Goal: Task Accomplishment & Management: Manage account settings

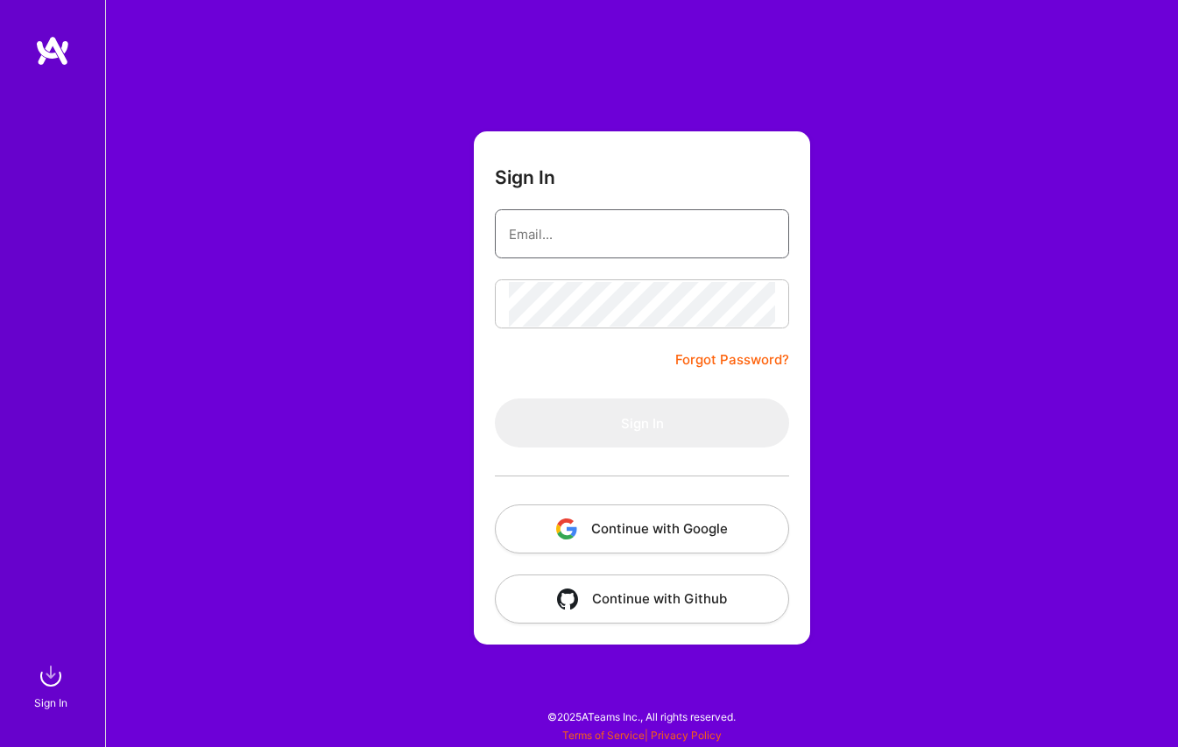
type input "[PERSON_NAME][EMAIL_ADDRESS][DOMAIN_NAME]"
click at [642, 423] on button "Sign In" at bounding box center [642, 423] width 294 height 49
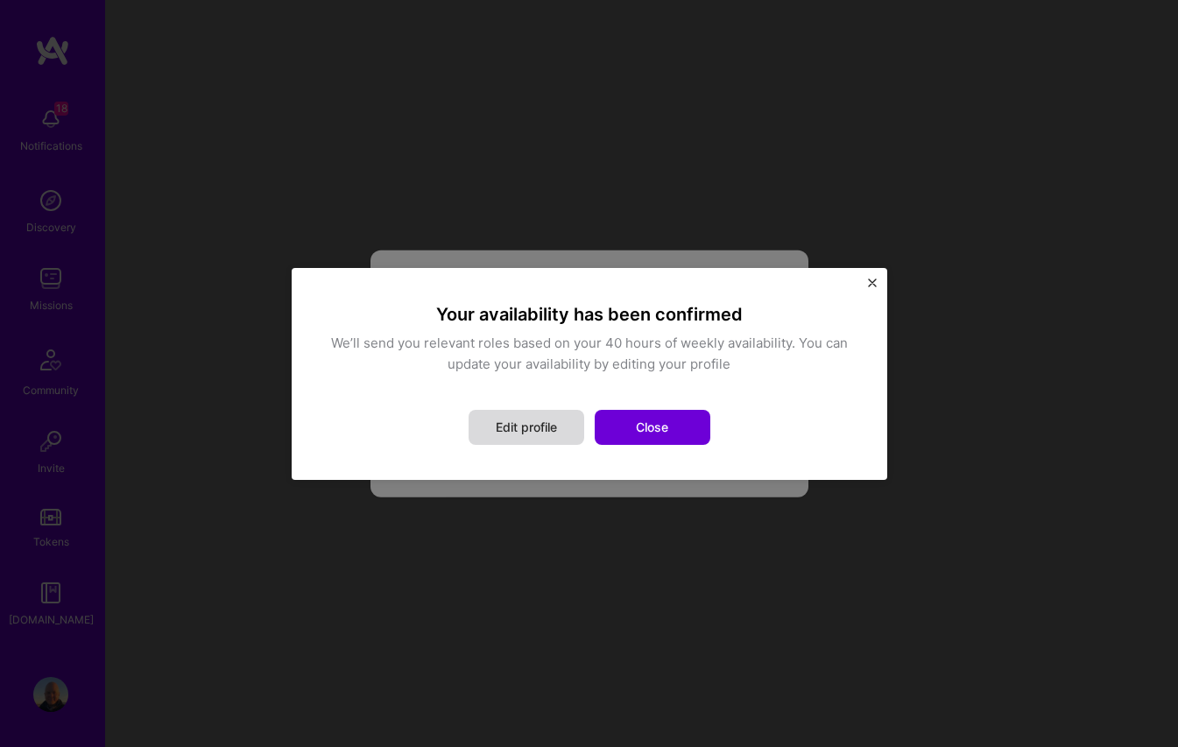
click at [527, 423] on button "Edit profile" at bounding box center [527, 427] width 116 height 35
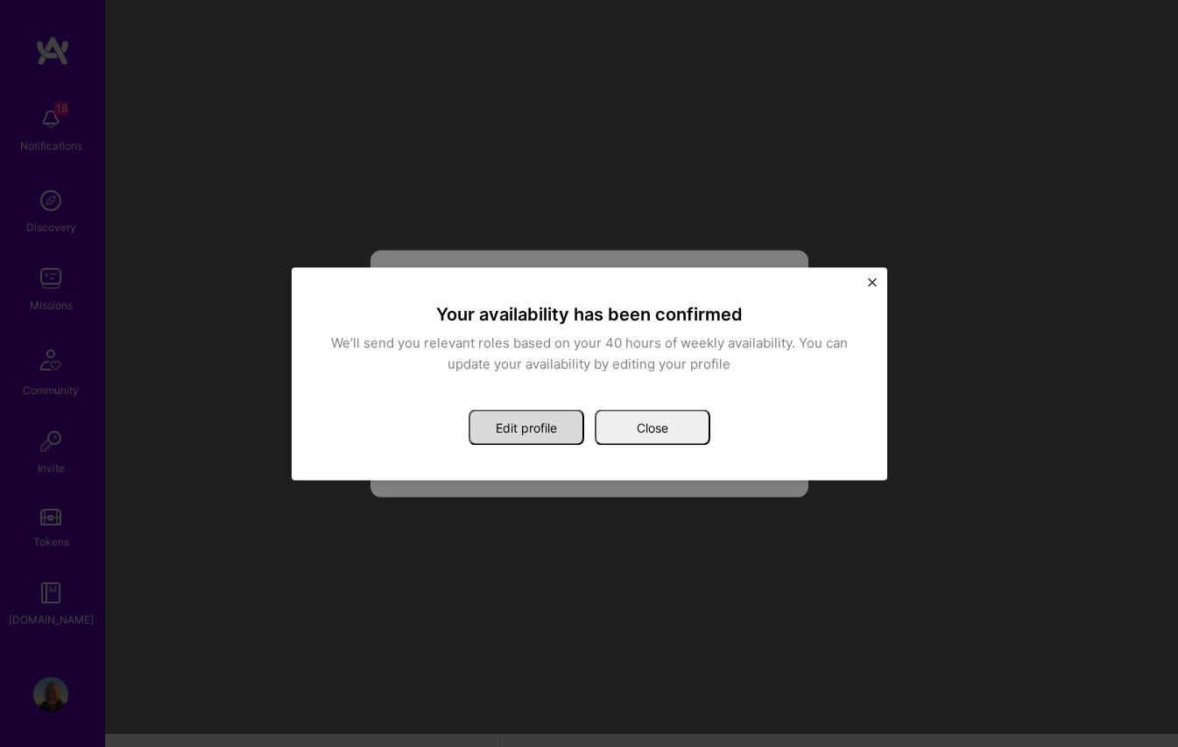
select select "US"
select select "Right Now"
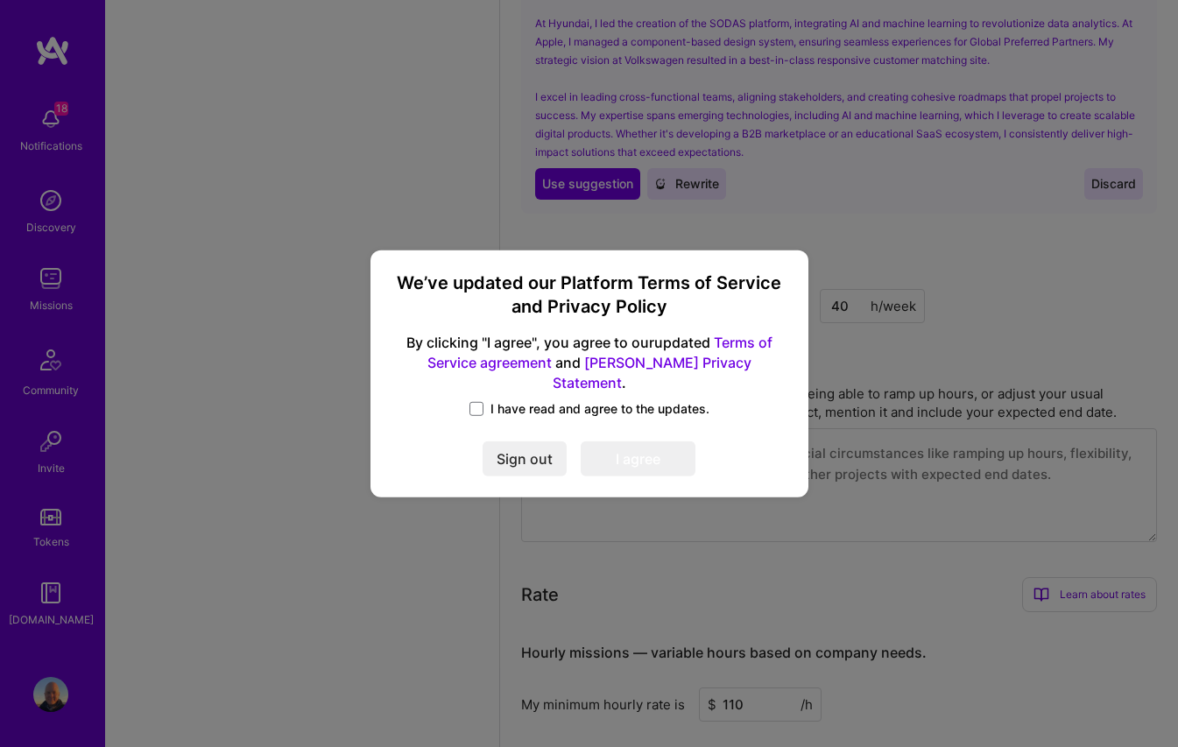
scroll to position [1704, 0]
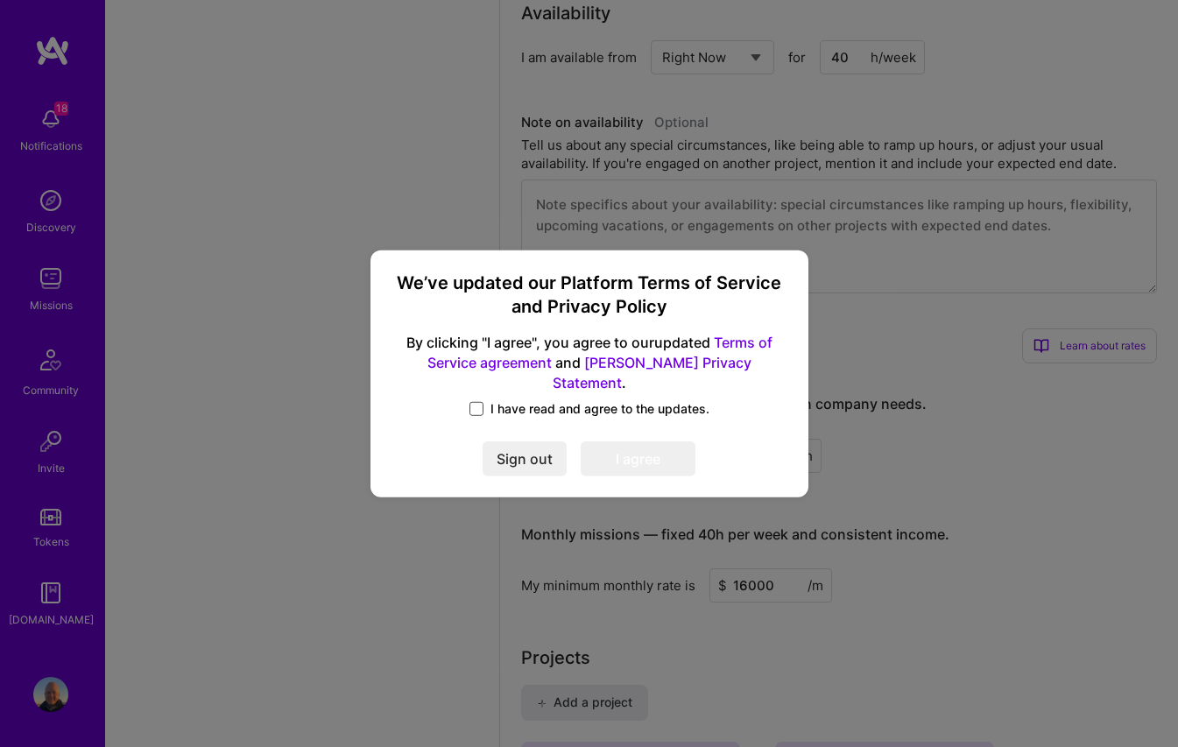
click at [476, 402] on span at bounding box center [477, 409] width 14 height 14
click at [0, 0] on input "I have read and agree to the updates." at bounding box center [0, 0] width 0 height 0
click at [647, 457] on button "I agree" at bounding box center [638, 459] width 115 height 35
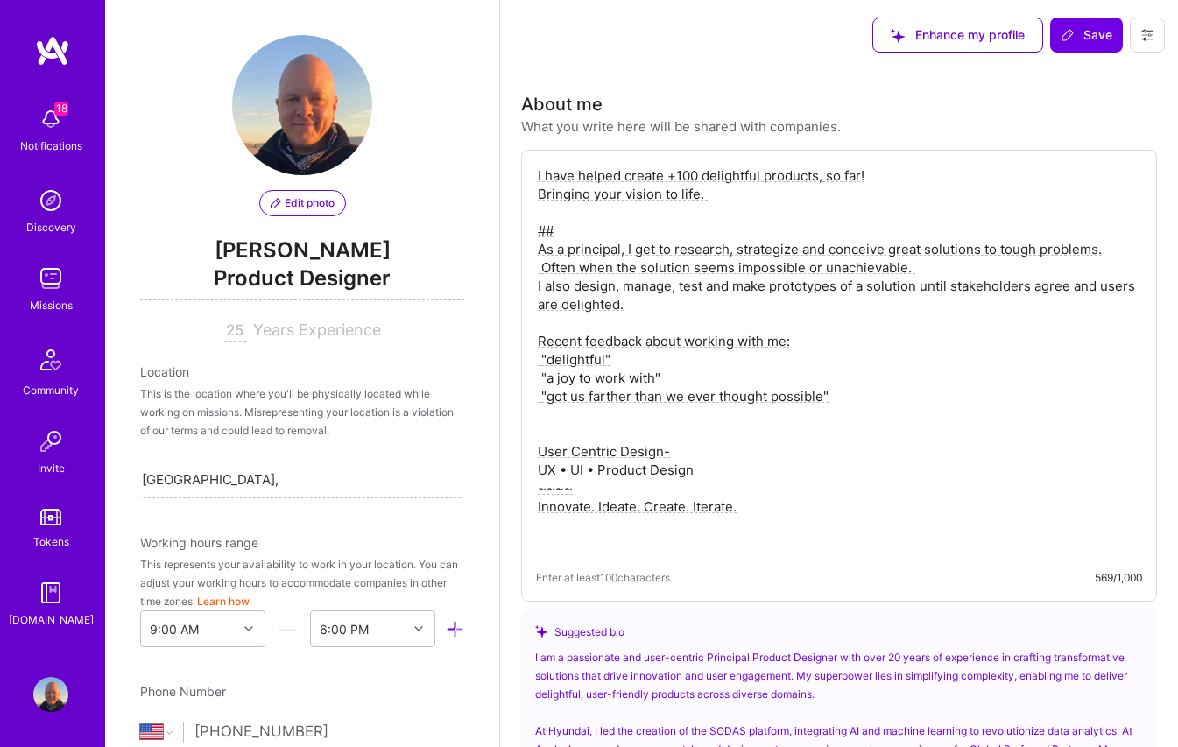
scroll to position [0, 0]
click at [959, 38] on span "Enhance my profile" at bounding box center [958, 35] width 134 height 18
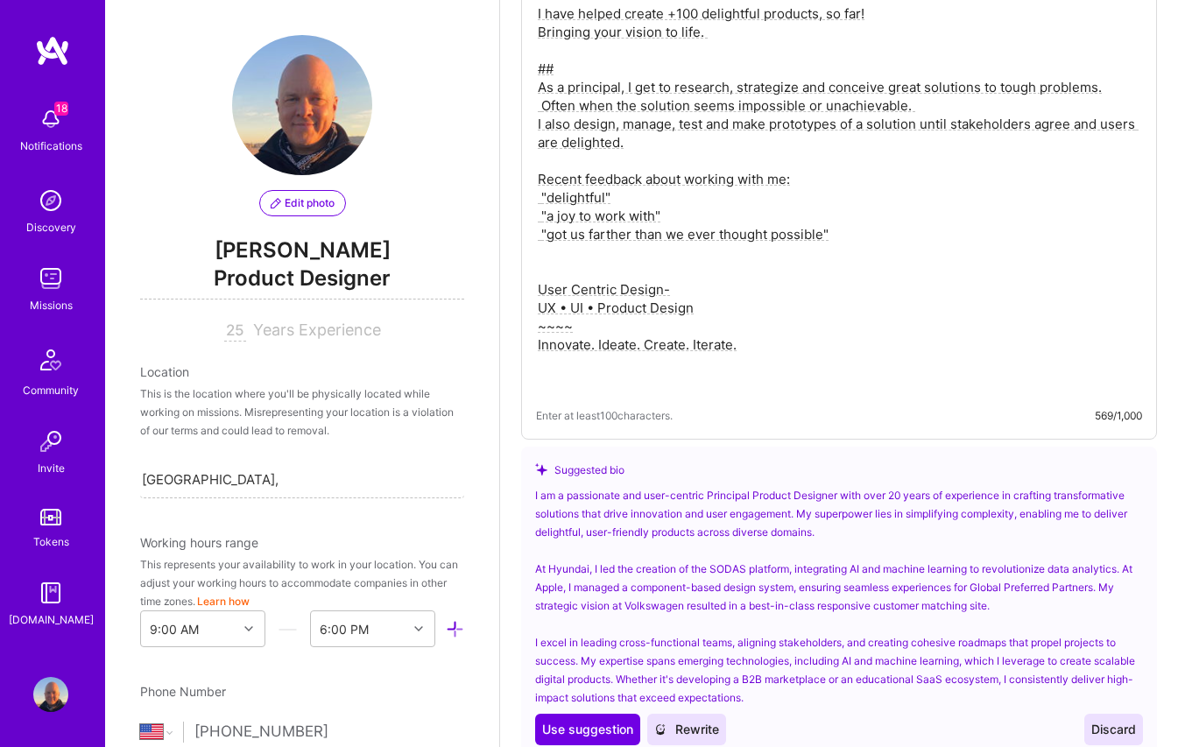
scroll to position [243, 0]
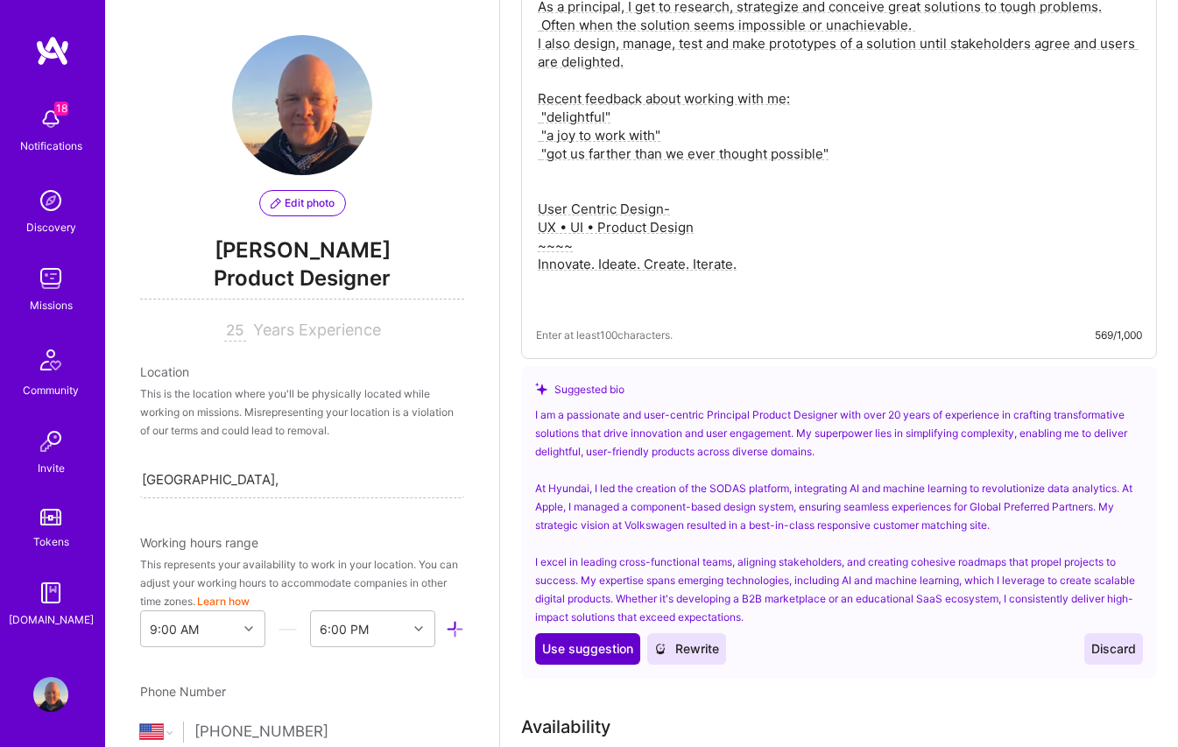
click at [582, 653] on span "Use suggestion" at bounding box center [587, 649] width 91 height 18
type textarea "I am a passionate and user-centric Principal Product Designer with over 20 year…"
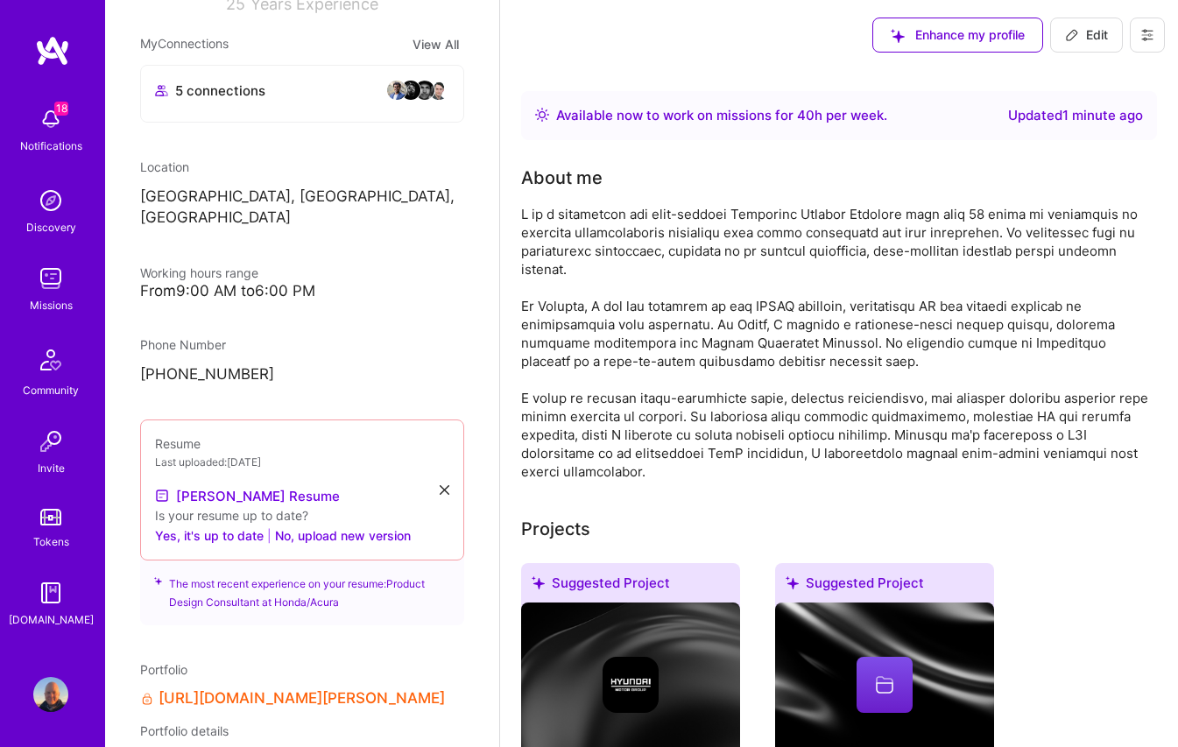
scroll to position [290, 0]
click at [336, 525] on button "No, upload new version" at bounding box center [343, 535] width 136 height 21
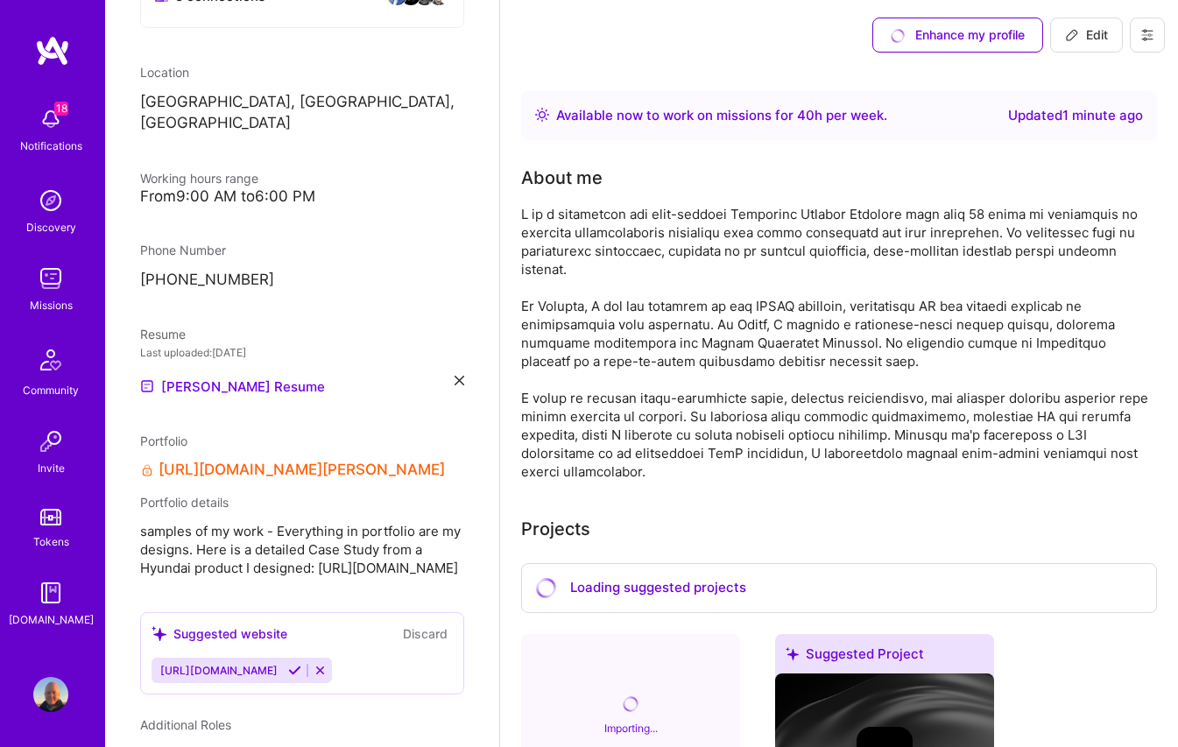
scroll to position [384, 0]
click at [406, 462] on link "[URL][DOMAIN_NAME][PERSON_NAME]" at bounding box center [302, 471] width 286 height 18
click at [279, 578] on span "samples of my work - Everything in portfolio are my designs. Here is a detailed…" at bounding box center [302, 550] width 324 height 55
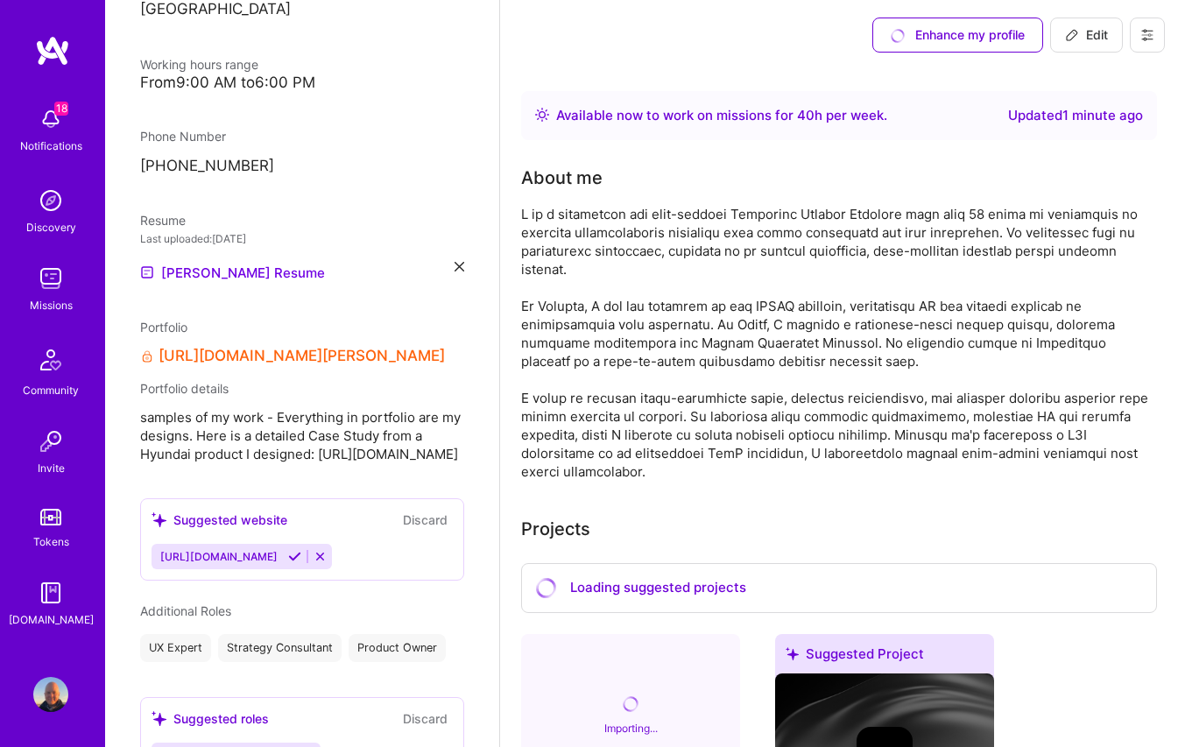
scroll to position [499, 0]
click at [301, 563] on icon at bounding box center [294, 556] width 13 height 13
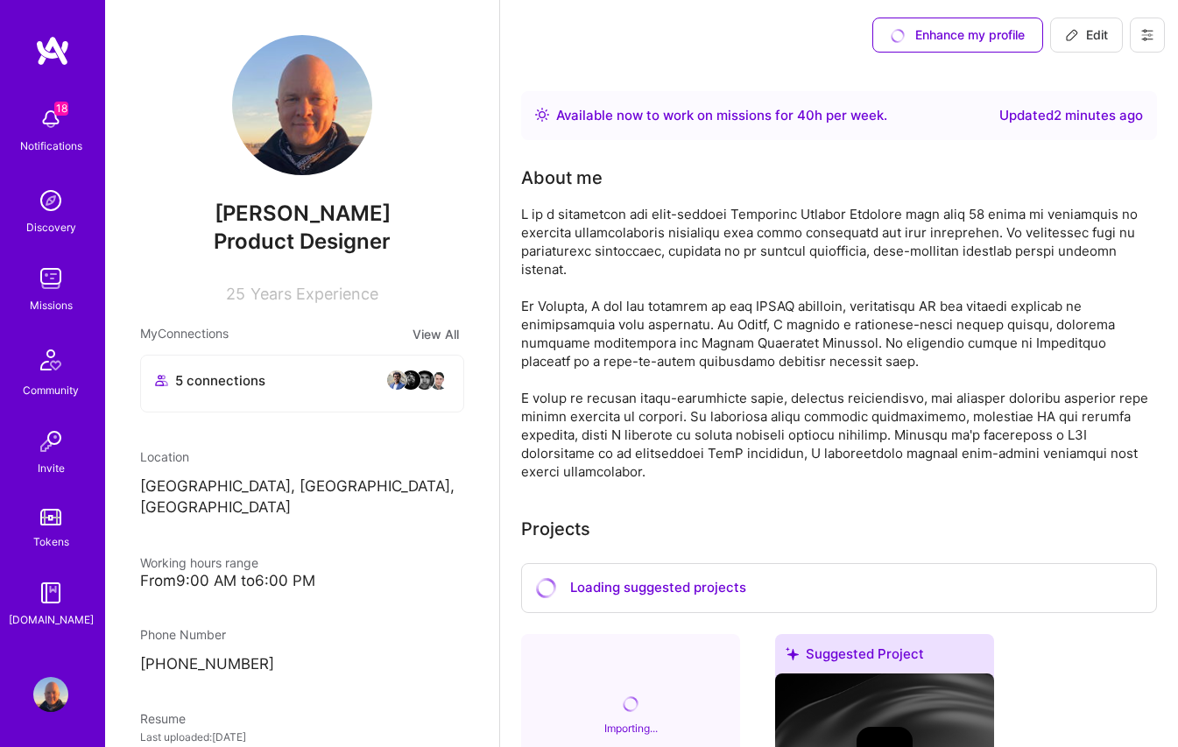
scroll to position [20, 0]
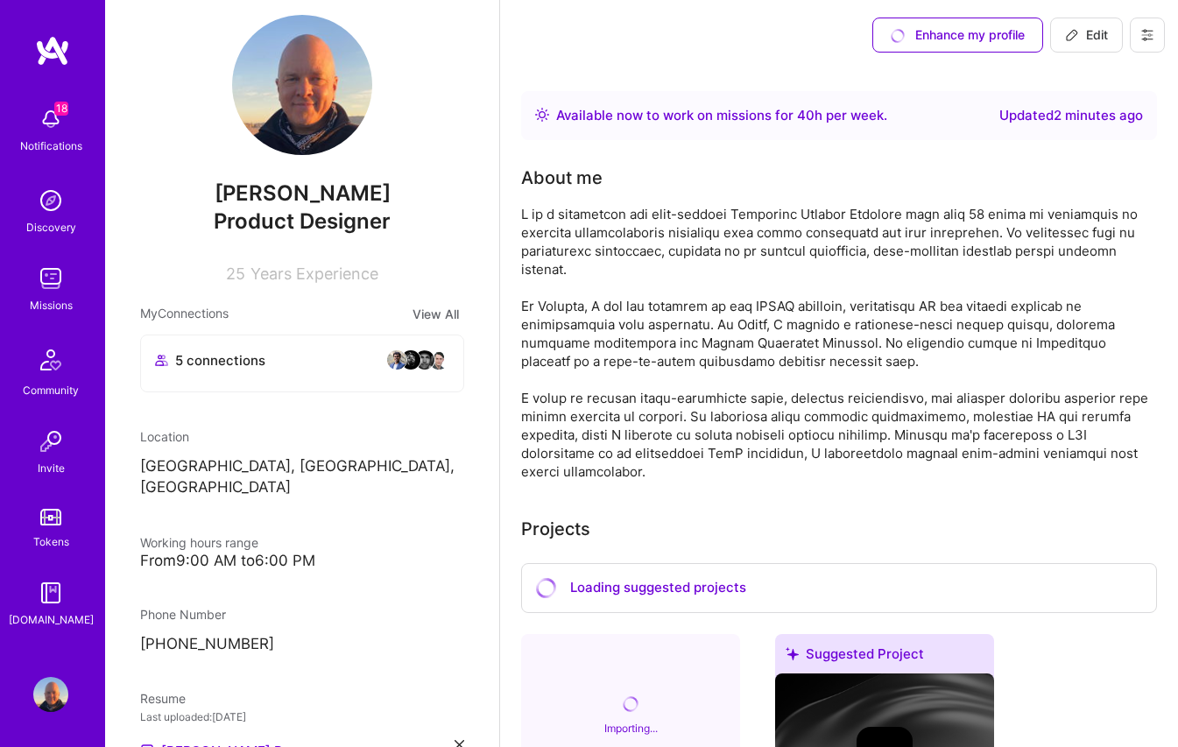
click at [267, 463] on p "[GEOGRAPHIC_DATA], [GEOGRAPHIC_DATA], [GEOGRAPHIC_DATA]" at bounding box center [302, 477] width 324 height 42
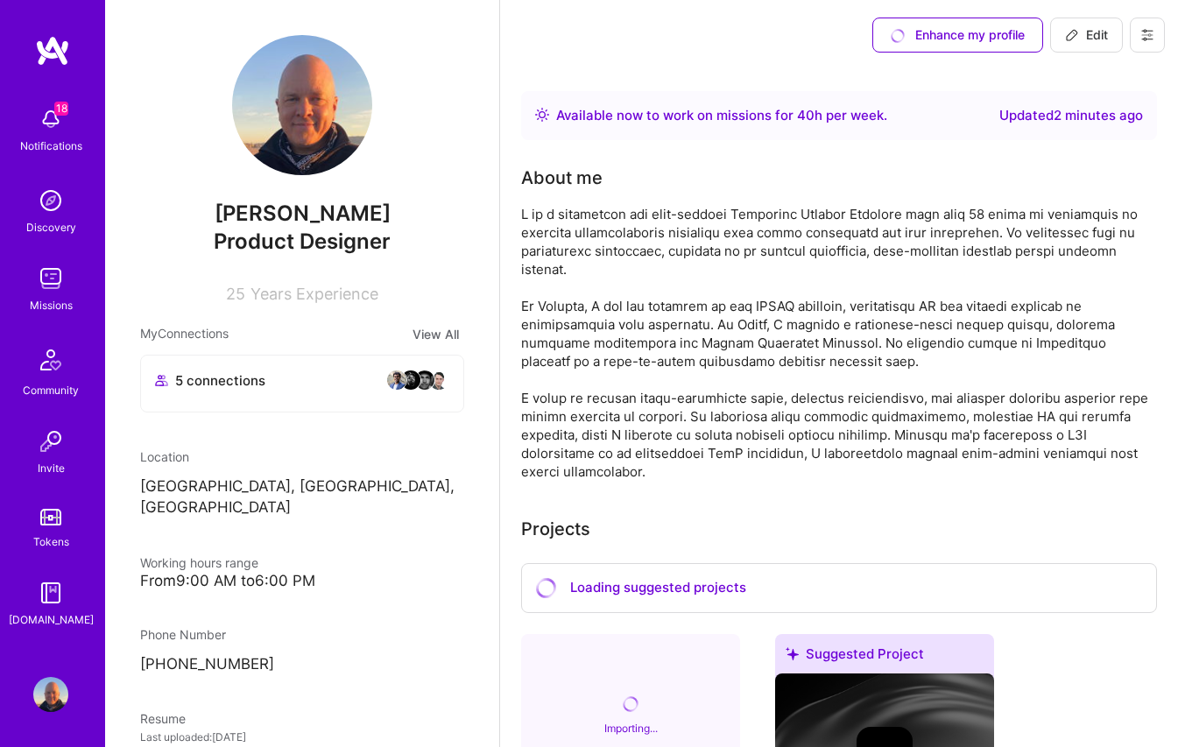
scroll to position [0, 0]
click at [1093, 31] on span "Edit" at bounding box center [1086, 35] width 43 height 18
select select "US"
select select "Right Now"
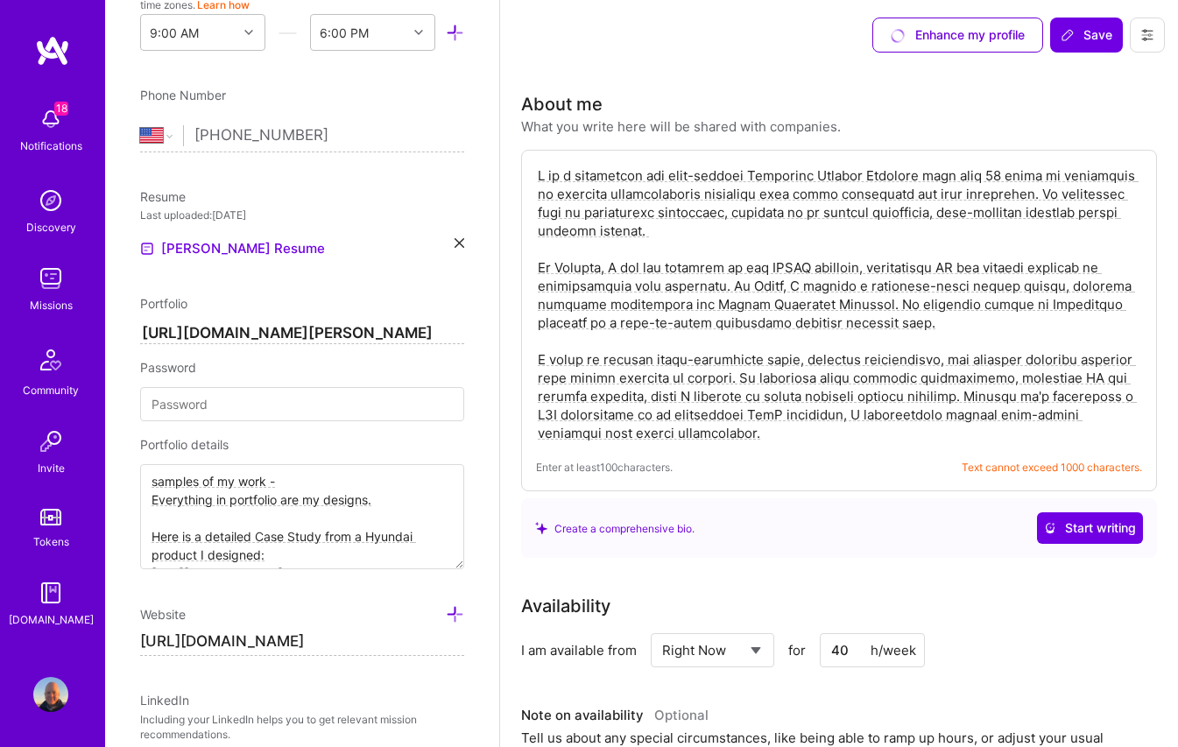
scroll to position [616, 0]
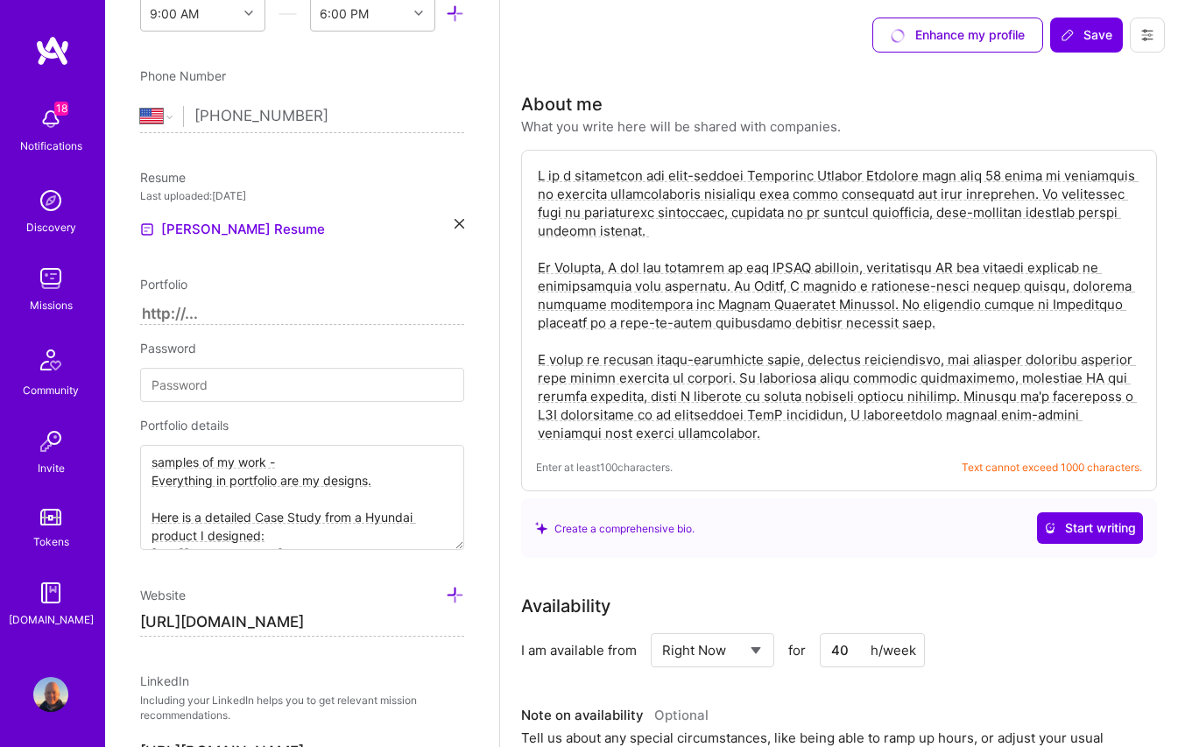
paste input "[URL][DOMAIN_NAME]"
type input "[URL][DOMAIN_NAME]"
click at [327, 387] on input at bounding box center [302, 385] width 324 height 34
type input "no password"
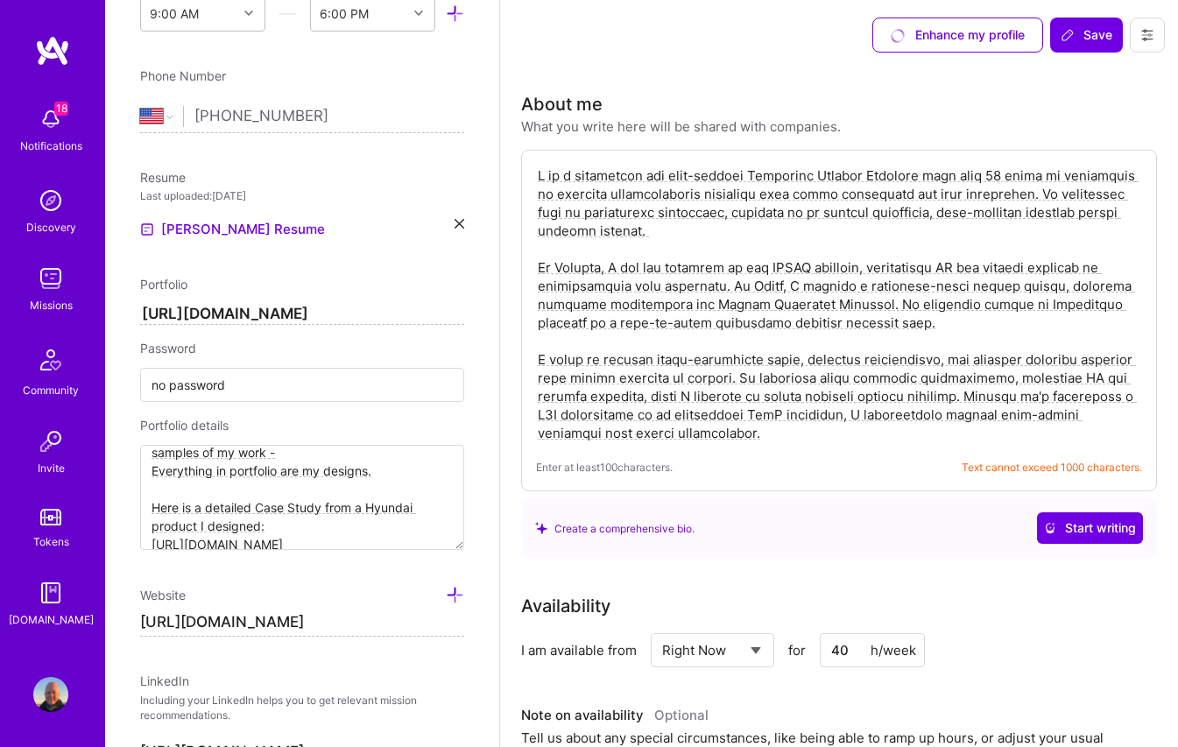
scroll to position [22, 0]
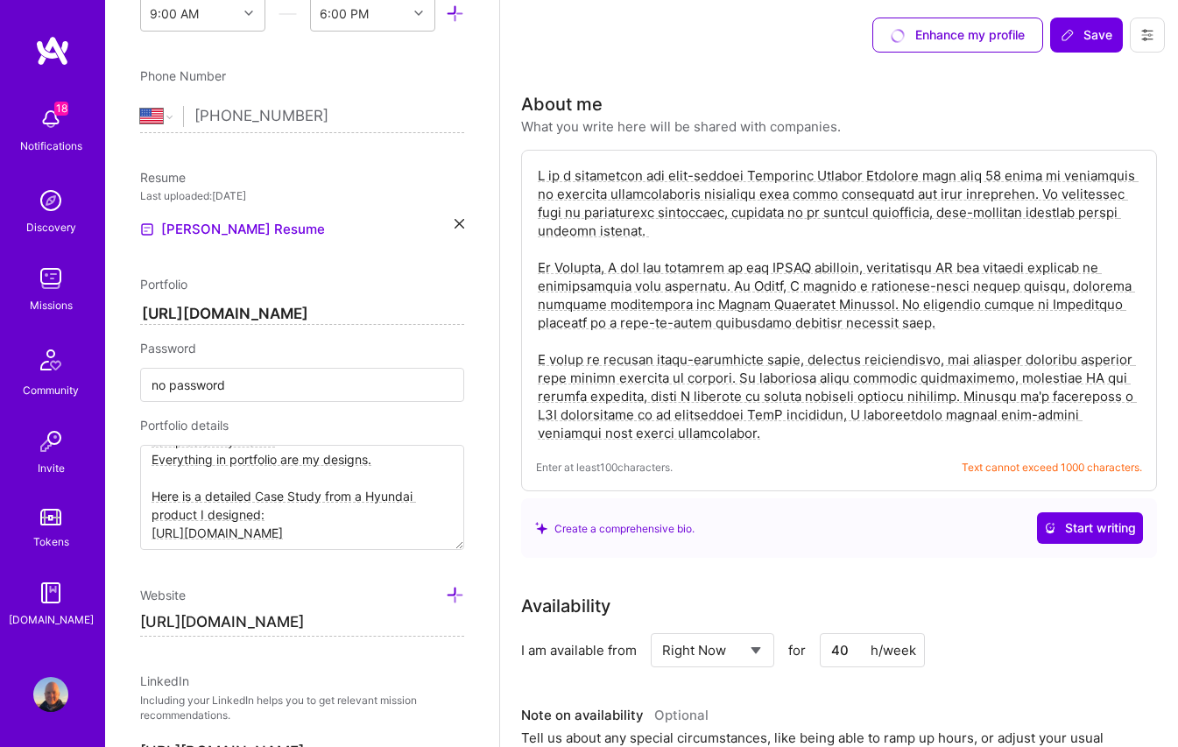
drag, startPoint x: 150, startPoint y: 459, endPoint x: 294, endPoint y: 555, distance: 173.3
click at [294, 555] on div "Edit photo [PERSON_NAME] Product Designer 25 Years Experience Location This is …" at bounding box center [302, 373] width 394 height 747
type textarea "ai.pdf?rlkey=fu51bok5ik651z4grjha77ano&dl=0"
click at [445, 460] on textarea "ai.pdf?rlkey=fu51bok5ik651z4grjha77ano&dl=0" at bounding box center [302, 497] width 324 height 105
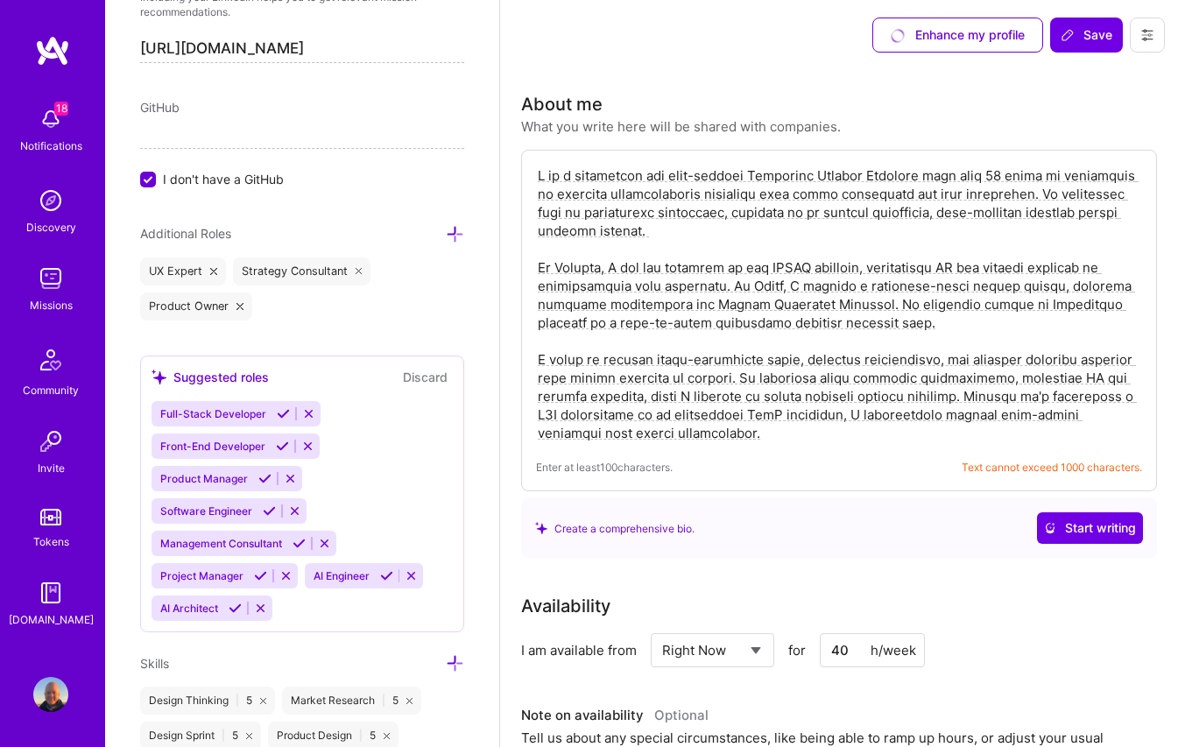
scroll to position [1329, 0]
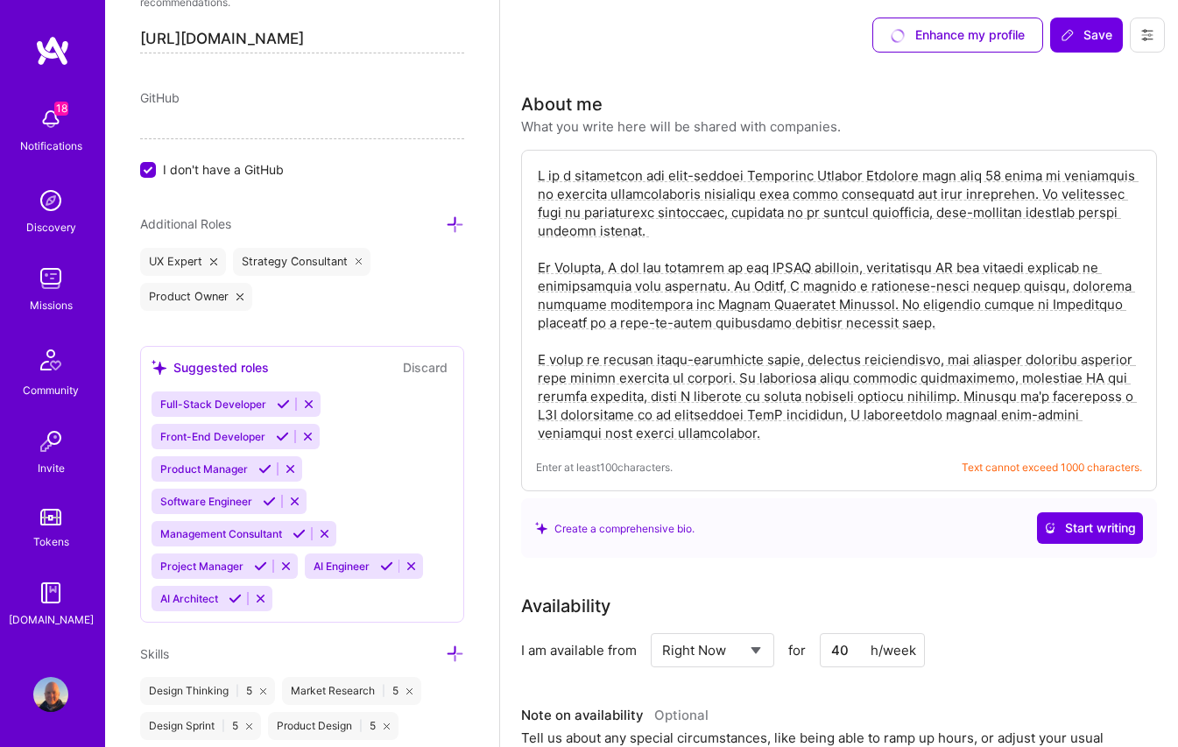
click at [310, 401] on icon at bounding box center [308, 404] width 13 height 13
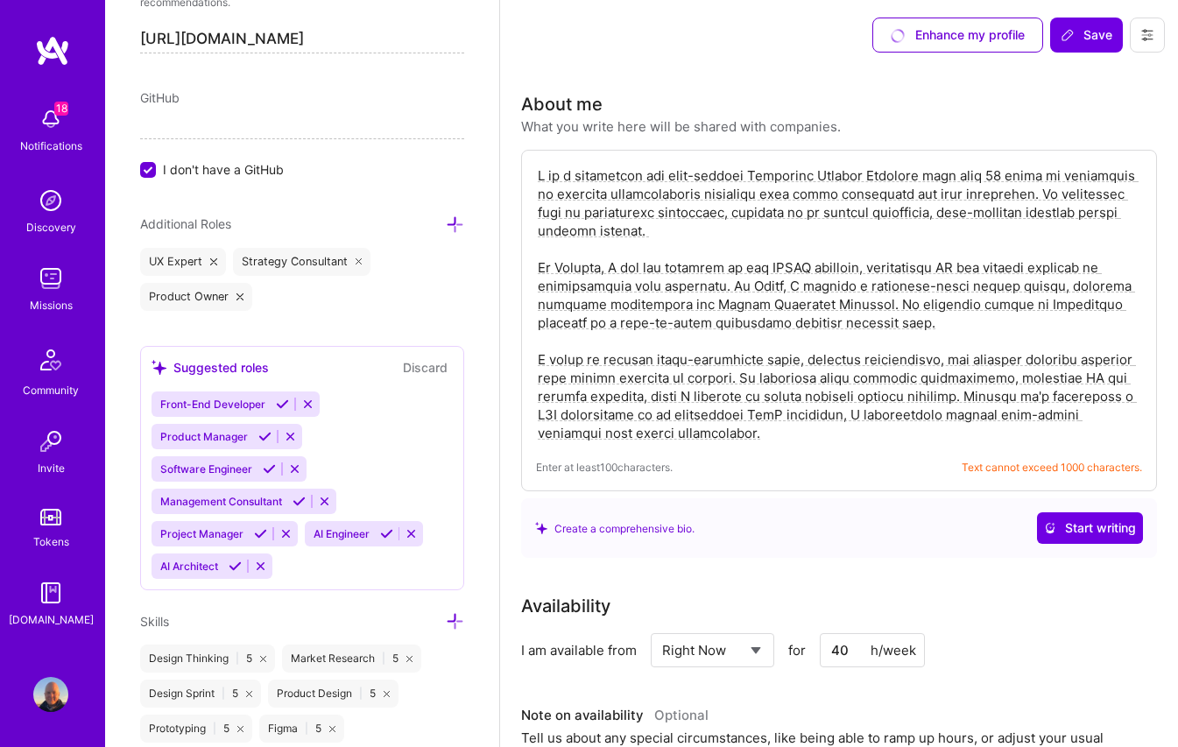
click at [310, 401] on icon at bounding box center [307, 404] width 13 height 13
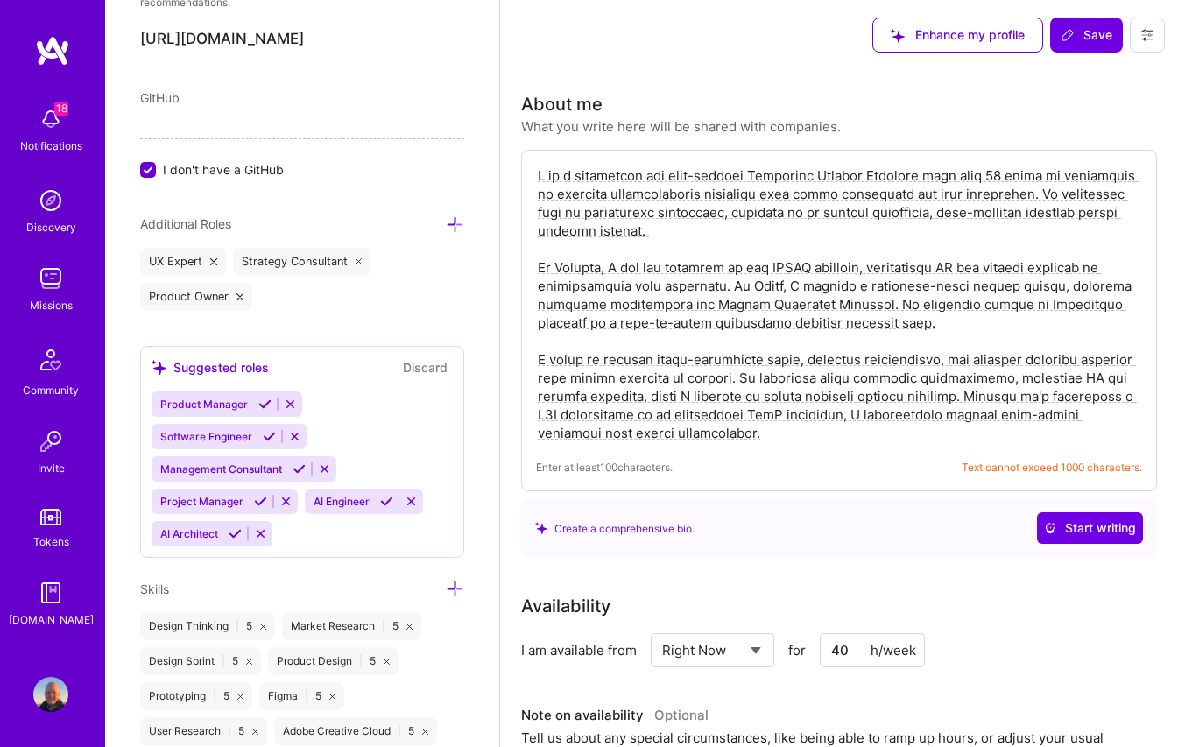
click at [294, 431] on icon at bounding box center [294, 436] width 13 height 13
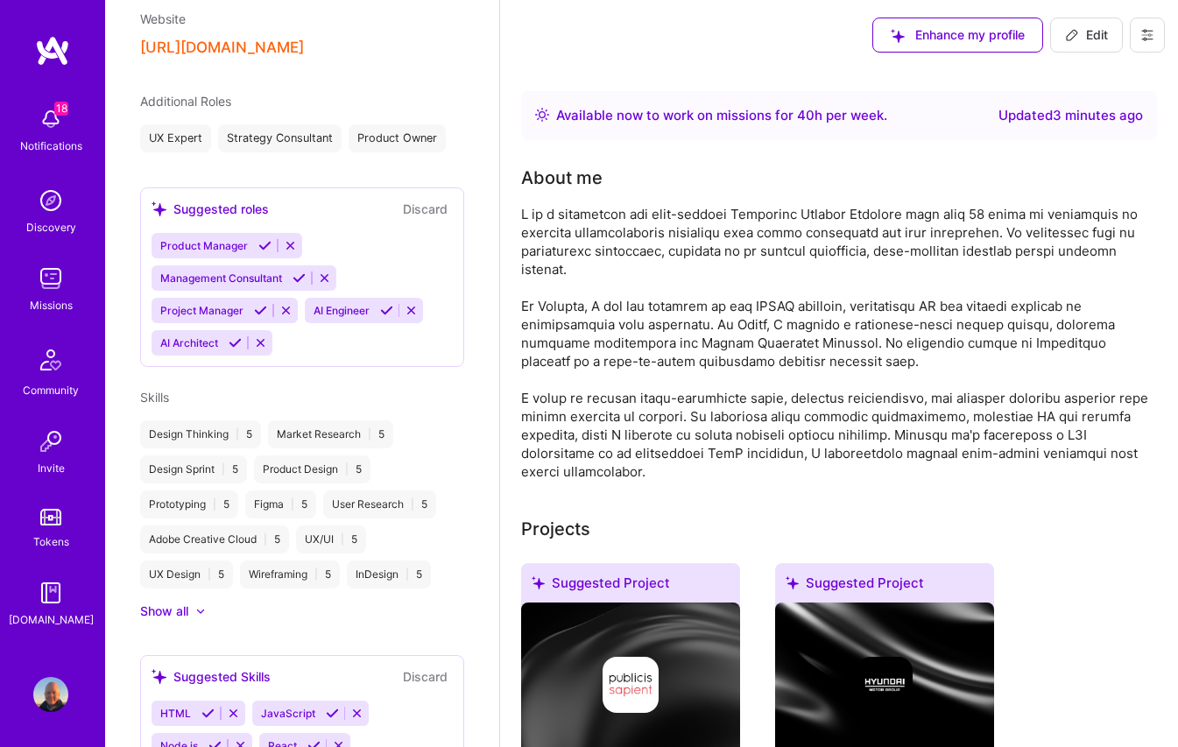
scroll to position [986, 0]
click at [413, 319] on icon at bounding box center [411, 312] width 13 height 13
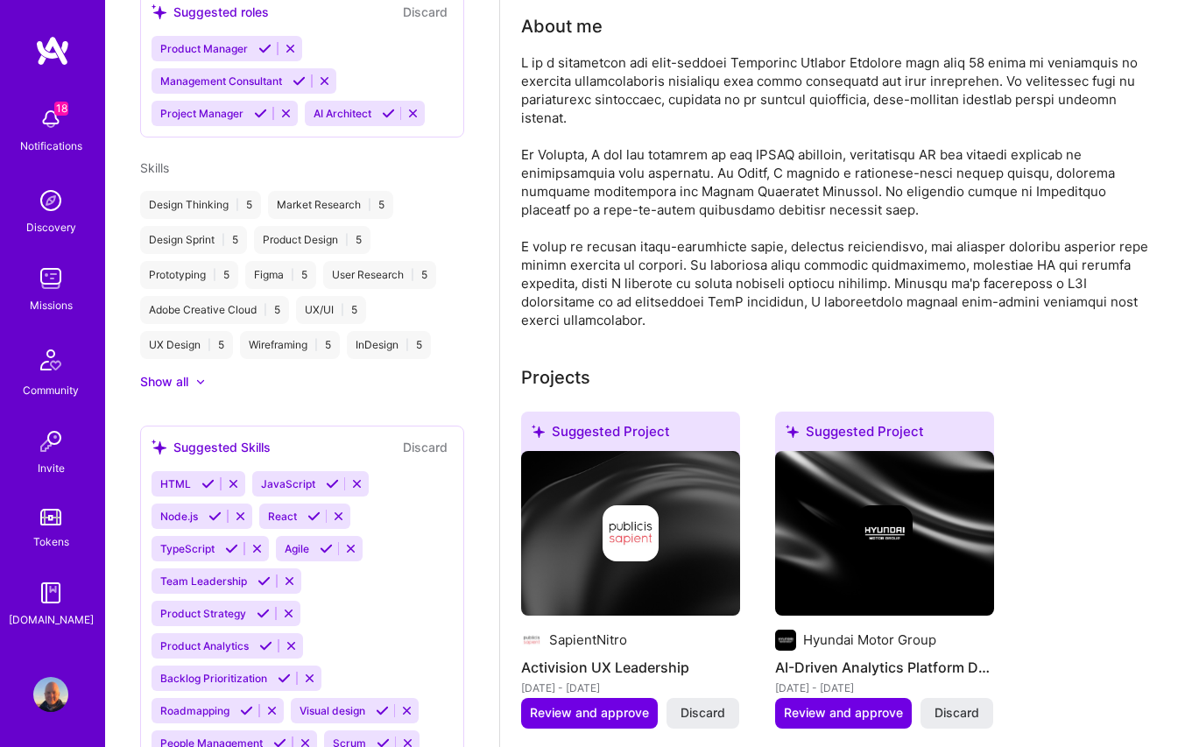
scroll to position [211, 0]
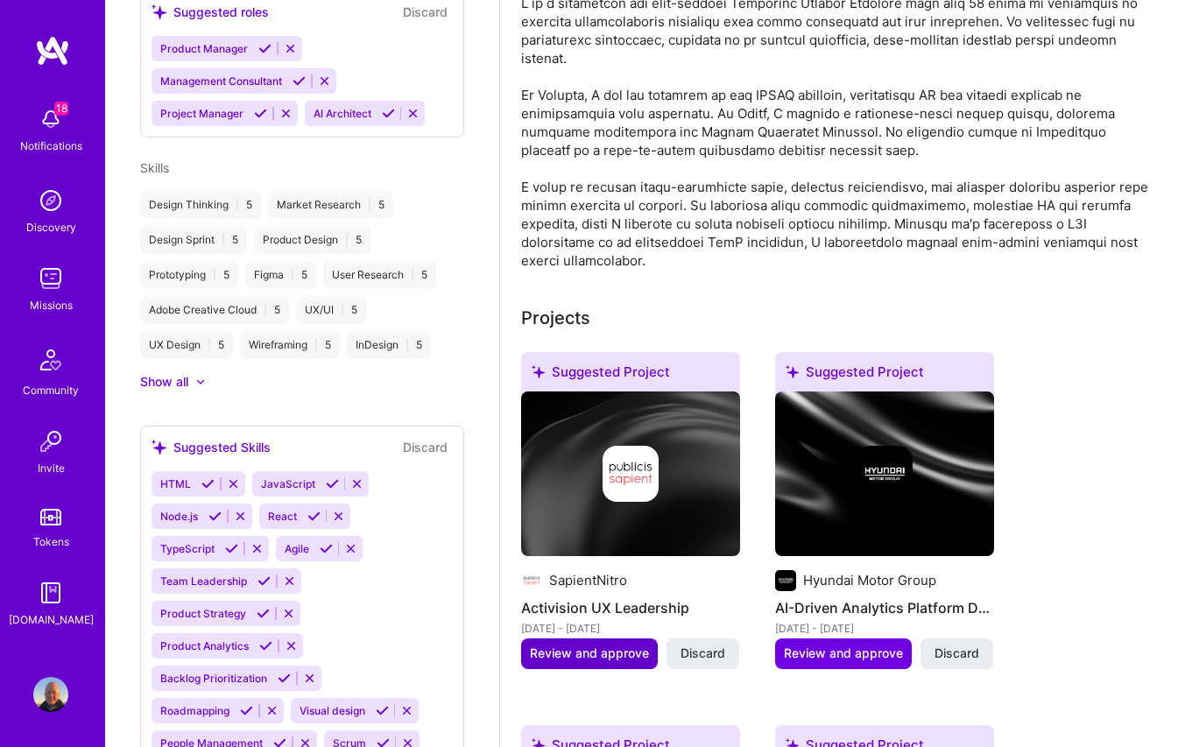
click at [606, 646] on span "Review and approve" at bounding box center [589, 654] width 119 height 18
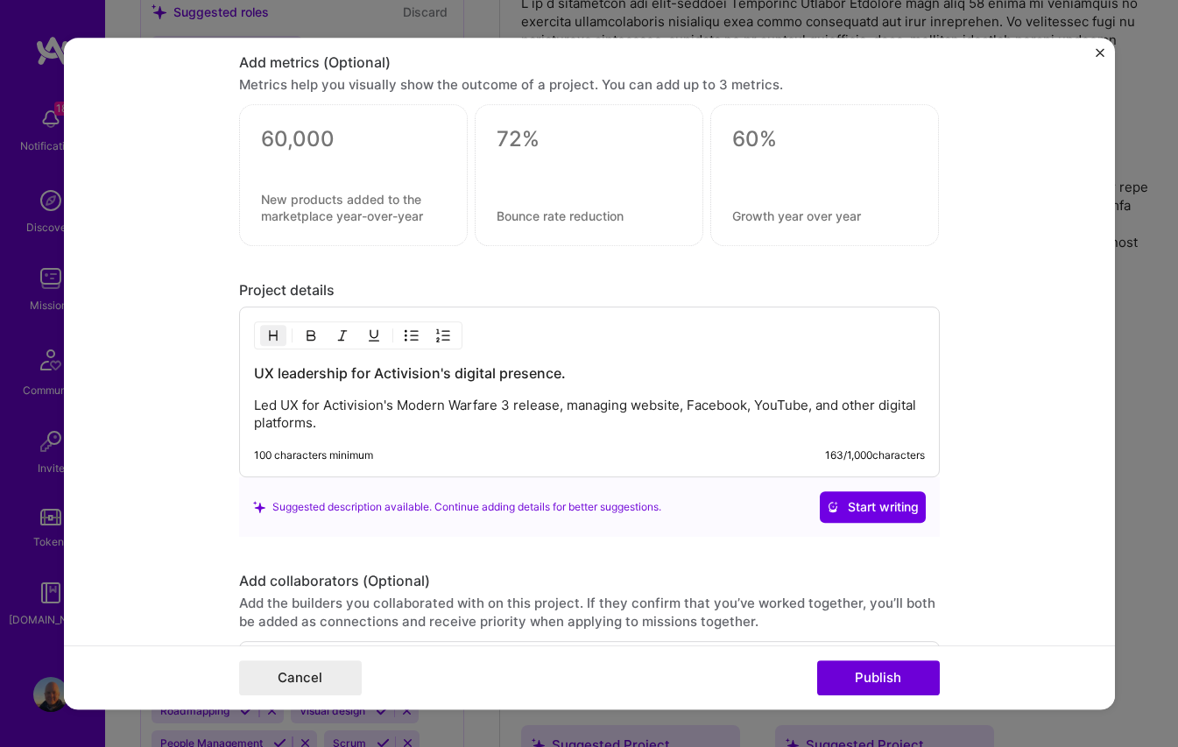
scroll to position [1523, 0]
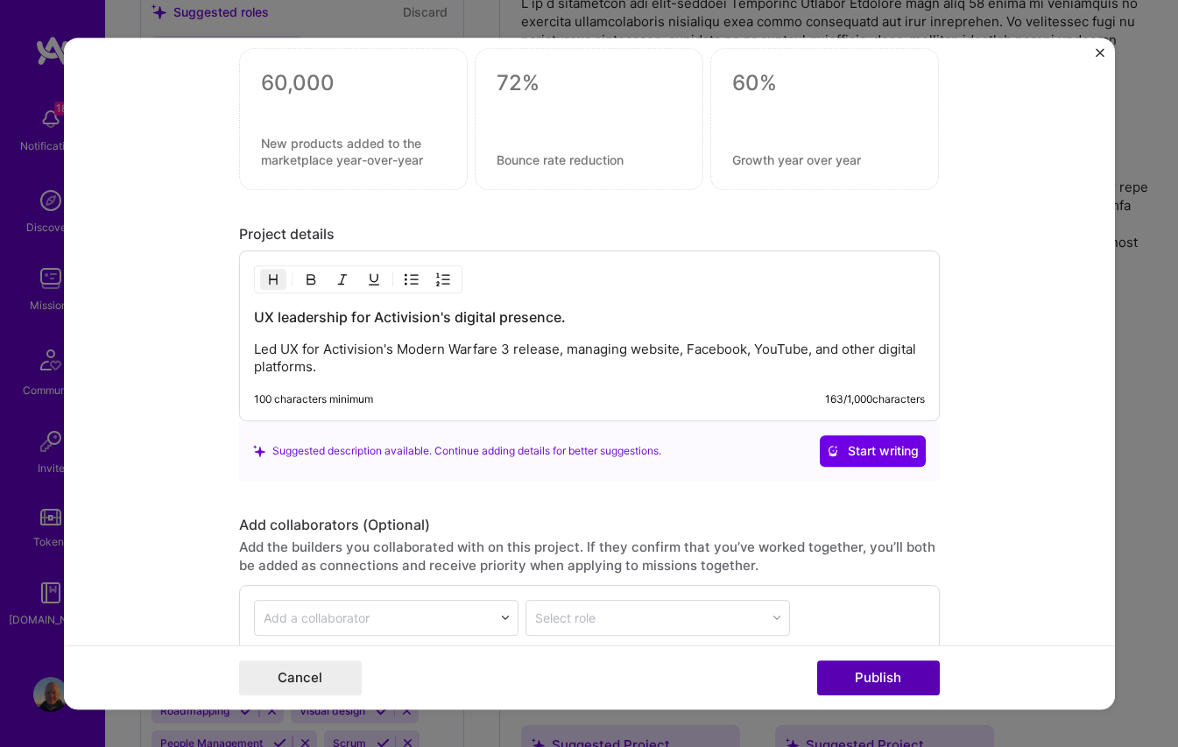
click at [850, 672] on button "Publish" at bounding box center [878, 678] width 123 height 35
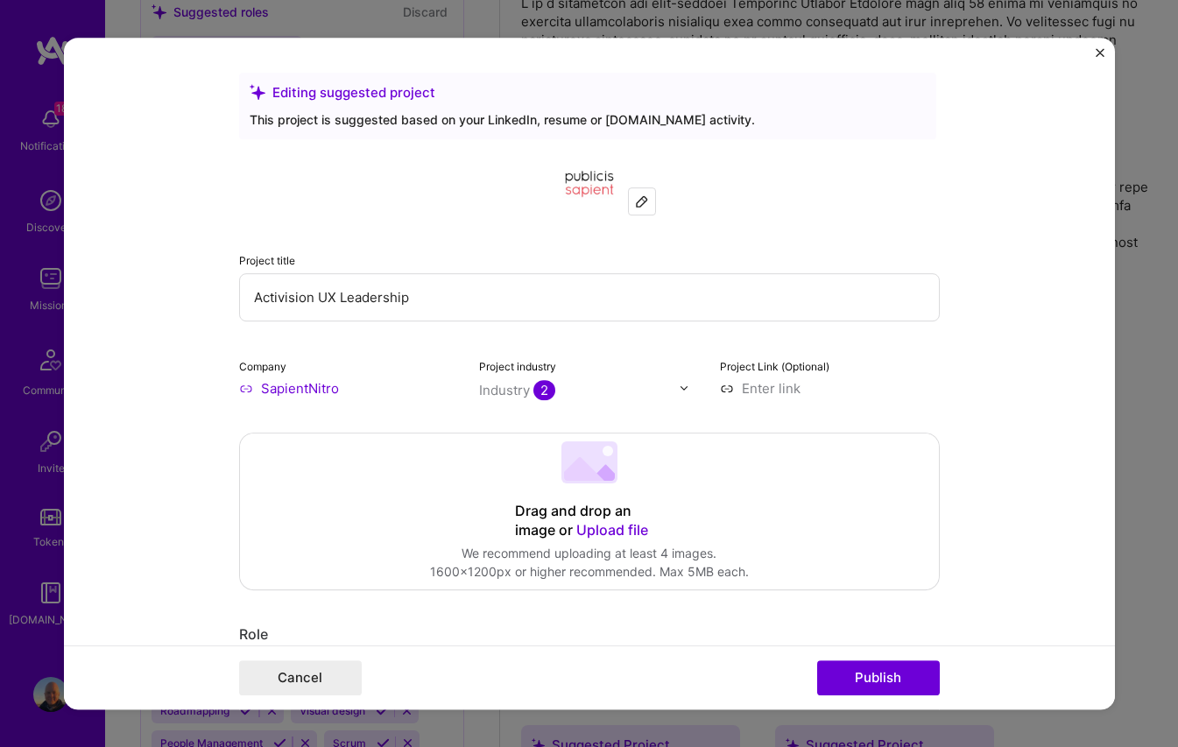
scroll to position [0, 0]
click at [1098, 50] on img "Close" at bounding box center [1100, 52] width 9 height 9
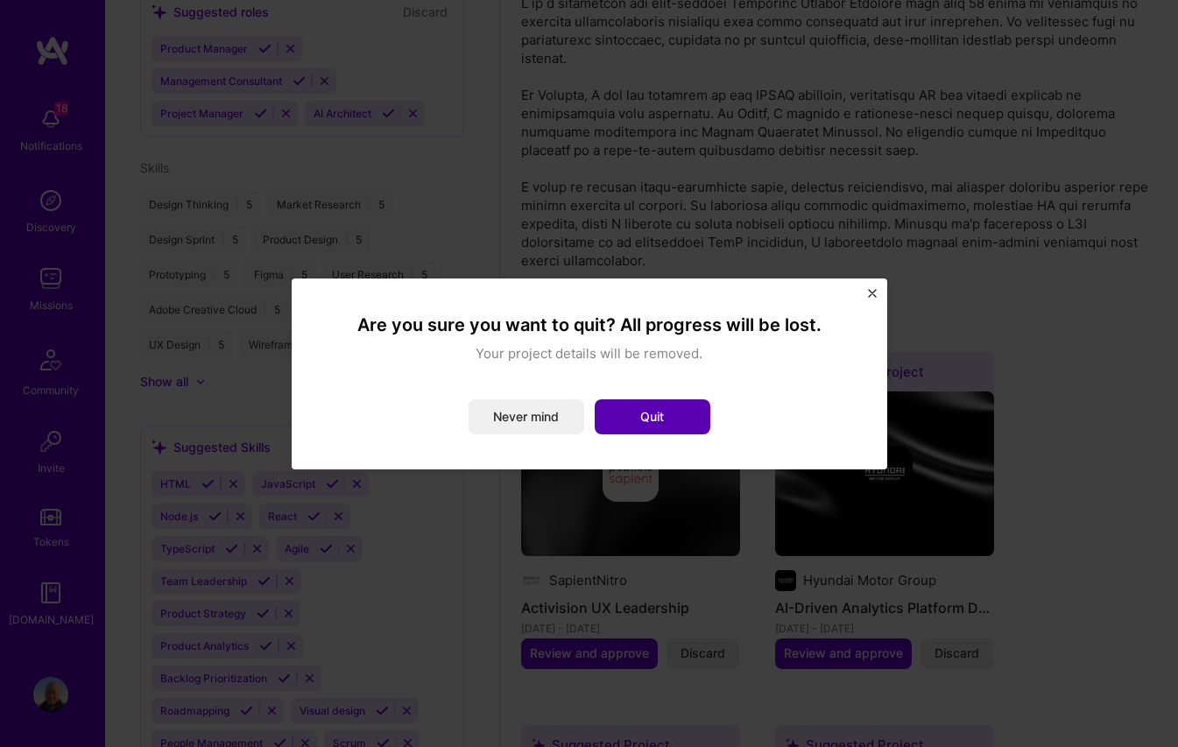
click at [654, 420] on button "Quit" at bounding box center [653, 417] width 116 height 35
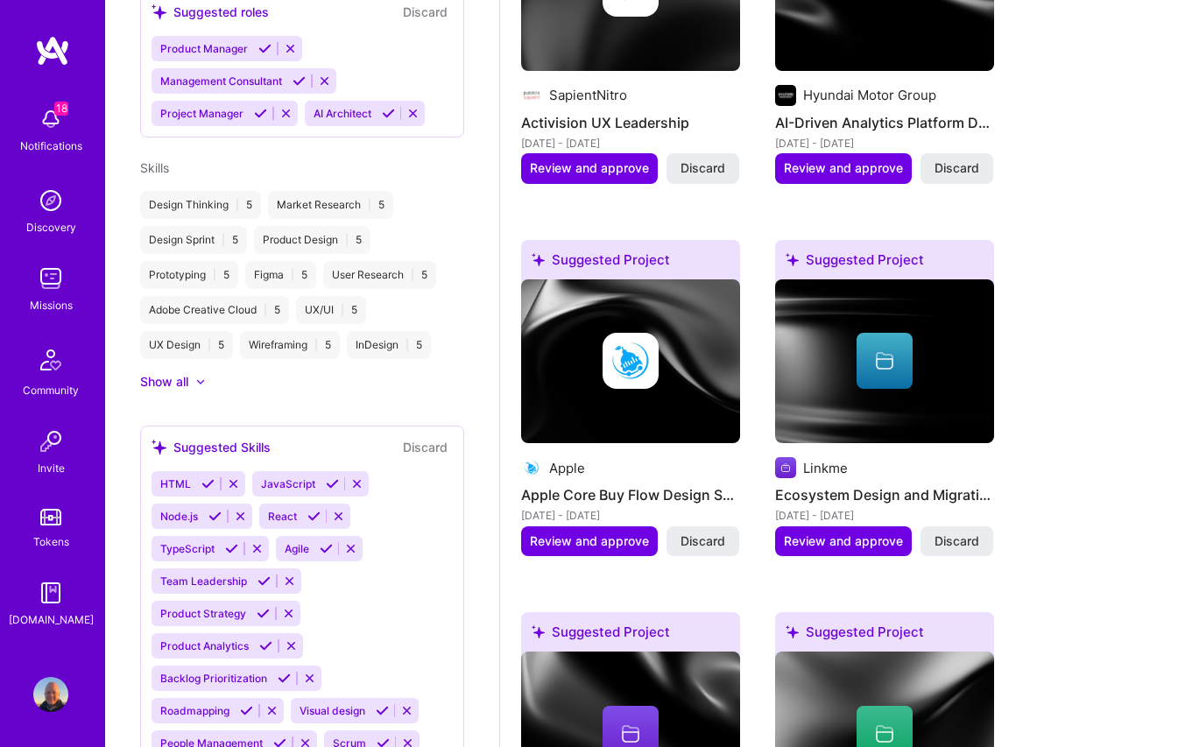
scroll to position [751, 0]
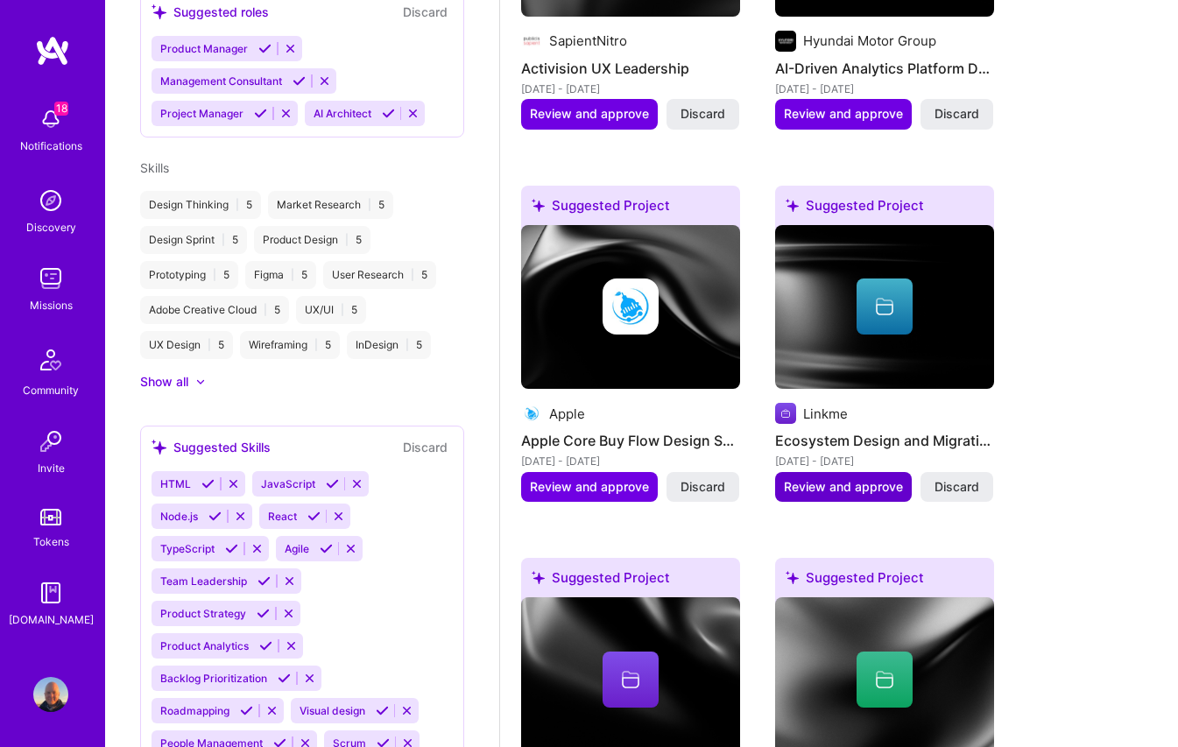
click at [868, 495] on span "Review and approve" at bounding box center [843, 487] width 119 height 18
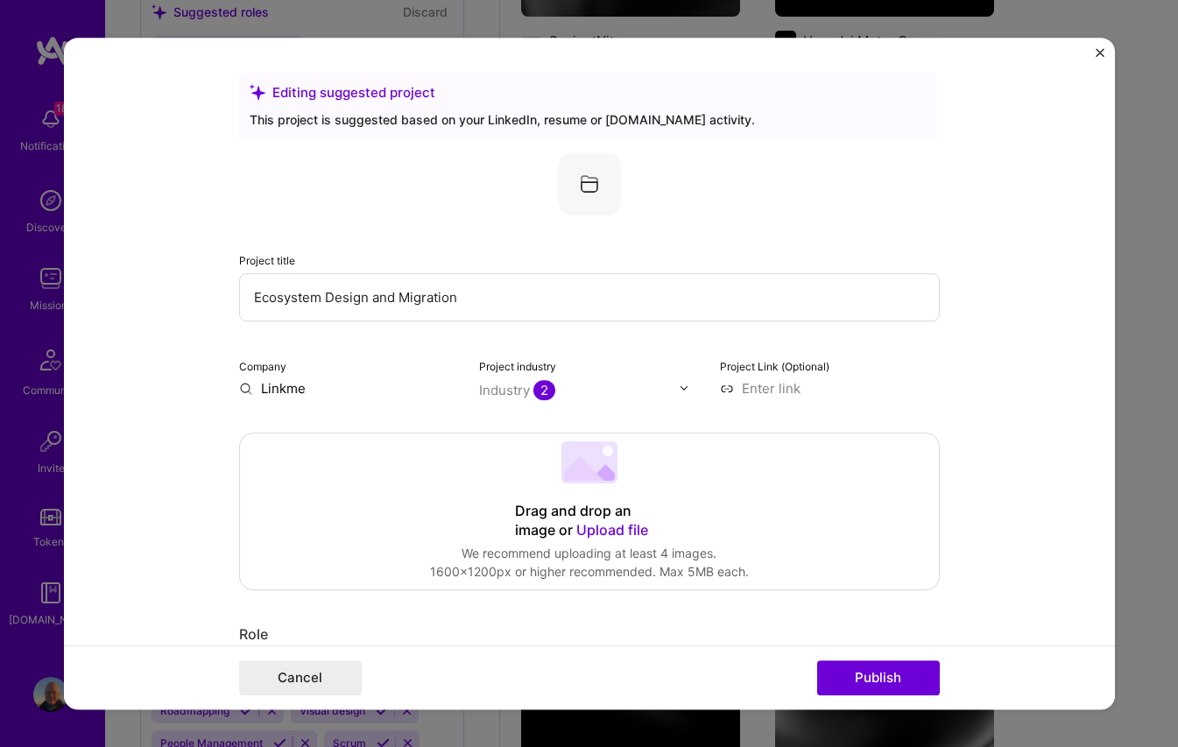
click at [501, 303] on input "Ecosystem Design and Migration" at bounding box center [589, 297] width 701 height 48
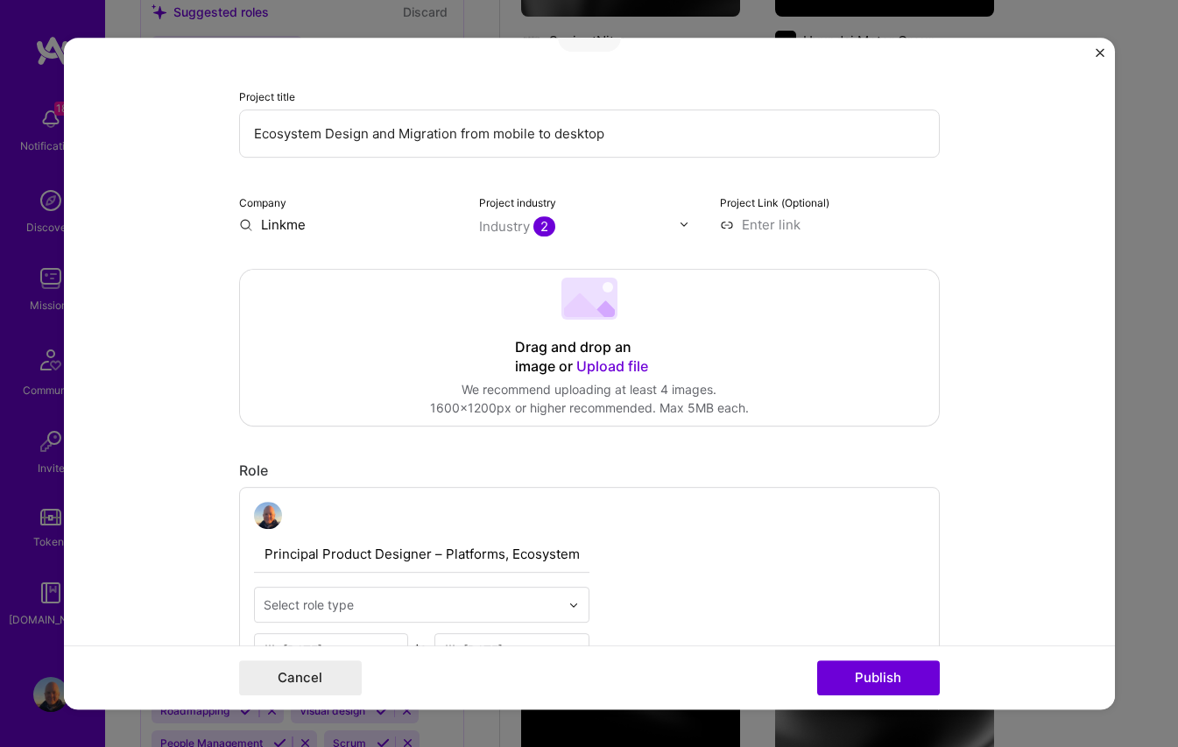
scroll to position [165, 0]
type input "Ecosystem Design and Migration from mobile to desktop"
click at [619, 369] on span "Upload file" at bounding box center [612, 366] width 72 height 18
click at [600, 293] on 202 at bounding box center [590, 298] width 56 height 42
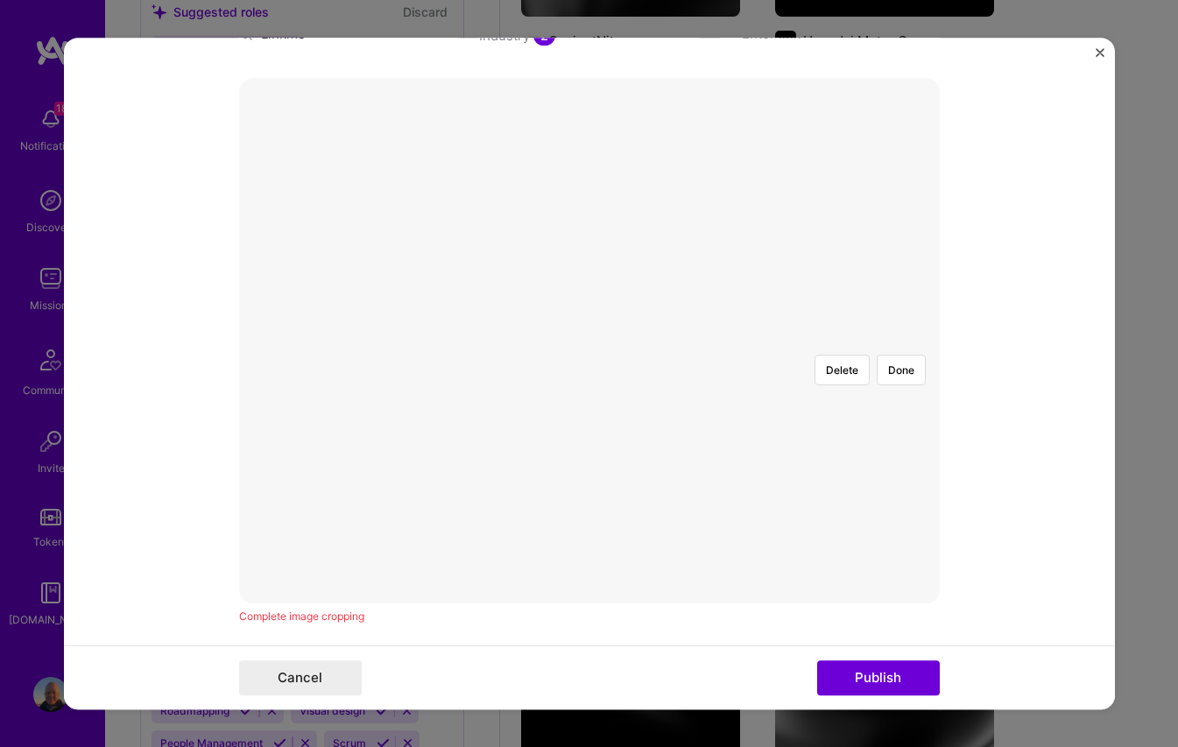
scroll to position [348, 0]
click at [760, 348] on div at bounding box center [916, 593] width 652 height 490
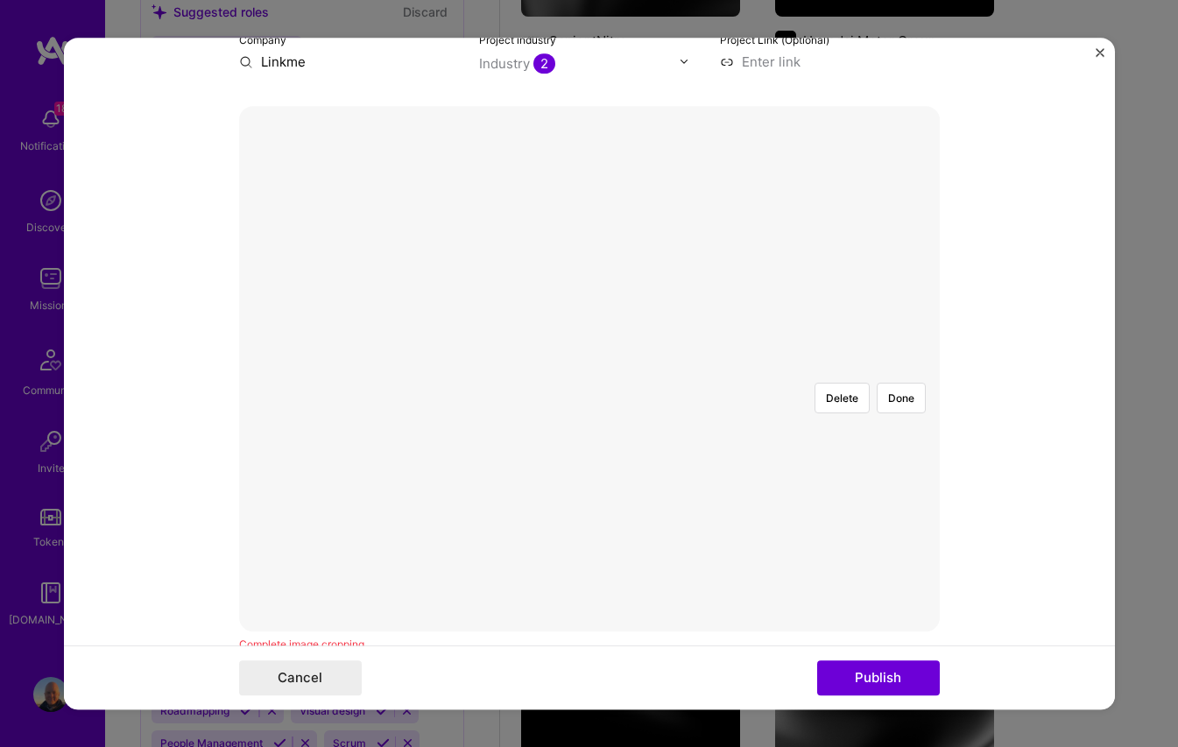
scroll to position [325, 0]
click at [902, 385] on button "Done" at bounding box center [901, 400] width 49 height 31
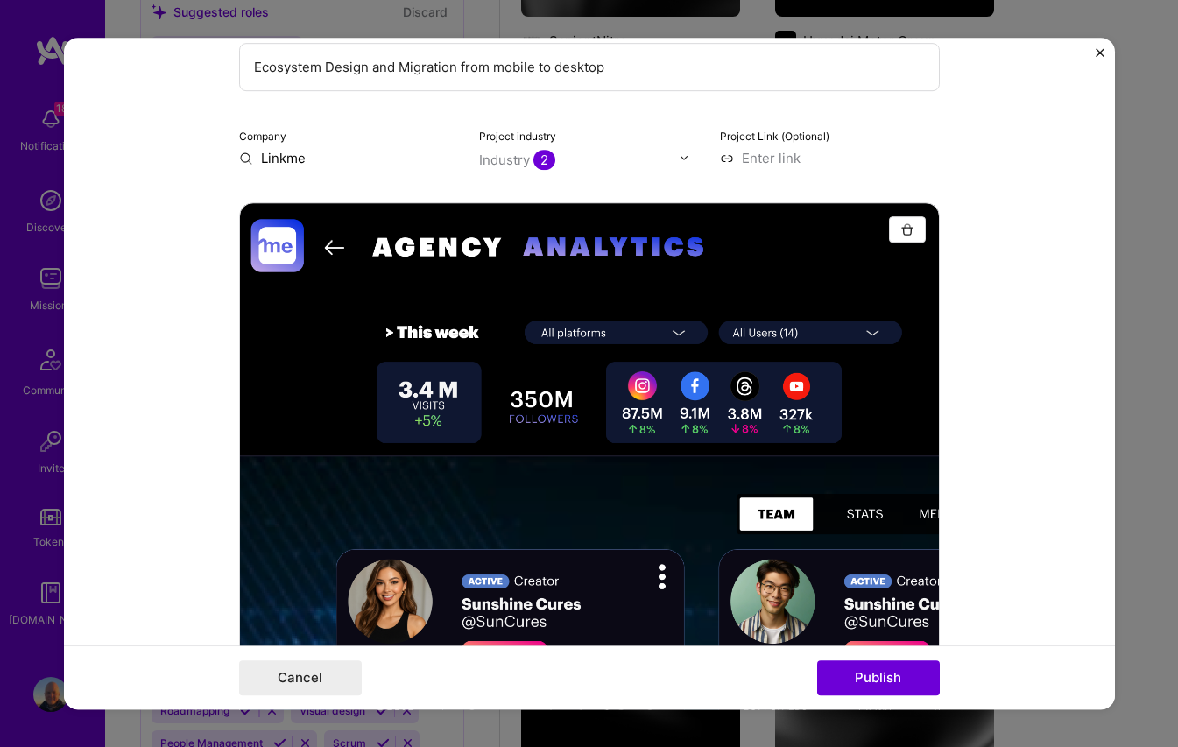
scroll to position [238, 0]
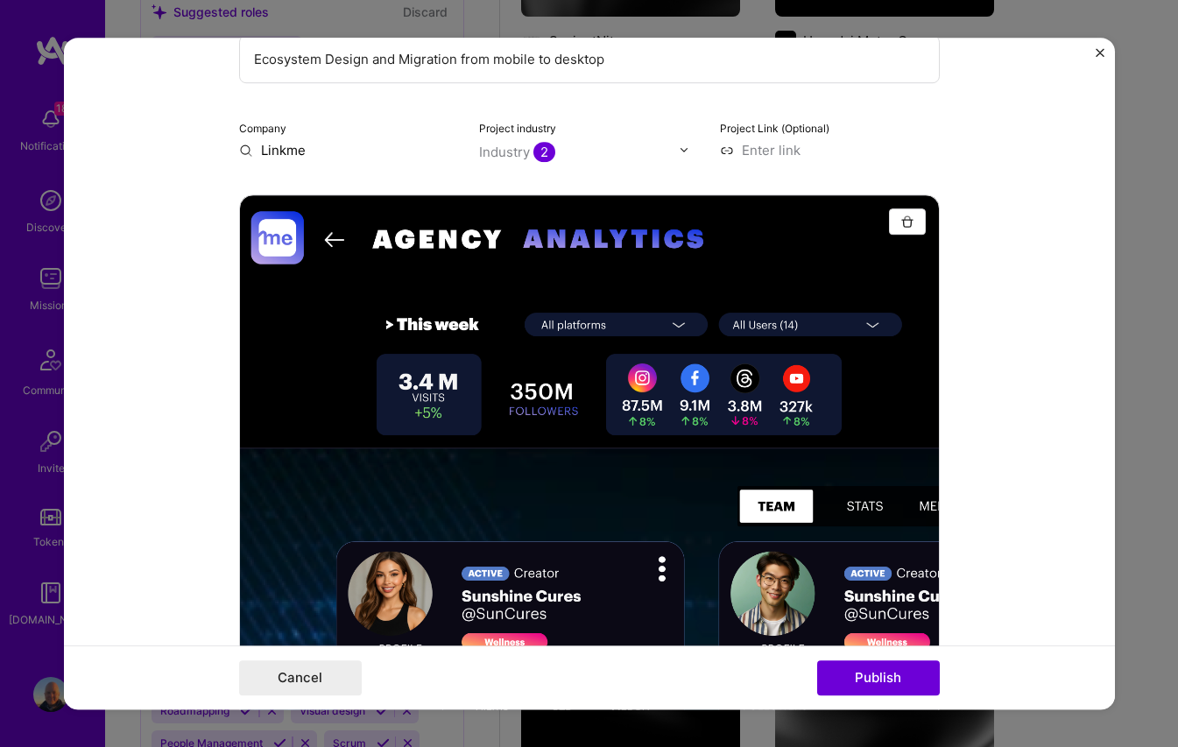
drag, startPoint x: 995, startPoint y: 223, endPoint x: 860, endPoint y: 207, distance: 135.8
click at [867, 210] on form "Editing suggested project This project is suggested based on your LinkedIn, res…" at bounding box center [589, 374] width 1051 height 673
click at [686, 150] on img at bounding box center [684, 150] width 11 height 11
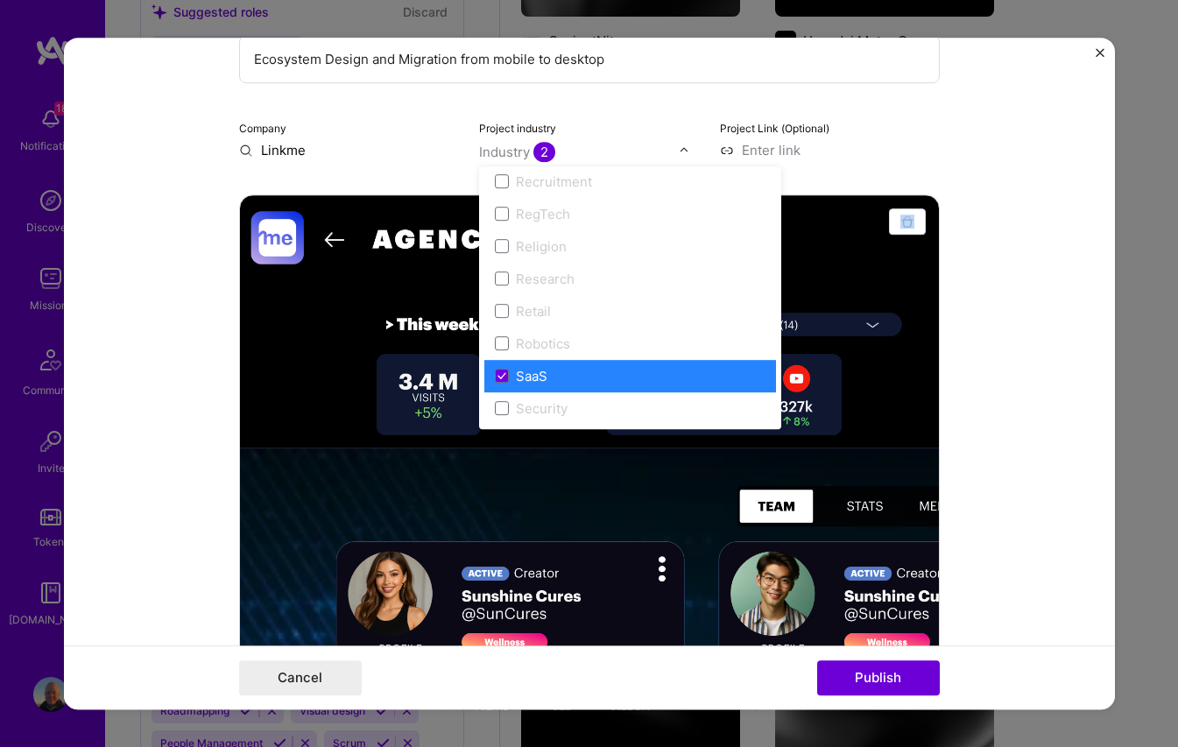
scroll to position [3383, 0]
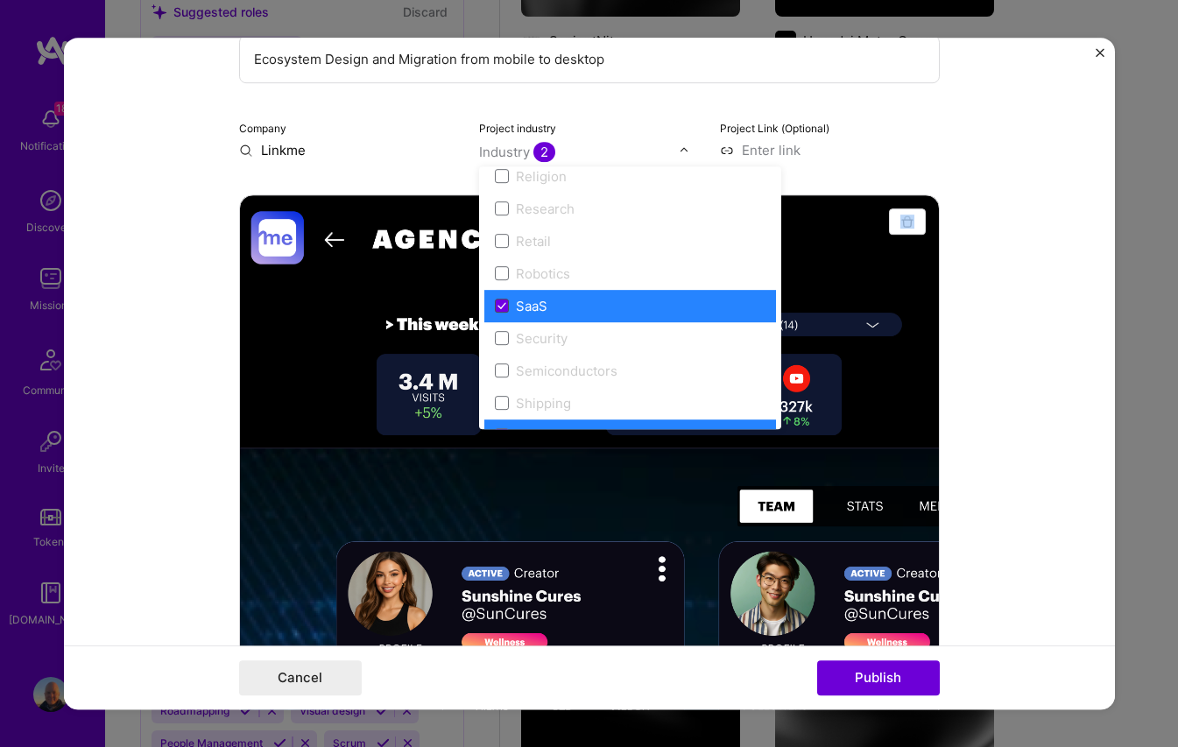
click at [506, 304] on icon at bounding box center [502, 305] width 9 height 7
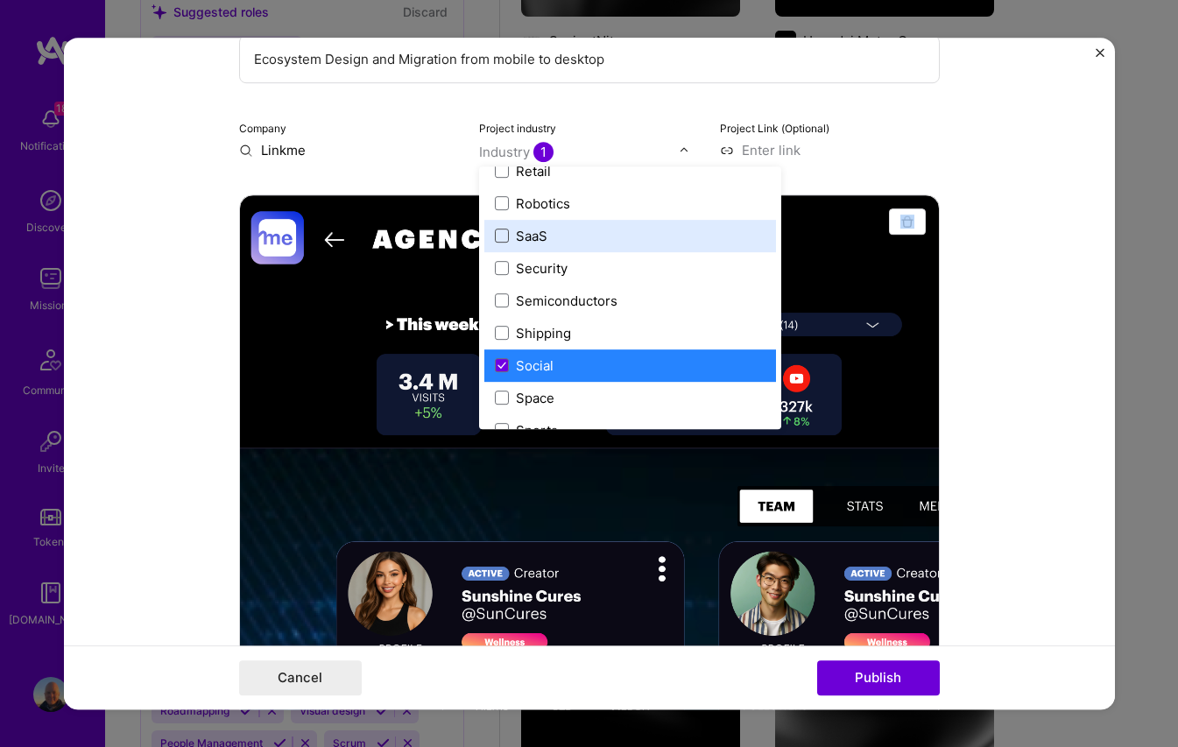
scroll to position [3462, 0]
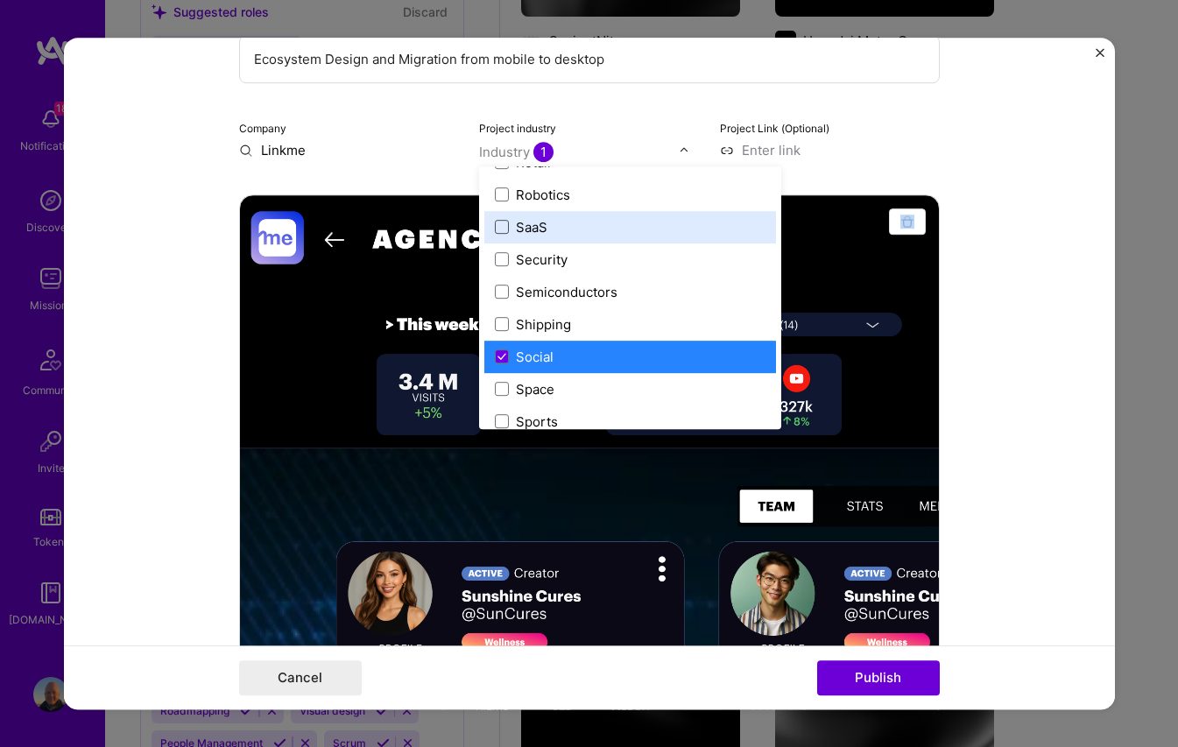
click at [502, 226] on span at bounding box center [502, 227] width 14 height 14
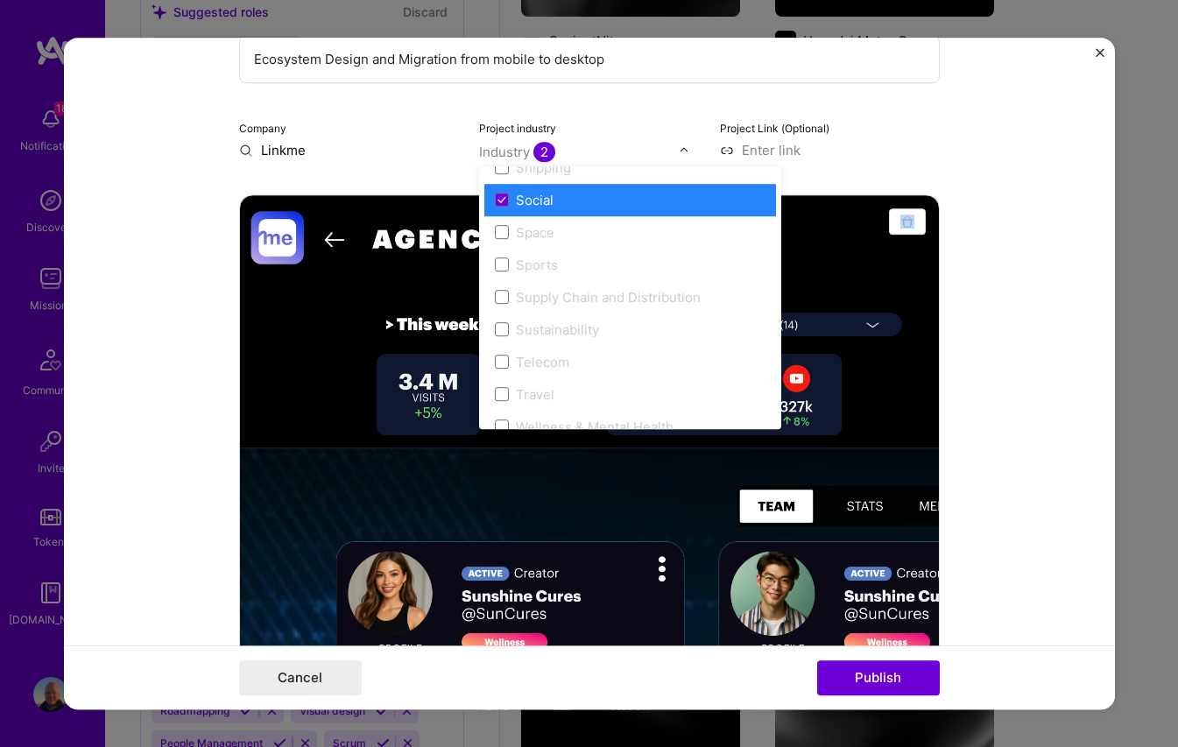
scroll to position [3635, 0]
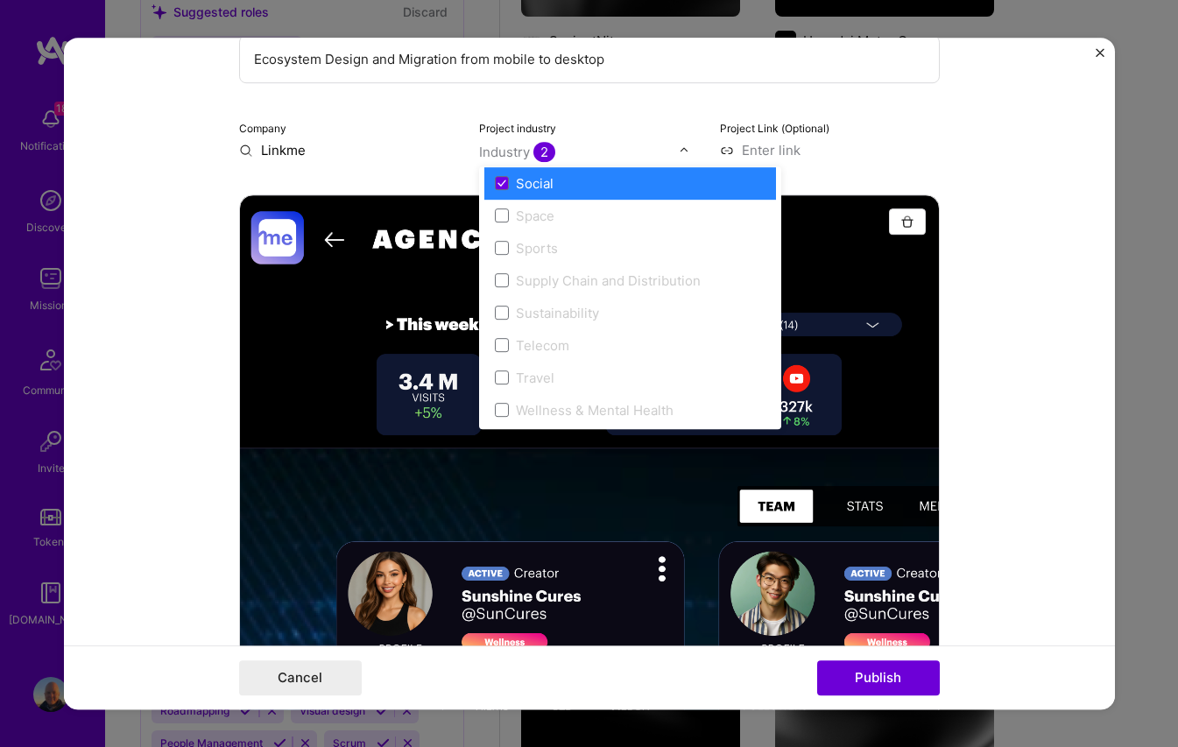
click at [818, 153] on input at bounding box center [830, 150] width 220 height 18
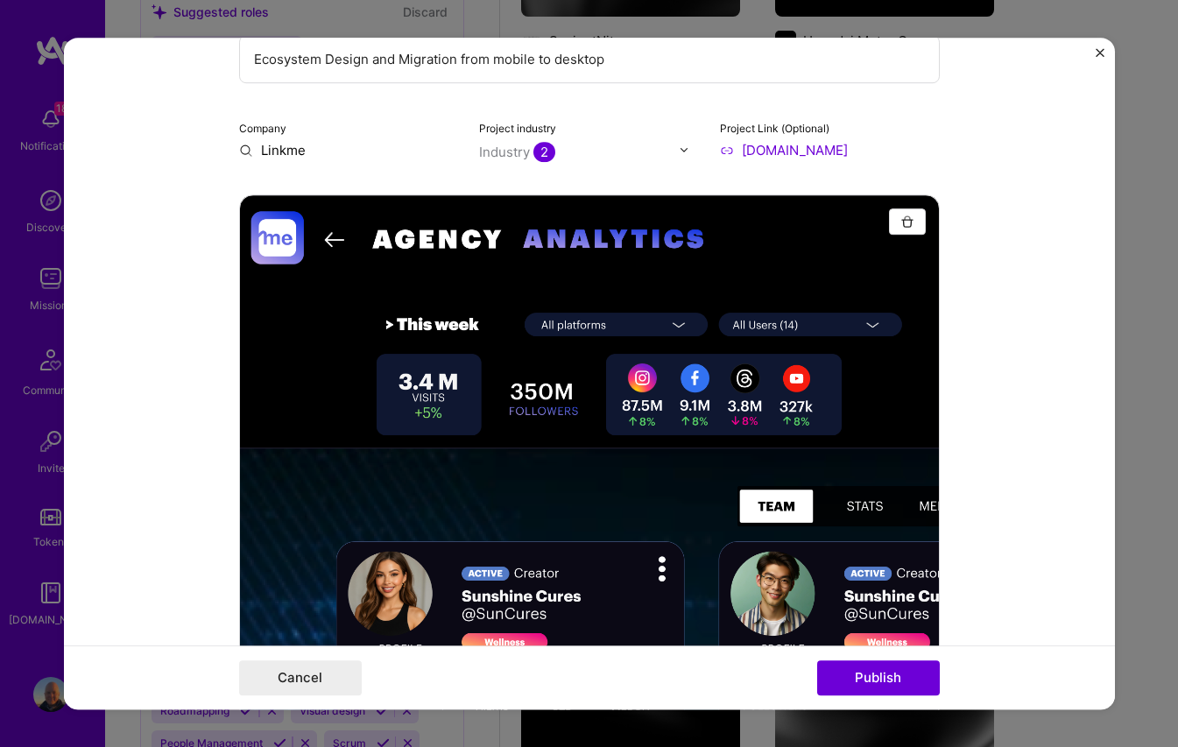
type input "[URL][DOMAIN_NAME]"
click at [1076, 289] on form "Editing suggested project This project is suggested based on your LinkedIn, res…" at bounding box center [589, 374] width 1051 height 673
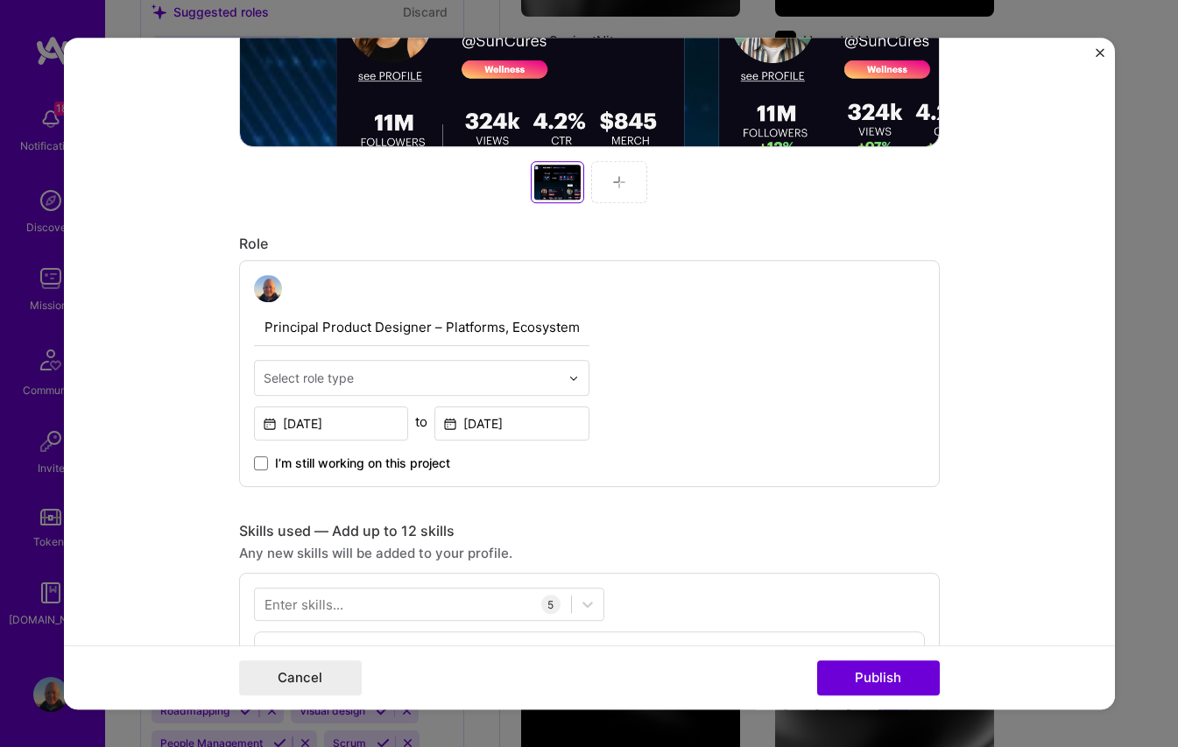
scroll to position [824, 0]
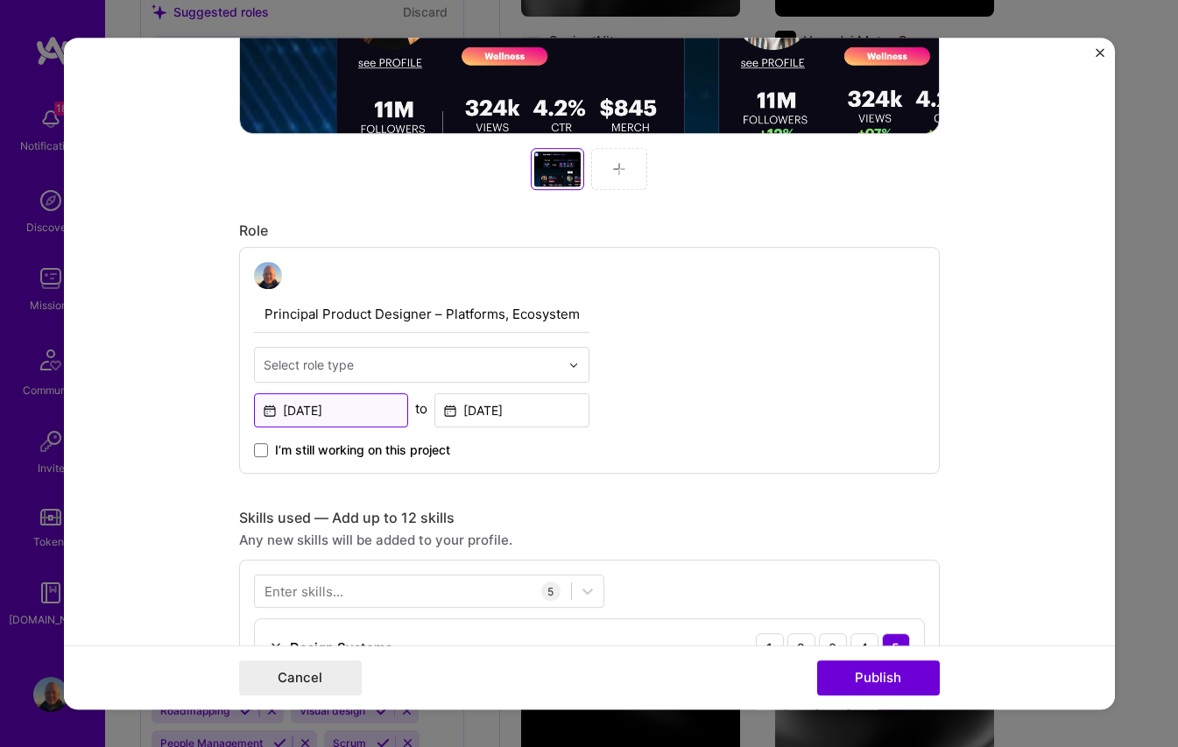
click at [371, 414] on input "[DATE]" at bounding box center [331, 411] width 155 height 34
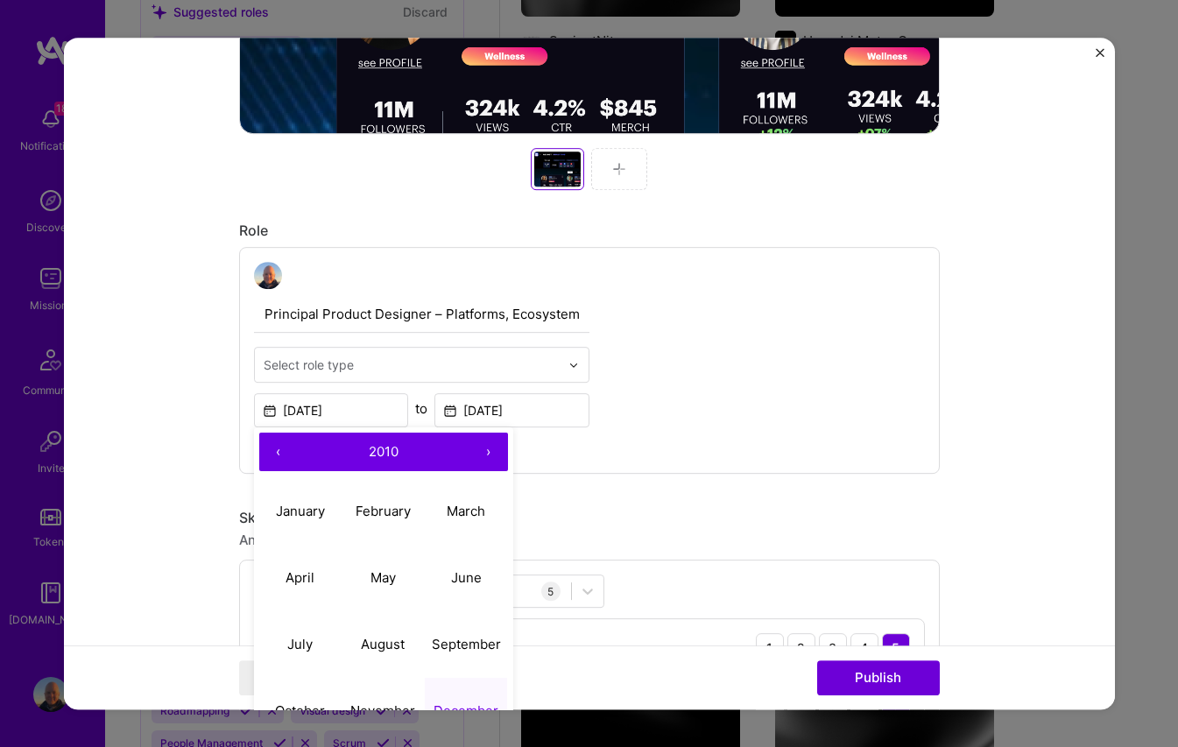
click at [487, 455] on button "›" at bounding box center [489, 453] width 39 height 39
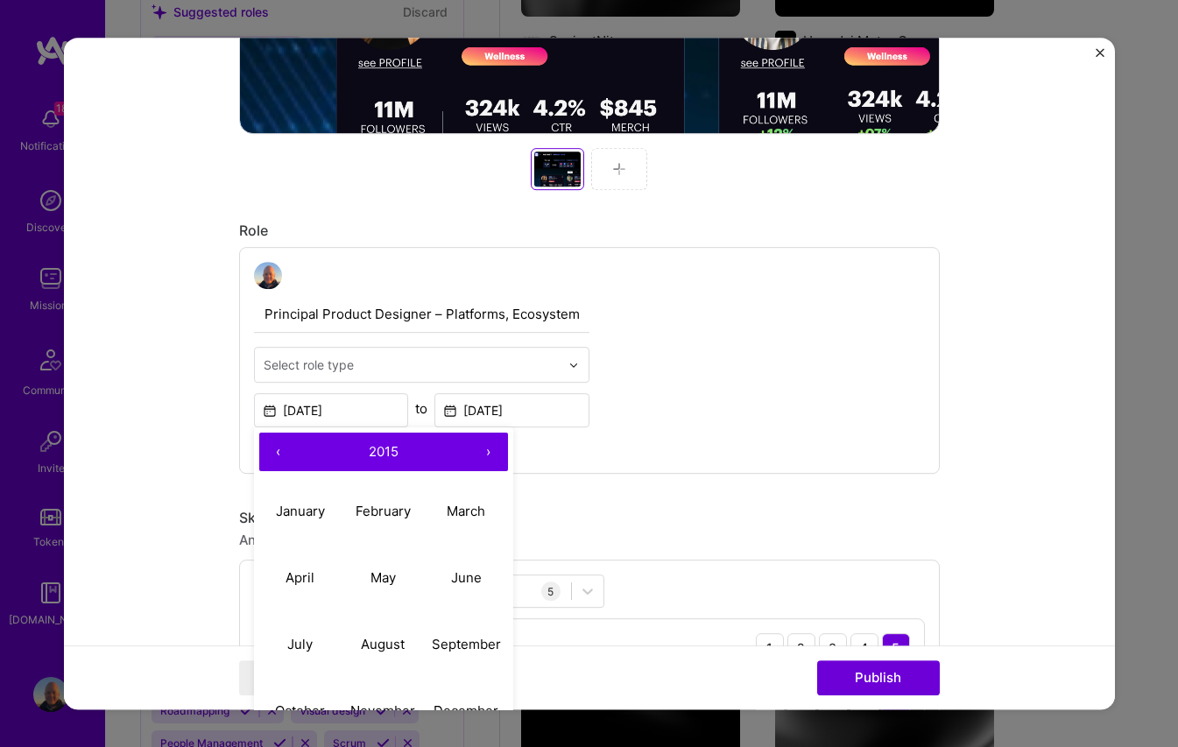
click at [487, 455] on button "›" at bounding box center [489, 453] width 39 height 39
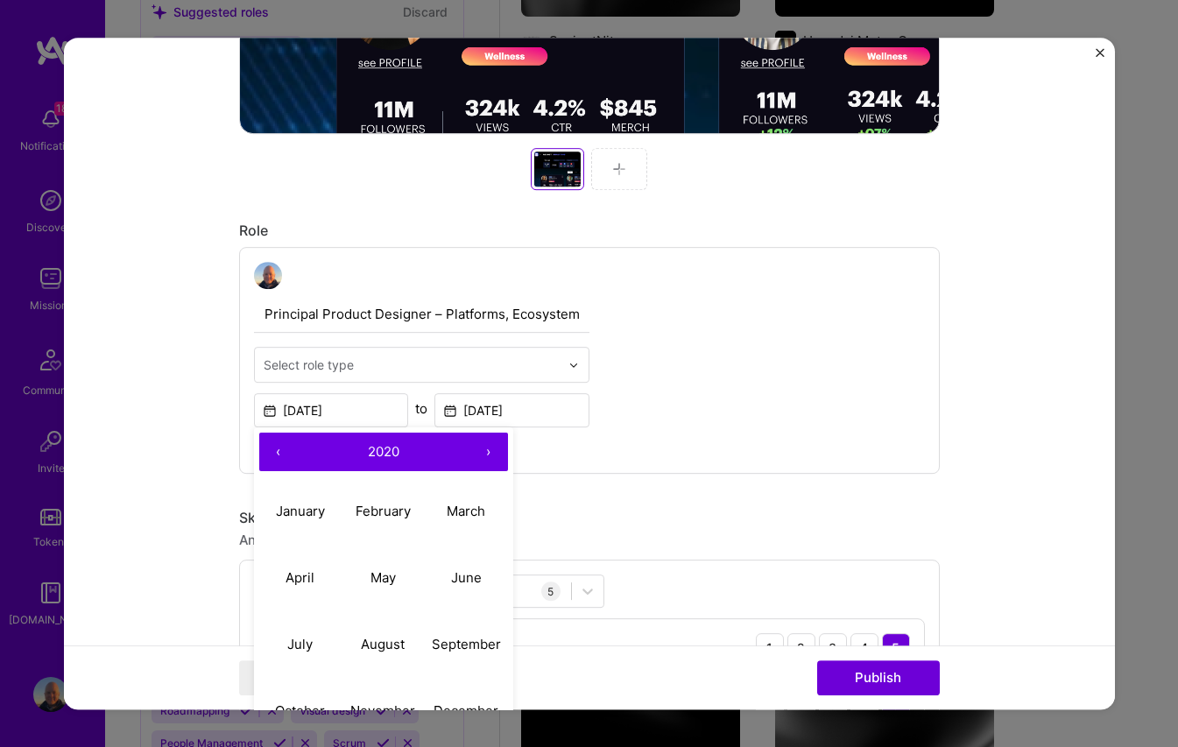
click at [487, 455] on button "›" at bounding box center [489, 453] width 39 height 39
click at [304, 575] on abbr "April" at bounding box center [300, 577] width 29 height 17
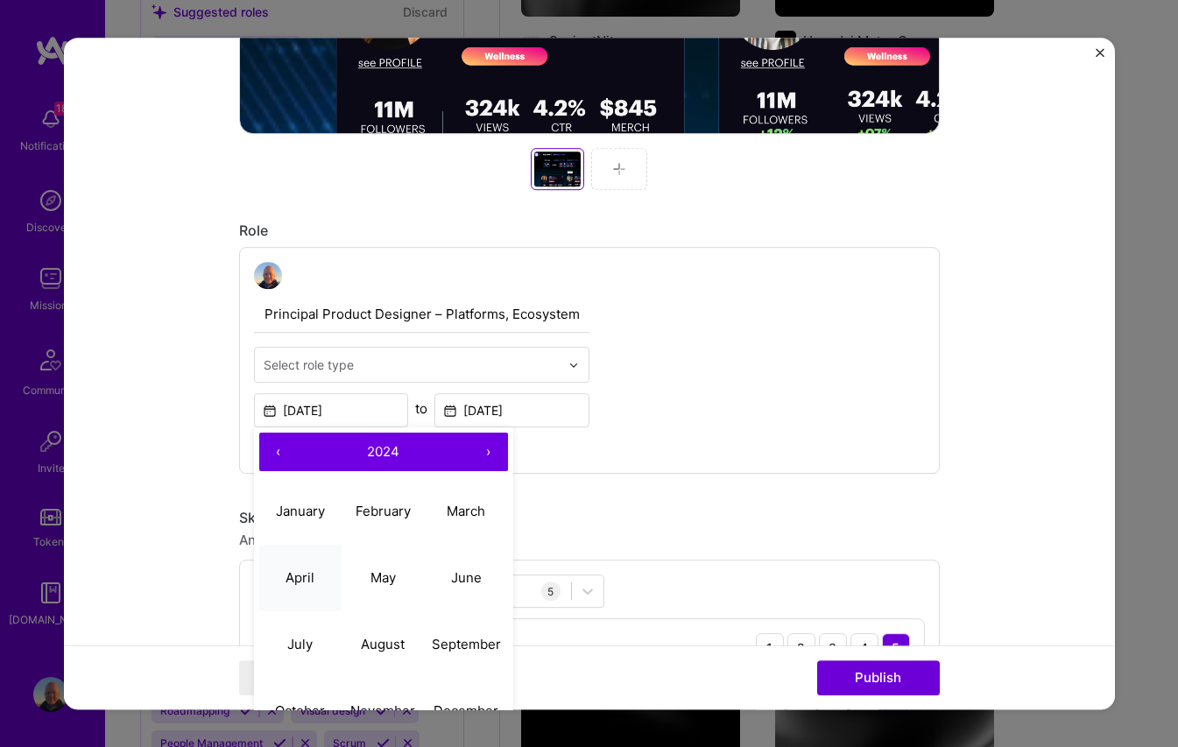
type input "[DATE]"
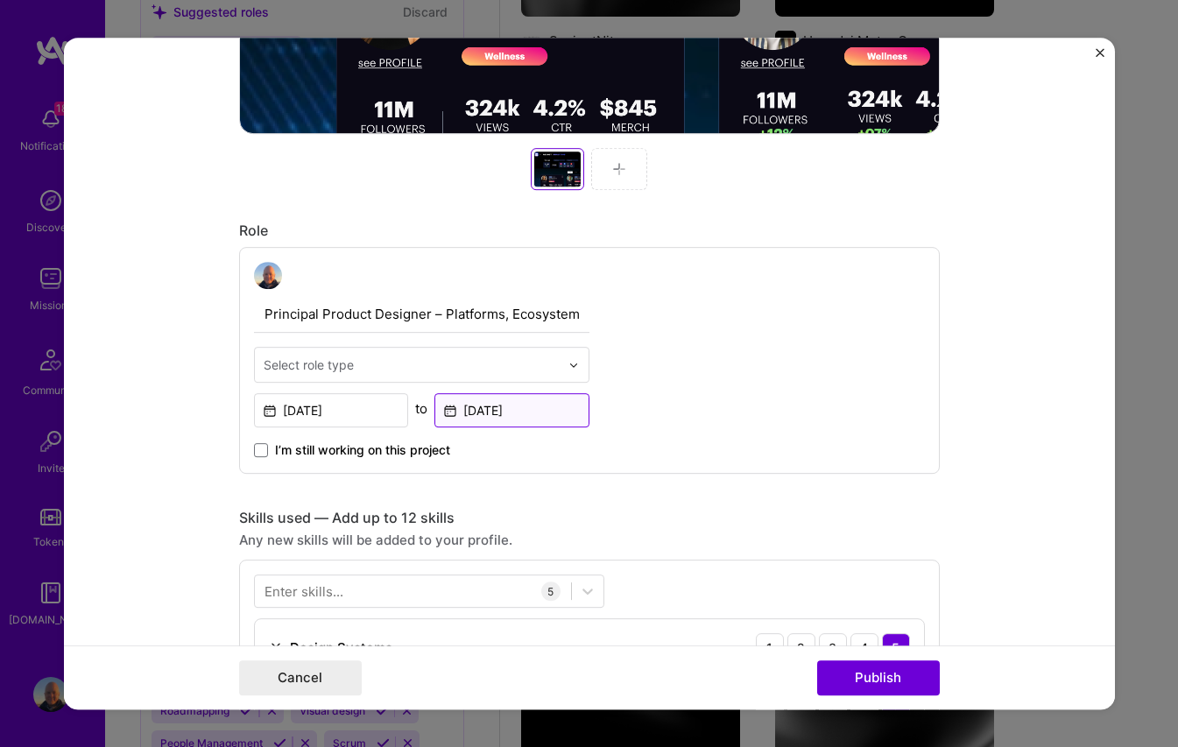
click at [542, 414] on input "[DATE]" at bounding box center [512, 411] width 155 height 34
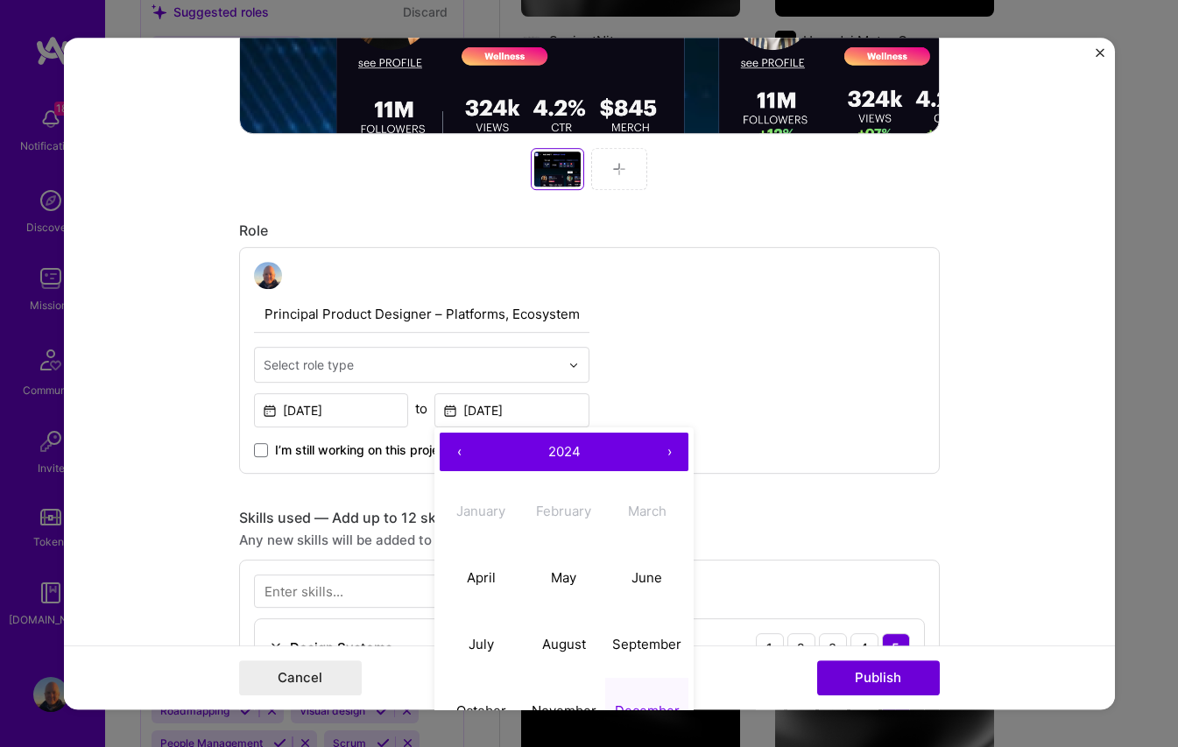
click at [667, 447] on button "›" at bounding box center [669, 453] width 39 height 39
click at [565, 645] on abbr "August" at bounding box center [564, 644] width 44 height 17
type input "[DATE]"
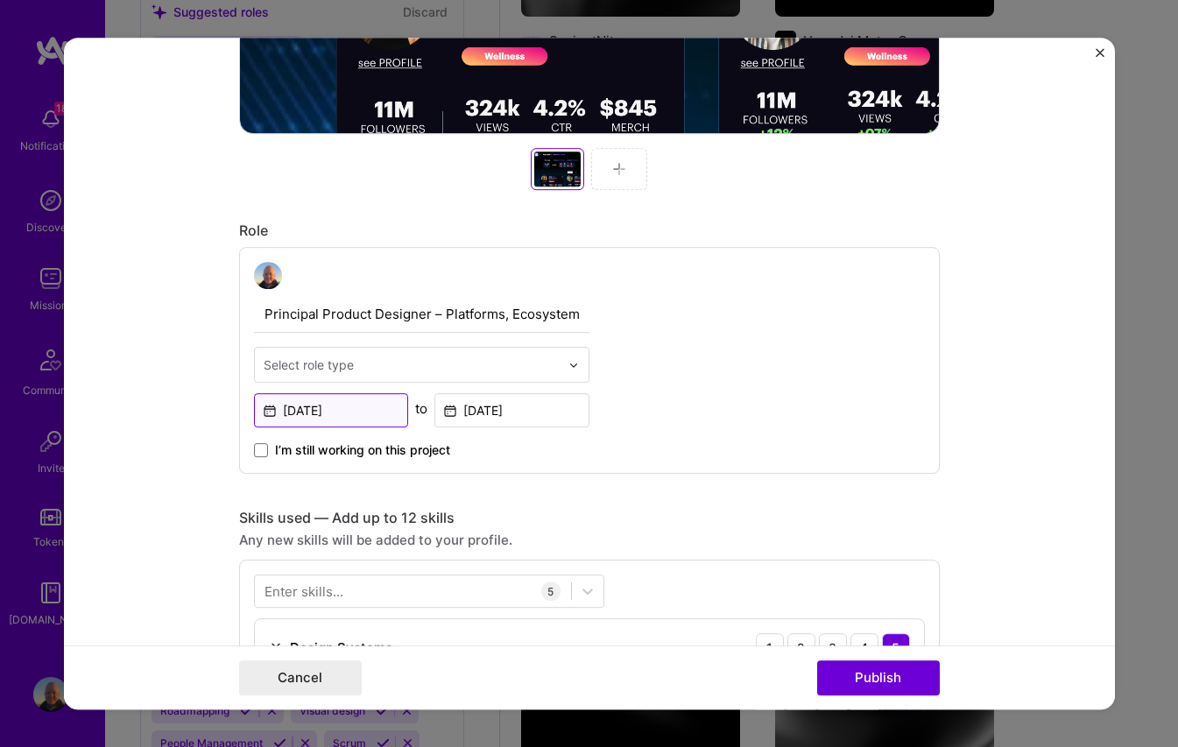
click at [387, 415] on input "[DATE]" at bounding box center [331, 411] width 155 height 34
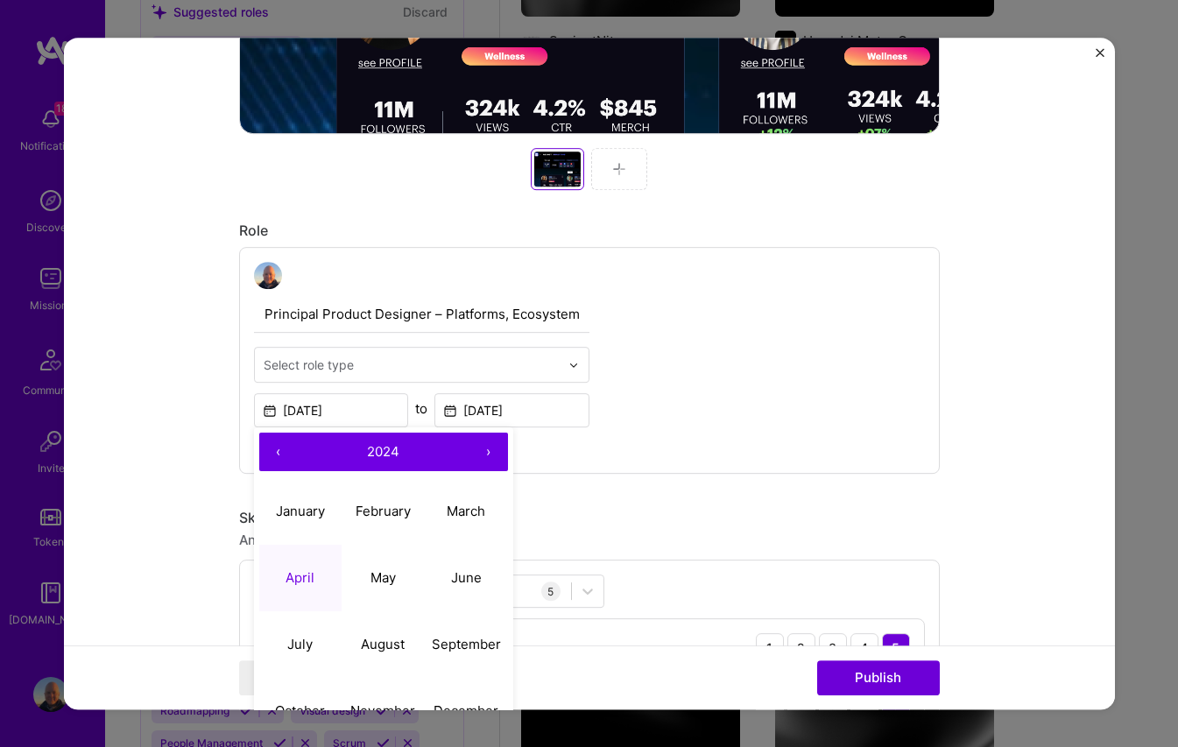
click at [490, 447] on button "›" at bounding box center [489, 453] width 39 height 39
click at [310, 573] on abbr "April" at bounding box center [300, 577] width 29 height 17
type input "[DATE]"
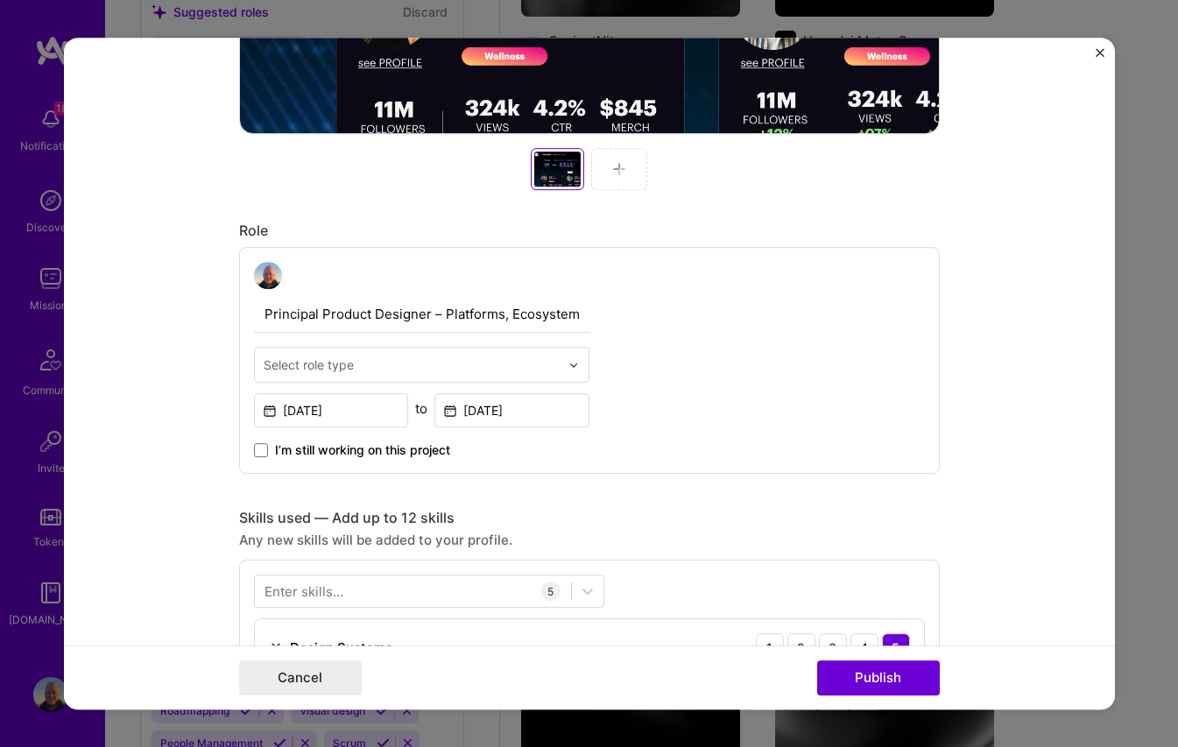
click at [971, 435] on form "Editing suggested project This project is suggested based on your LinkedIn, res…" at bounding box center [589, 374] width 1051 height 673
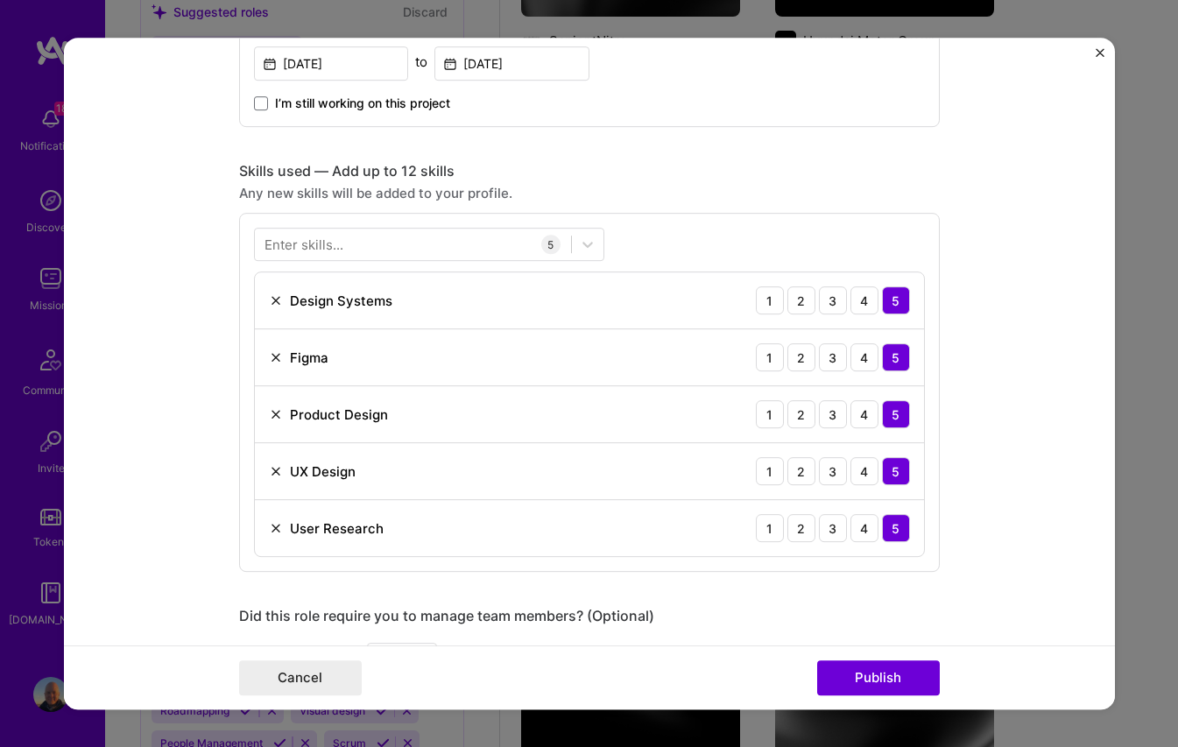
scroll to position [1189, 0]
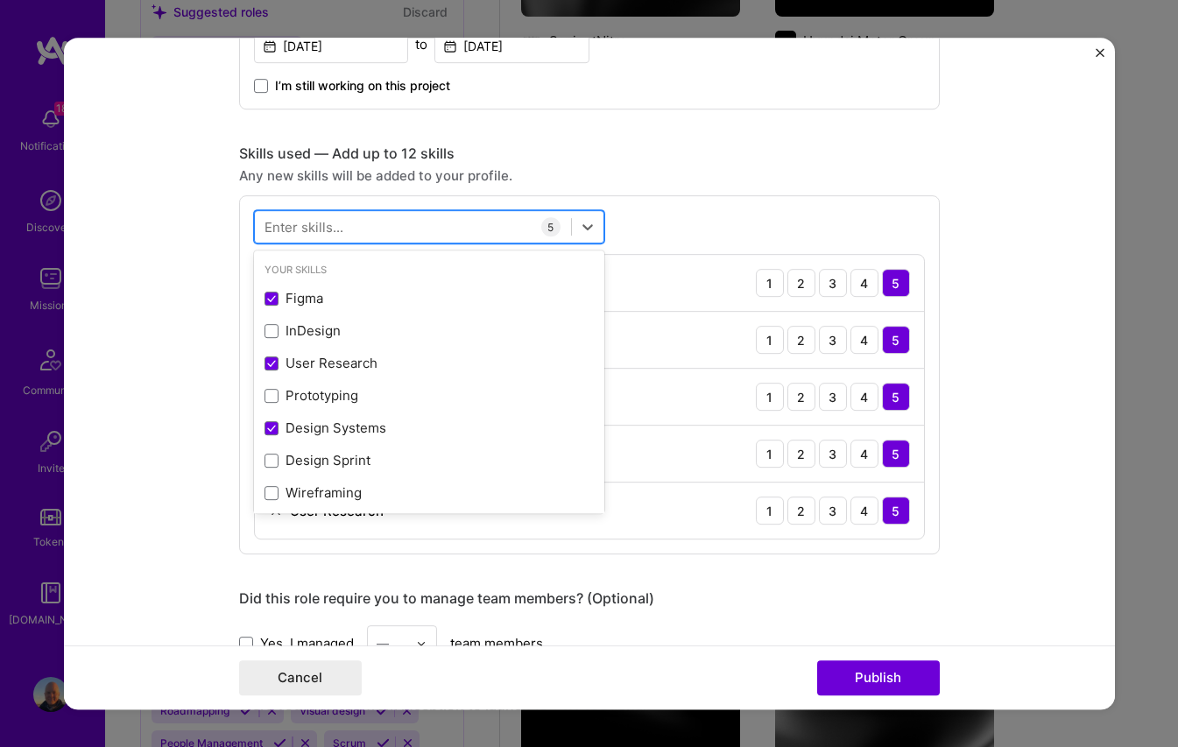
click at [368, 228] on div at bounding box center [413, 227] width 316 height 29
type input "e"
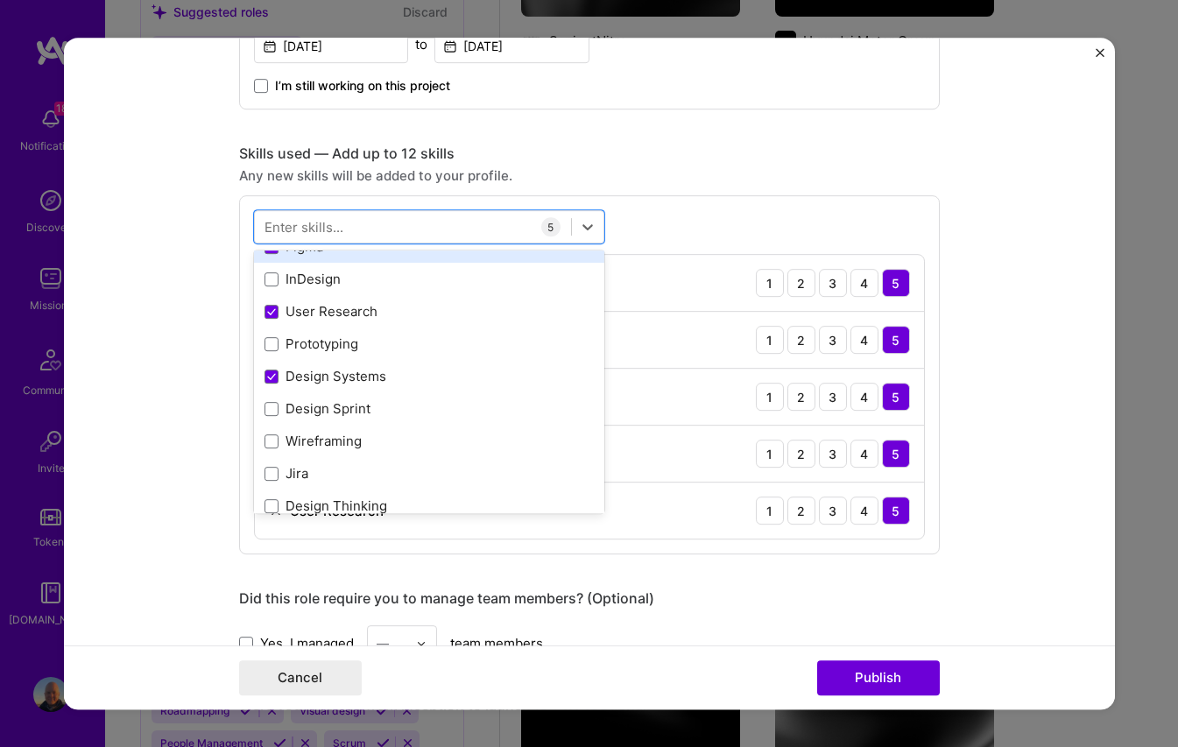
scroll to position [61, 0]
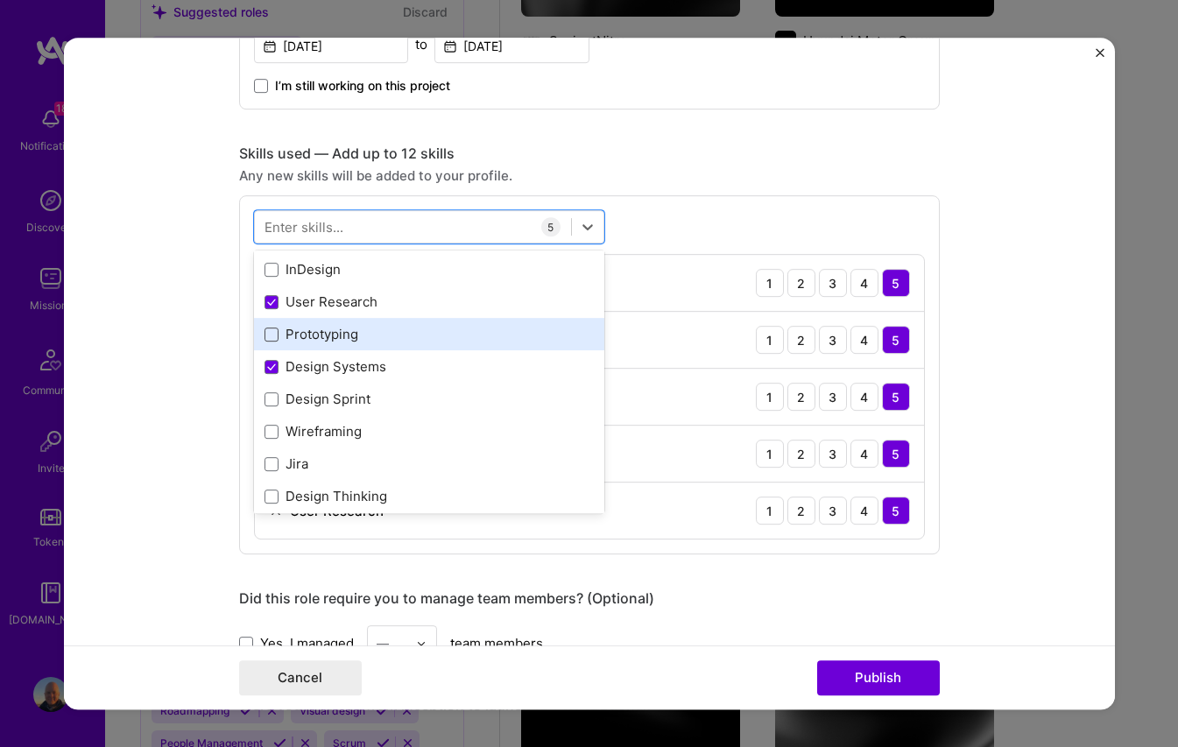
click at [273, 335] on span at bounding box center [272, 335] width 14 height 14
click at [0, 0] on input "checkbox" at bounding box center [0, 0] width 0 height 0
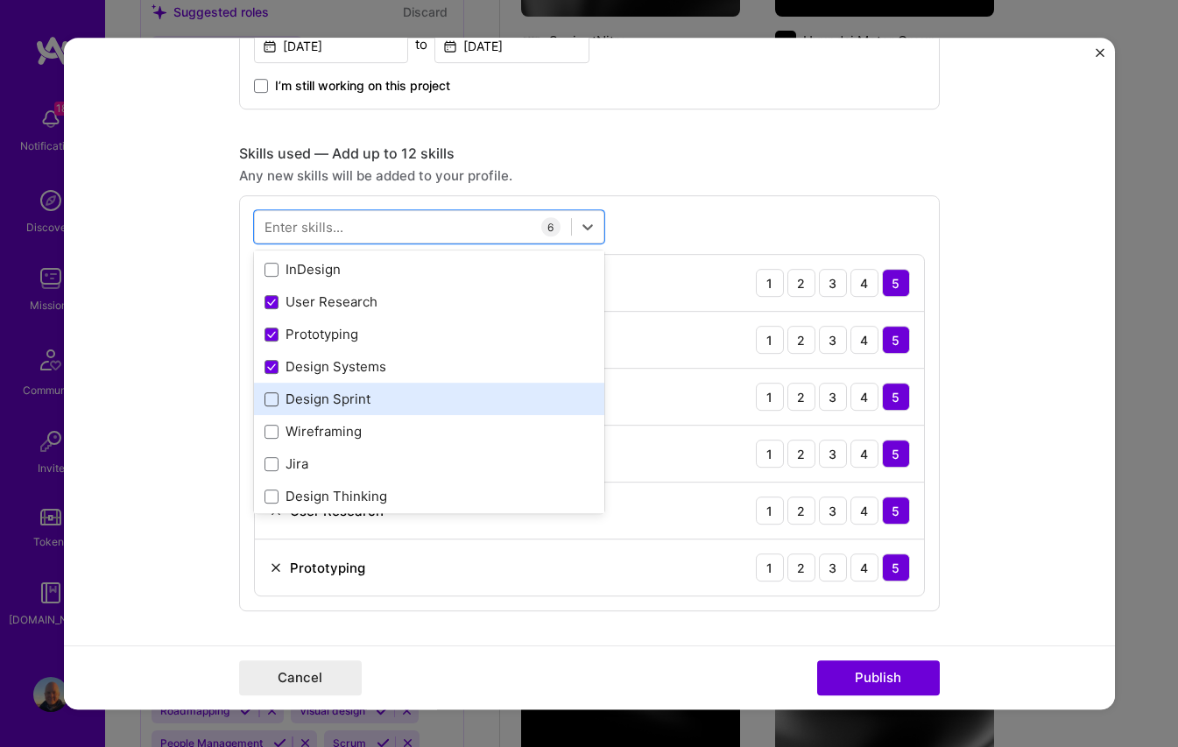
click at [271, 395] on span at bounding box center [272, 400] width 14 height 14
click at [0, 0] on input "checkbox" at bounding box center [0, 0] width 0 height 0
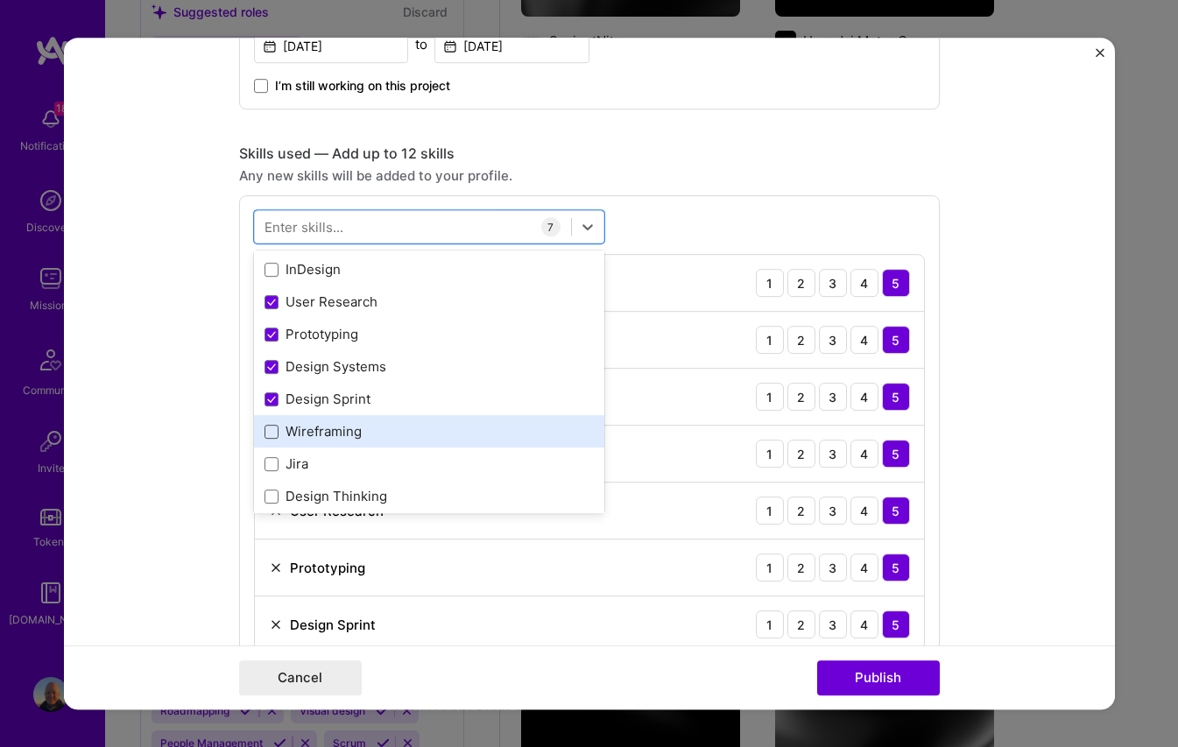
click at [268, 430] on span at bounding box center [272, 432] width 14 height 14
click at [0, 0] on input "checkbox" at bounding box center [0, 0] width 0 height 0
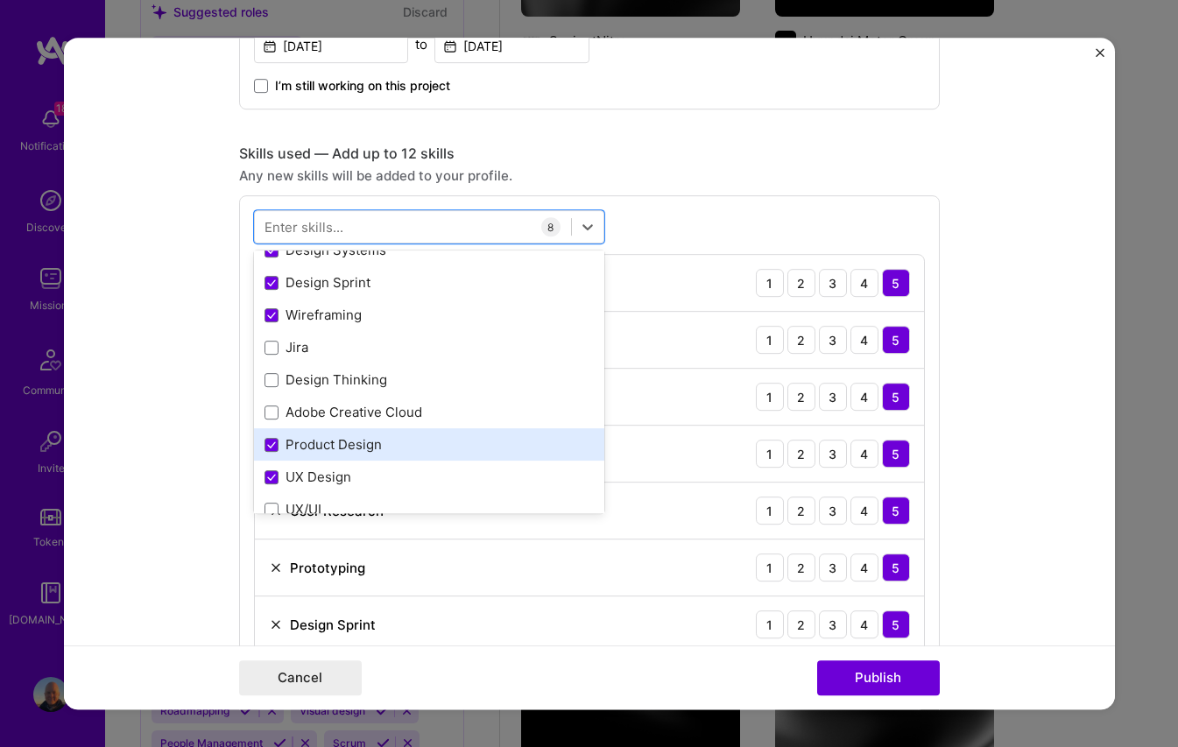
scroll to position [188, 0]
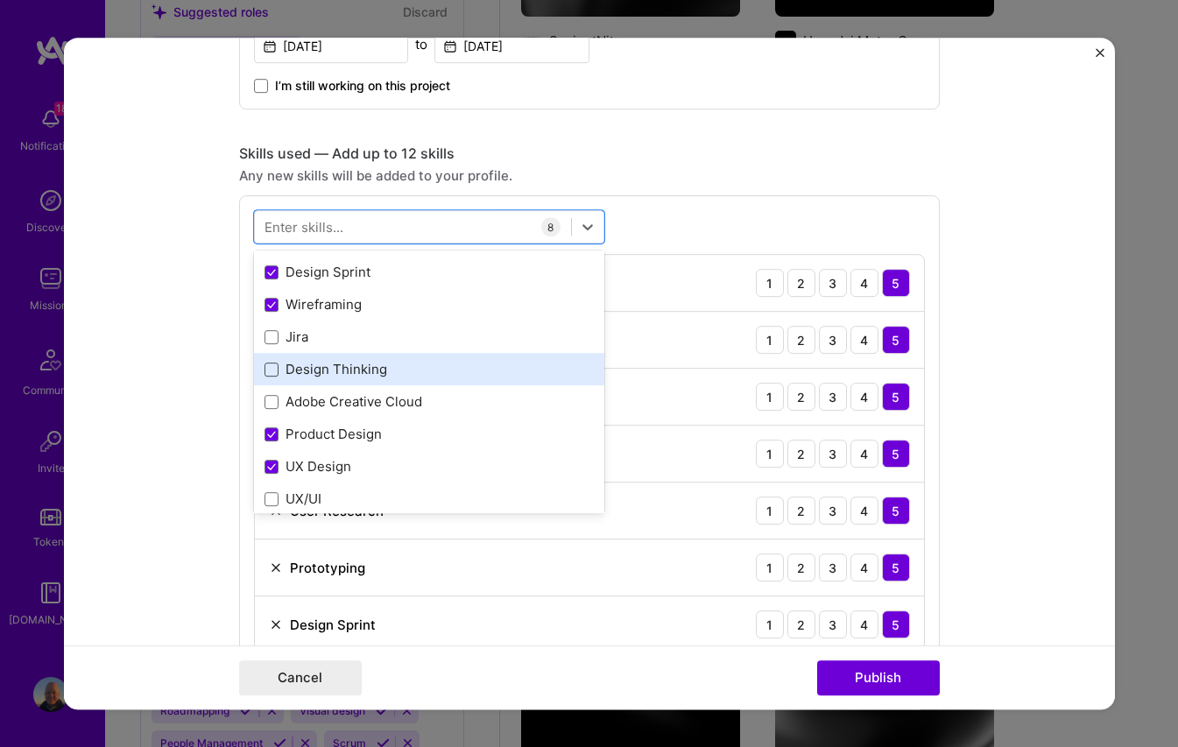
click at [269, 366] on span at bounding box center [272, 370] width 14 height 14
click at [0, 0] on input "checkbox" at bounding box center [0, 0] width 0 height 0
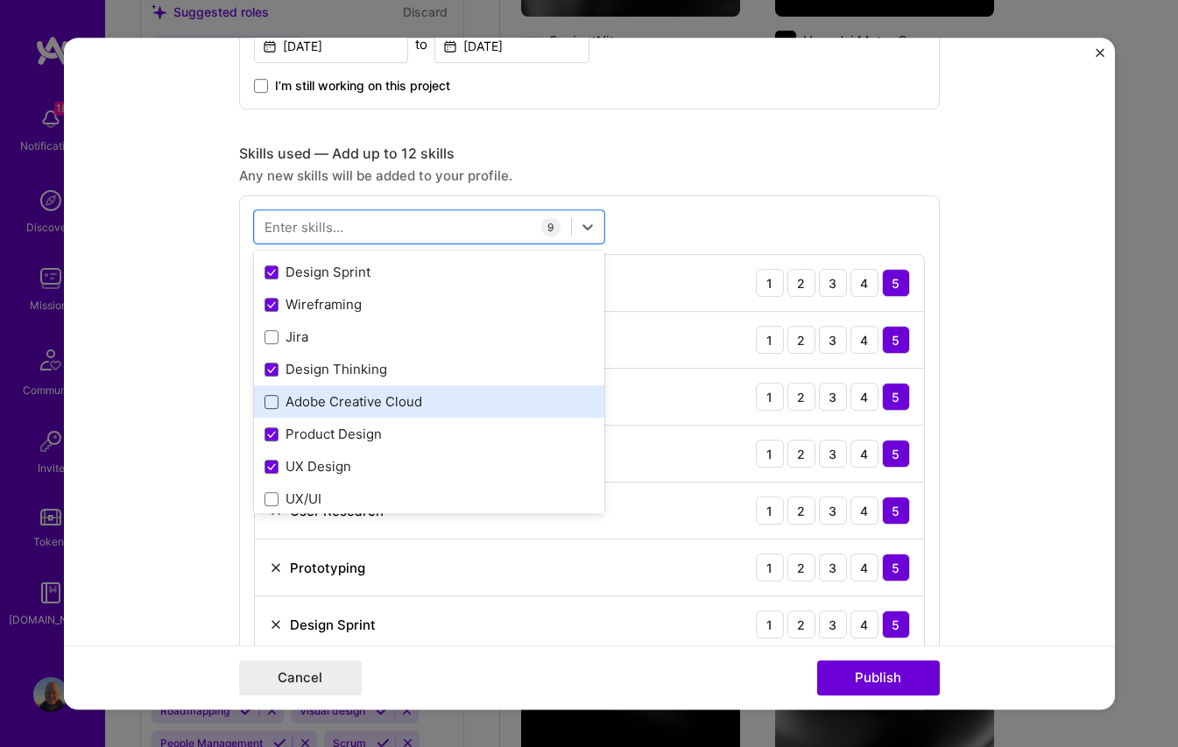
click at [271, 406] on span at bounding box center [272, 402] width 14 height 14
click at [0, 0] on input "checkbox" at bounding box center [0, 0] width 0 height 0
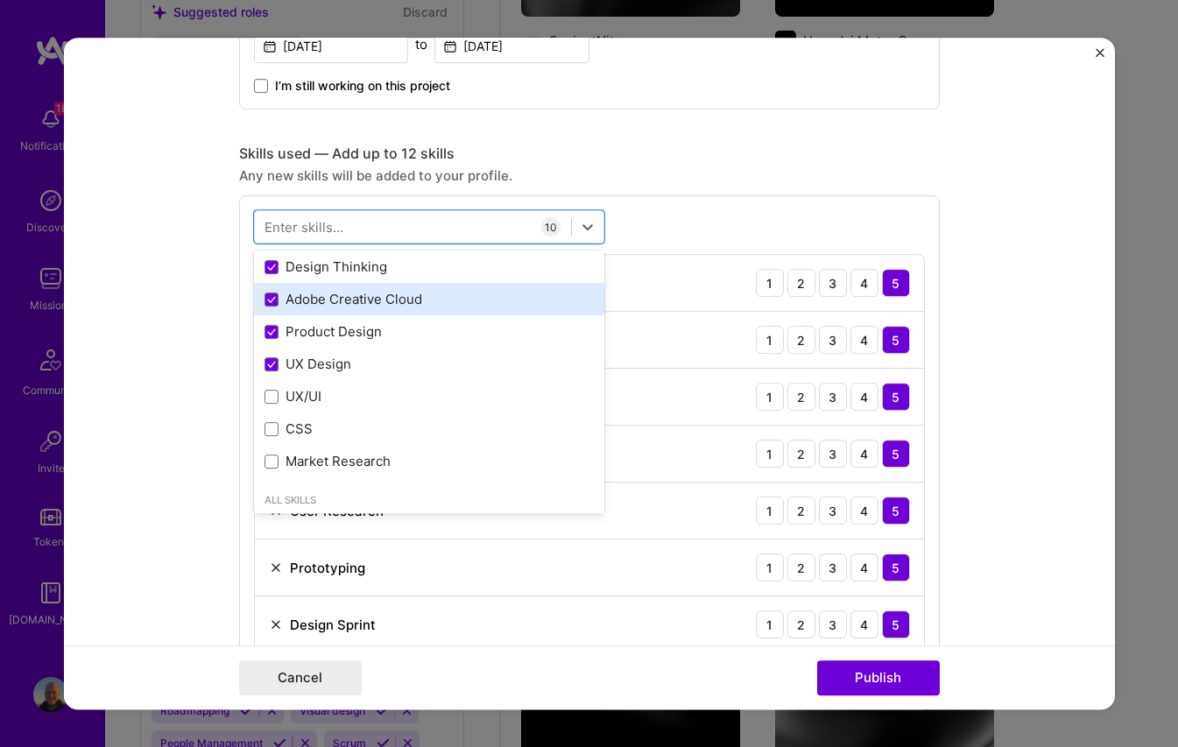
scroll to position [298, 0]
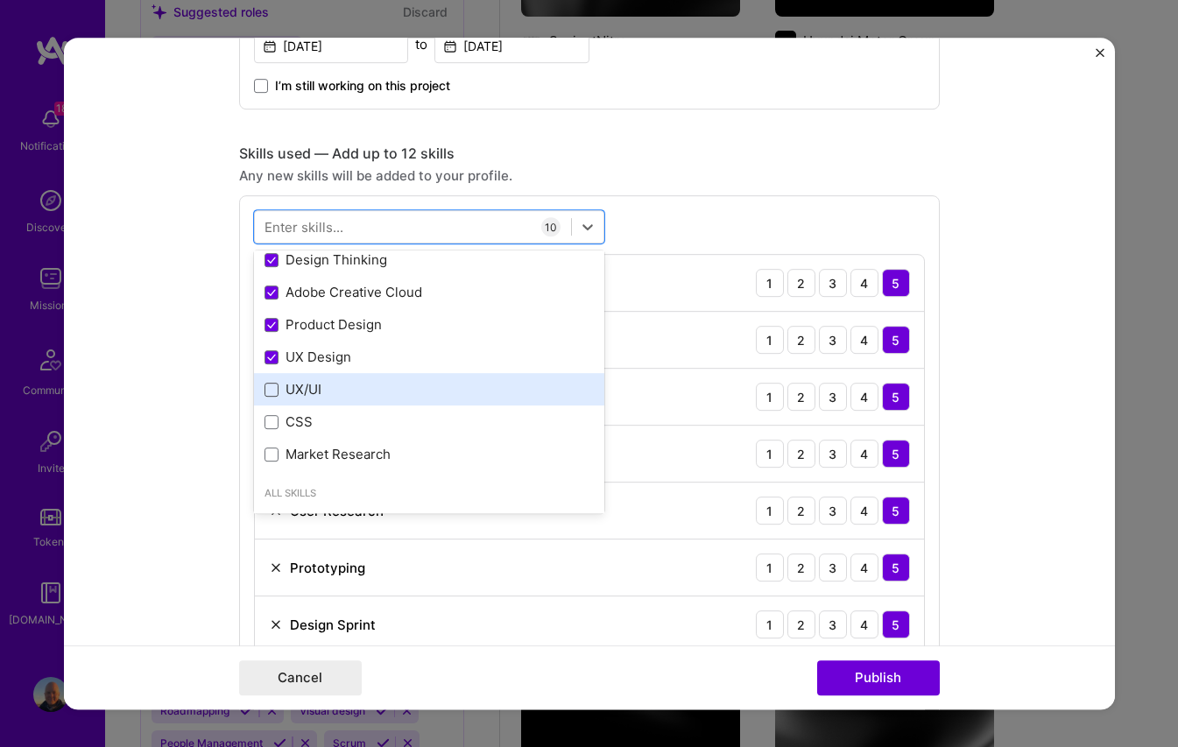
click at [266, 386] on span at bounding box center [272, 390] width 14 height 14
click at [0, 0] on input "checkbox" at bounding box center [0, 0] width 0 height 0
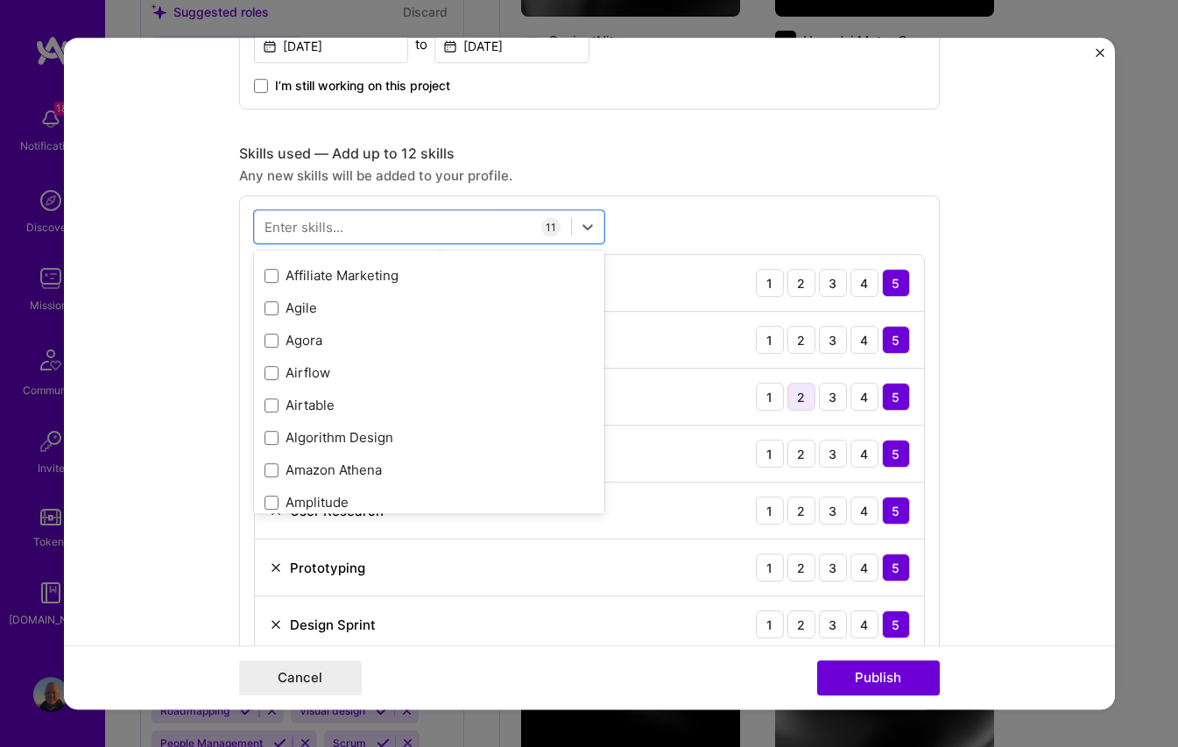
scroll to position [1131, 0]
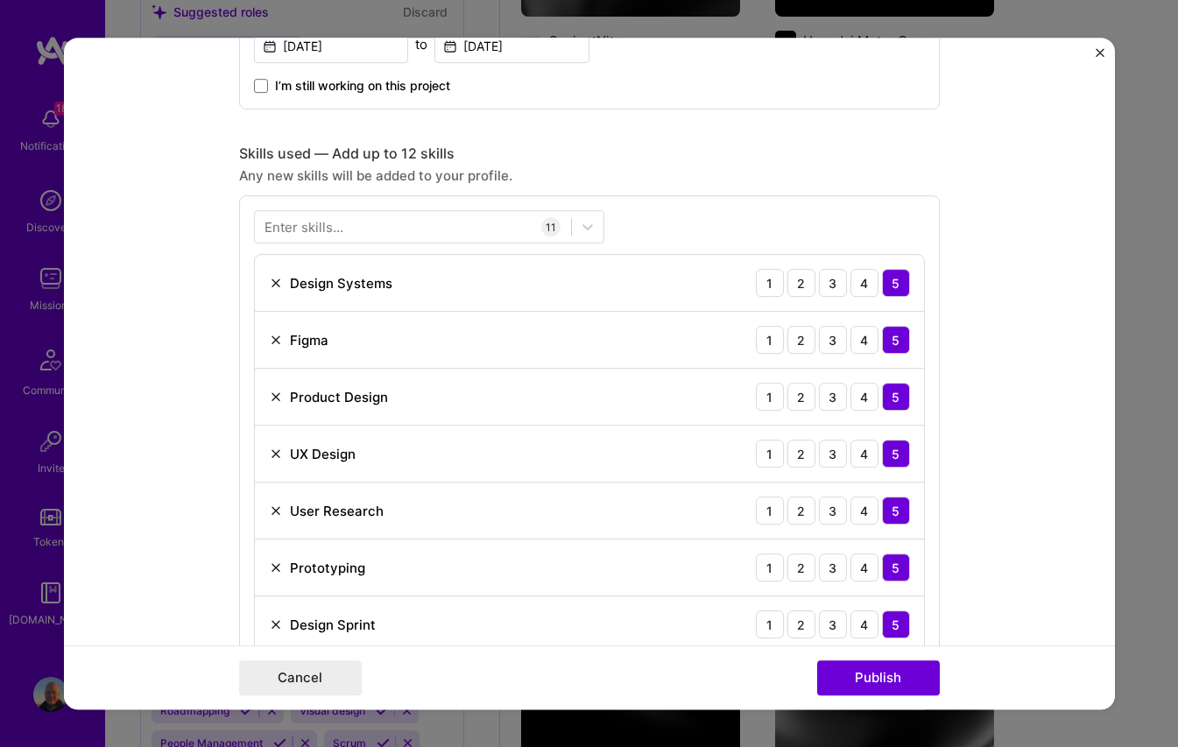
click at [1023, 441] on form "Editing suggested project This project is suggested based on your LinkedIn, res…" at bounding box center [589, 374] width 1051 height 673
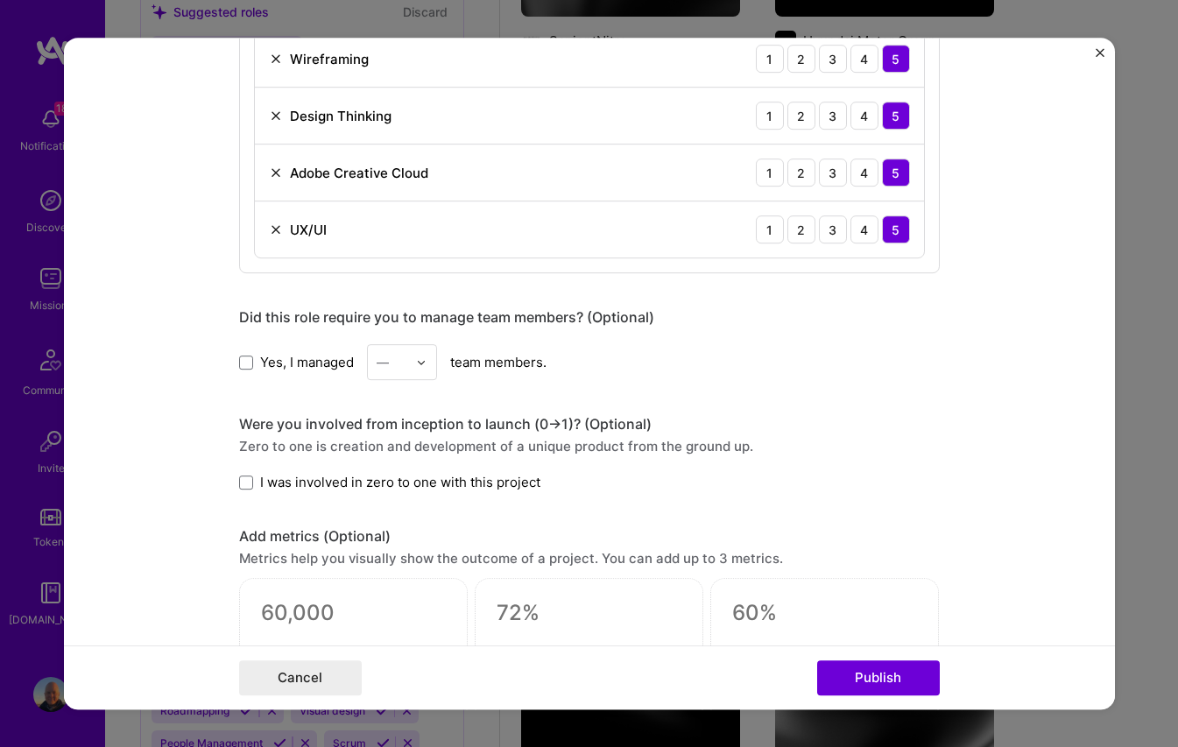
scroll to position [1836, 0]
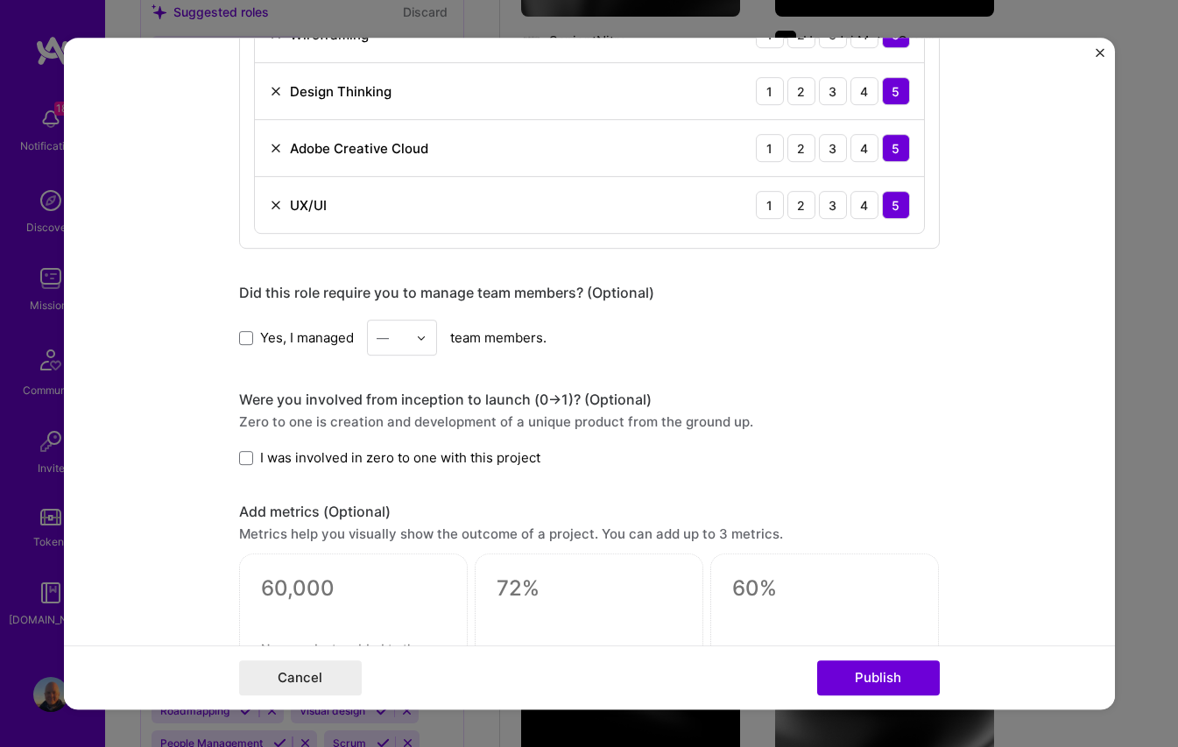
click at [1023, 441] on form "Editing suggested project This project is suggested based on your LinkedIn, res…" at bounding box center [589, 374] width 1051 height 673
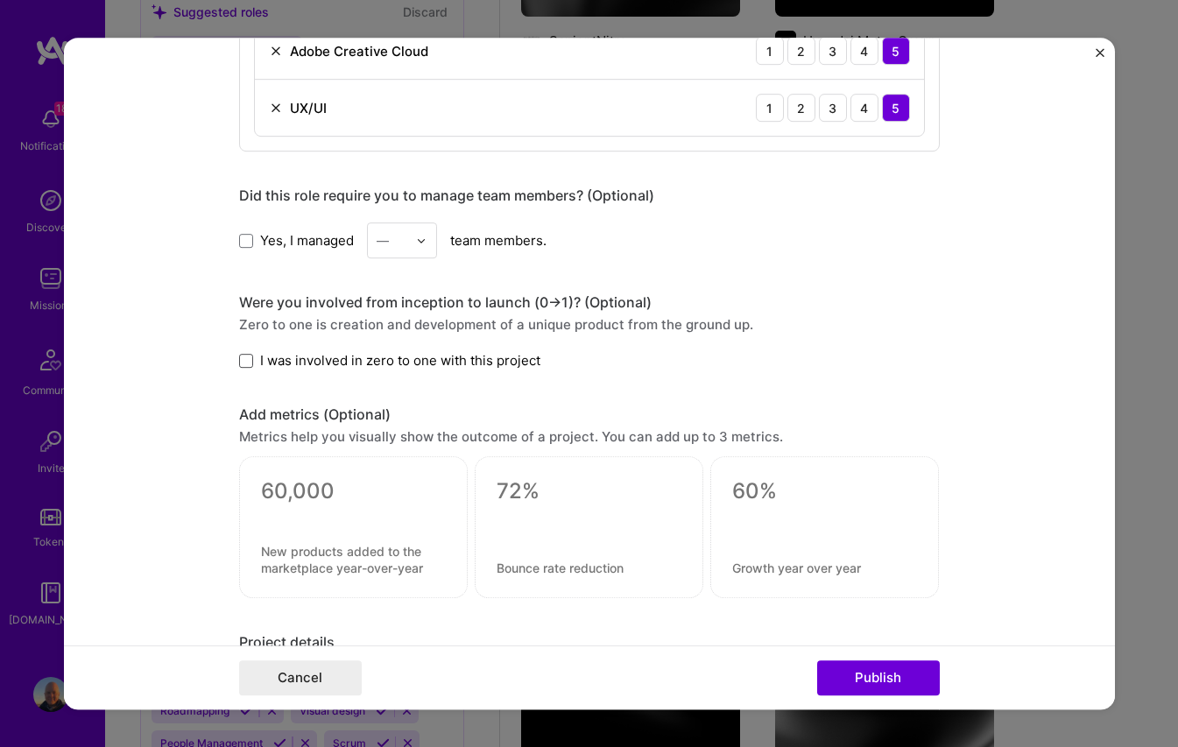
click at [241, 364] on span at bounding box center [246, 361] width 14 height 14
click at [0, 0] on input "I was involved in zero to one with this project" at bounding box center [0, 0] width 0 height 0
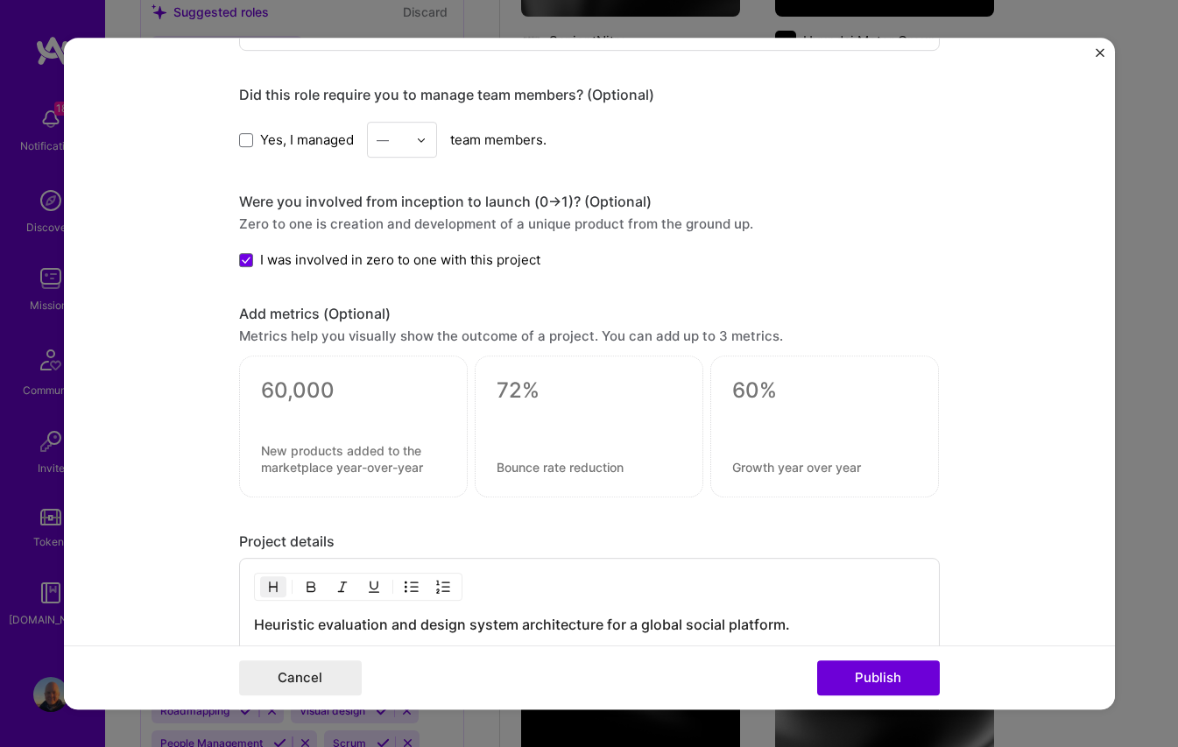
scroll to position [2035, 0]
click at [326, 381] on textarea at bounding box center [353, 390] width 185 height 26
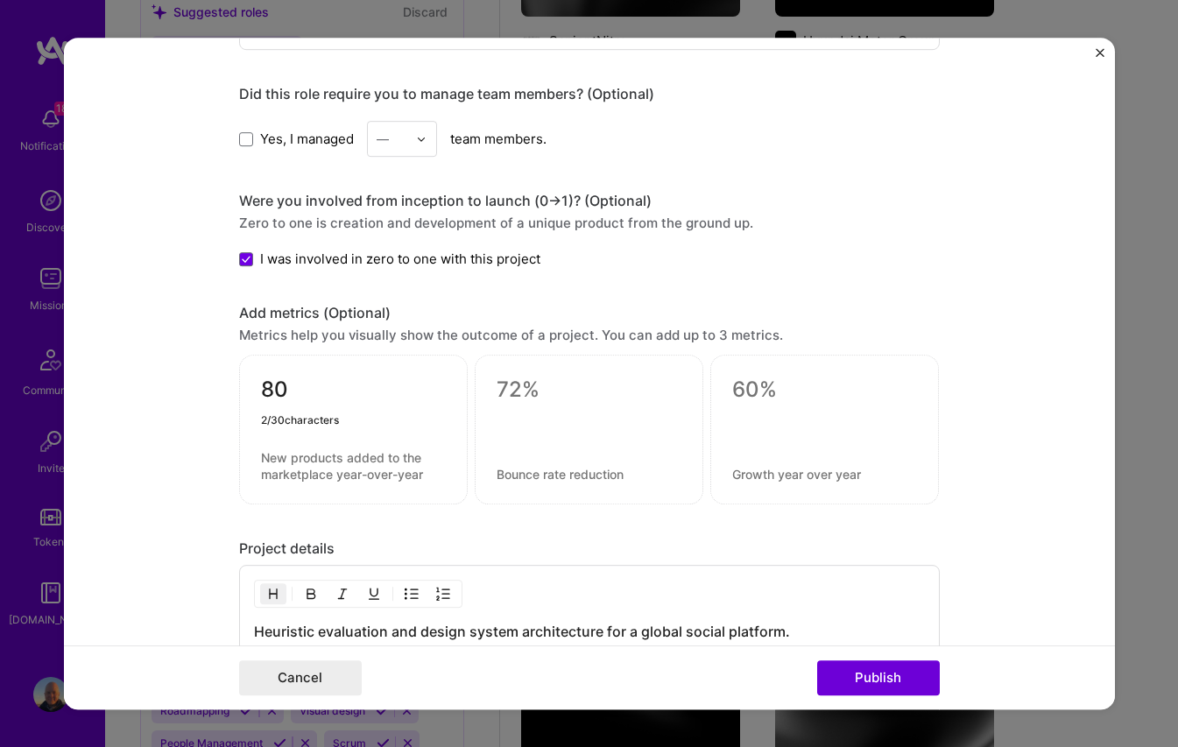
type textarea "8"
type textarea "180,000,000"
click at [330, 471] on textarea at bounding box center [353, 465] width 185 height 33
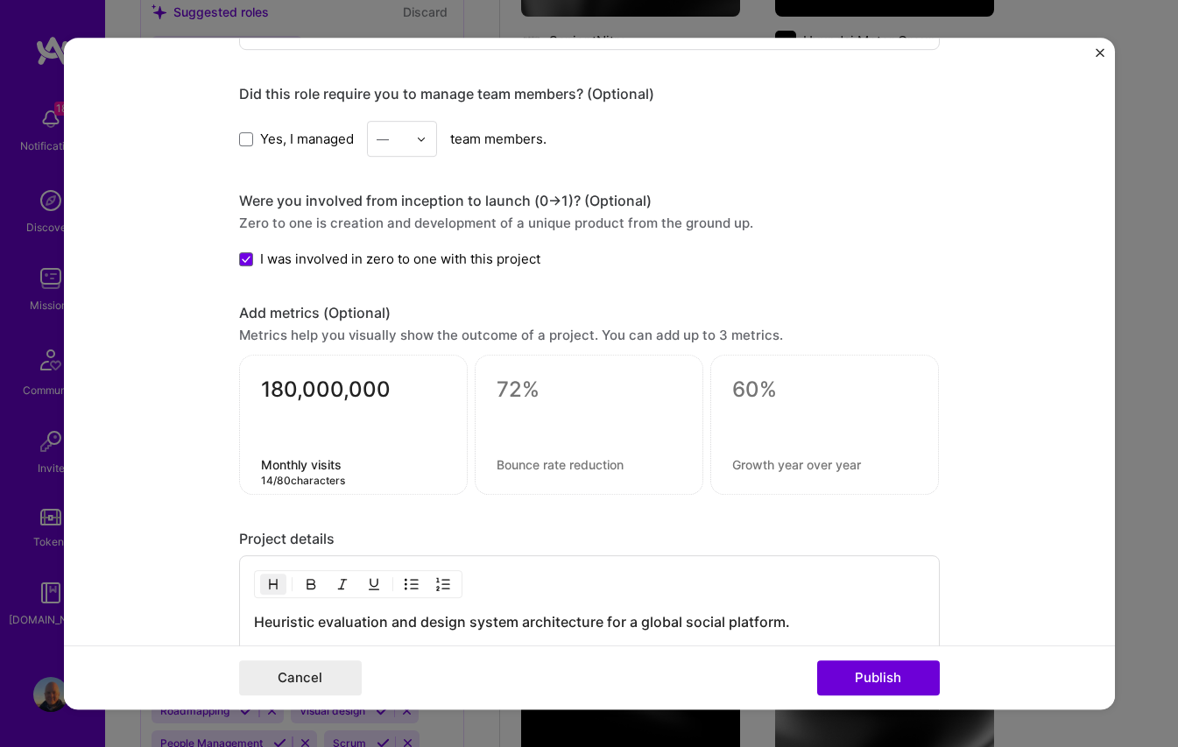
type textarea "Monthly visits"
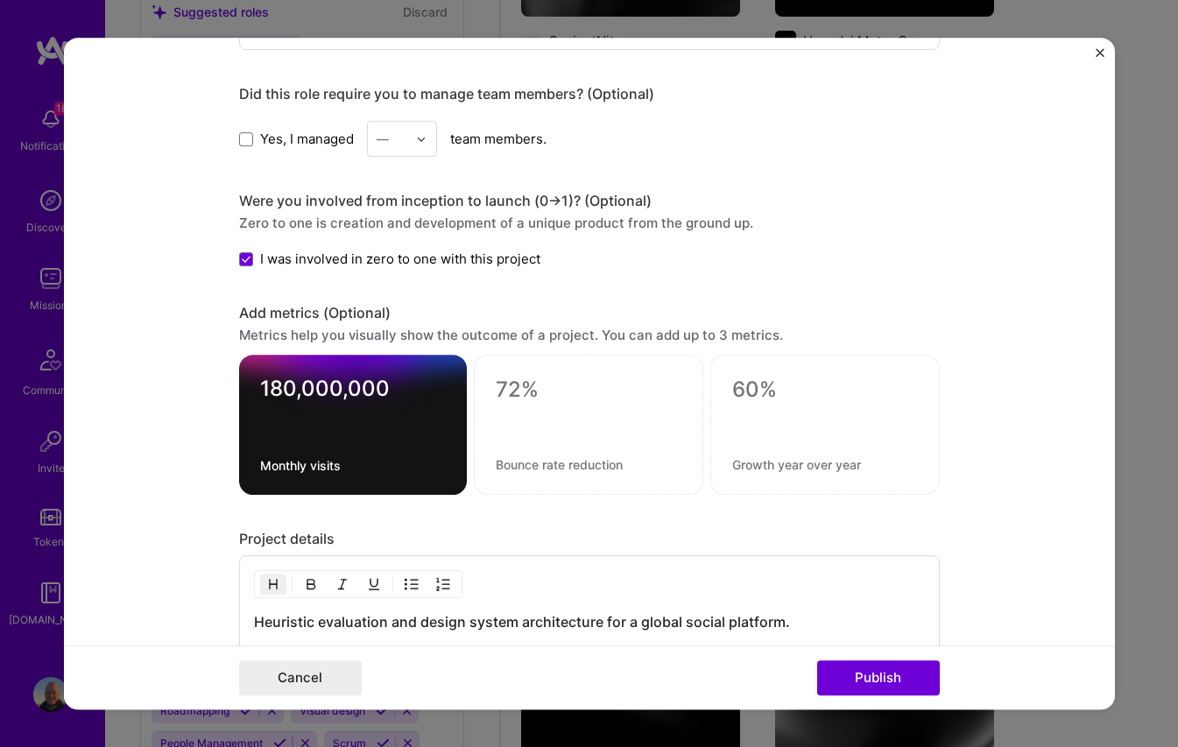
click at [1021, 435] on form "Editing suggested project This project is suggested based on your LinkedIn, res…" at bounding box center [589, 374] width 1051 height 673
click at [525, 385] on textarea at bounding box center [589, 390] width 186 height 26
type textarea "3x"
click at [527, 462] on textarea at bounding box center [589, 464] width 186 height 17
type textarea "Faster onboarding"
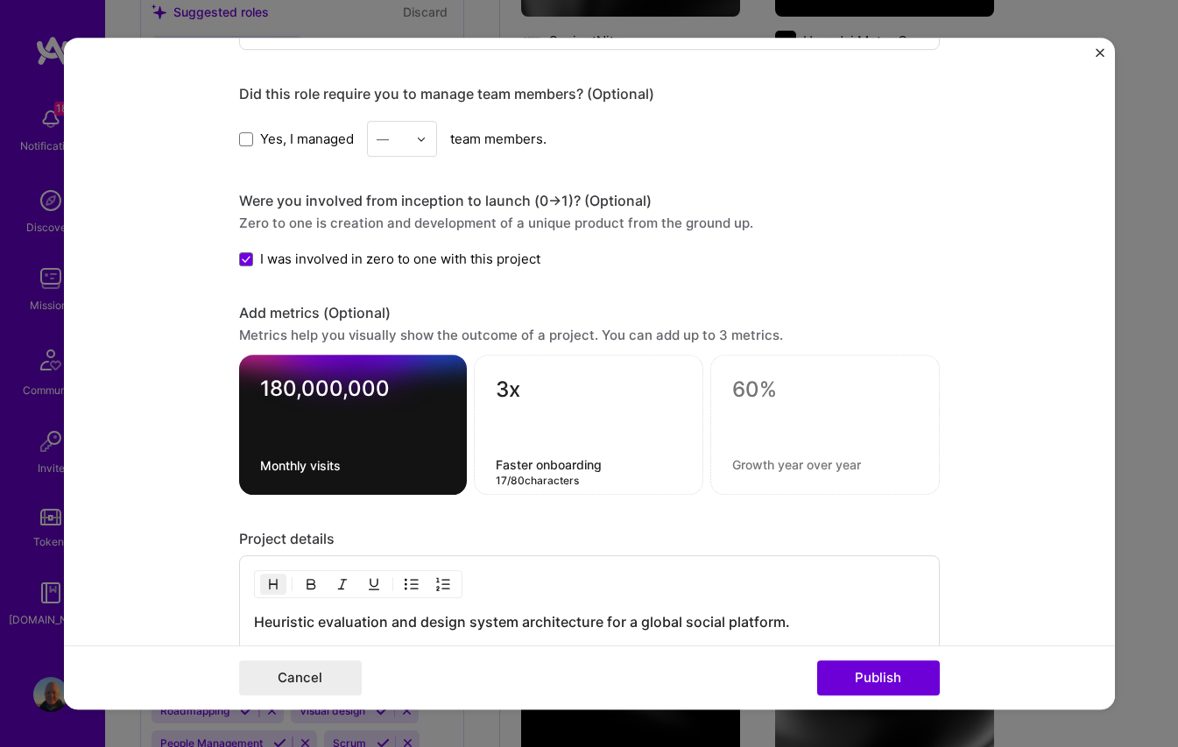
click at [1040, 462] on form "Editing suggested project This project is suggested based on your LinkedIn, res…" at bounding box center [589, 374] width 1051 height 673
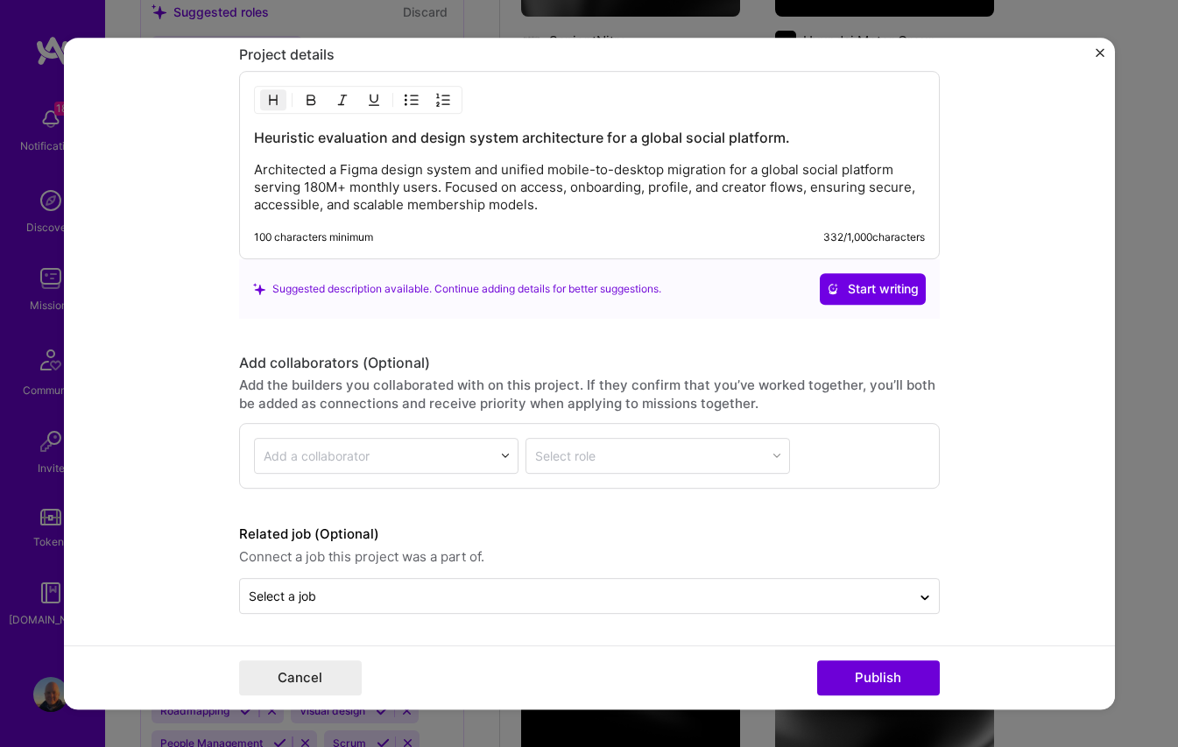
scroll to position [2520, 0]
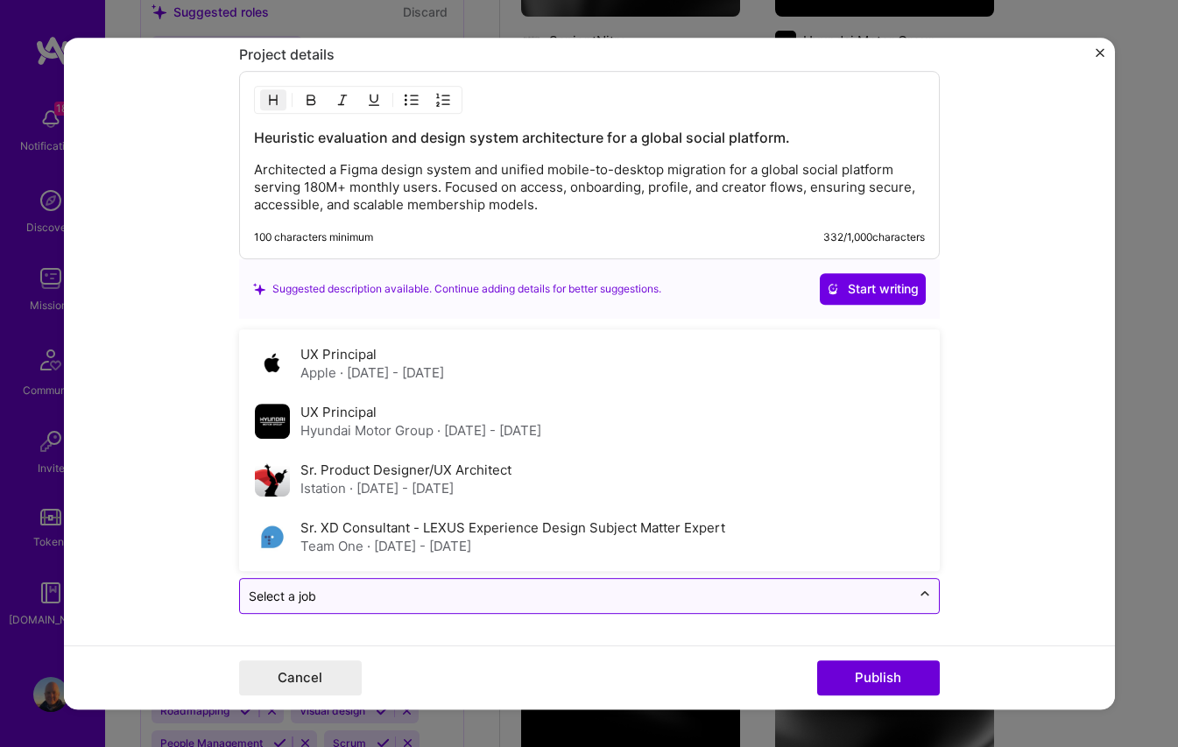
click at [919, 592] on icon at bounding box center [925, 595] width 14 height 18
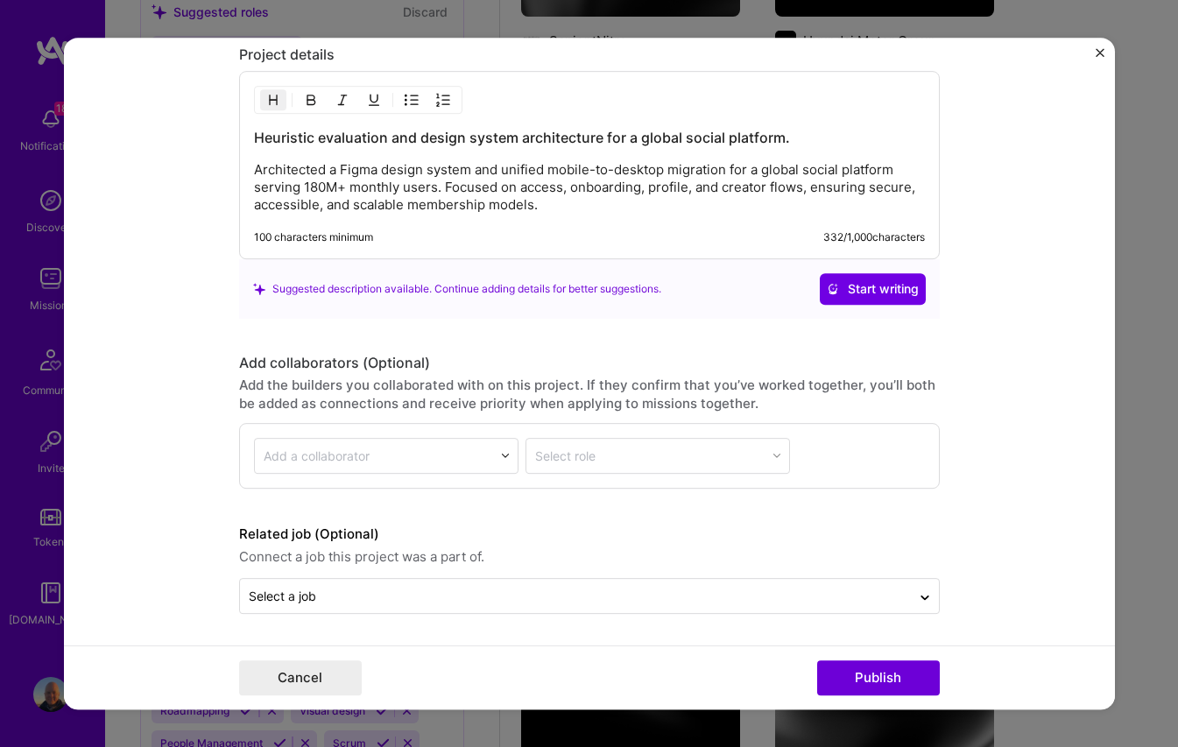
click at [1006, 499] on form "Editing suggested project This project is suggested based on your LinkedIn, res…" at bounding box center [589, 374] width 1051 height 673
click at [868, 678] on button "Publish" at bounding box center [878, 678] width 123 height 35
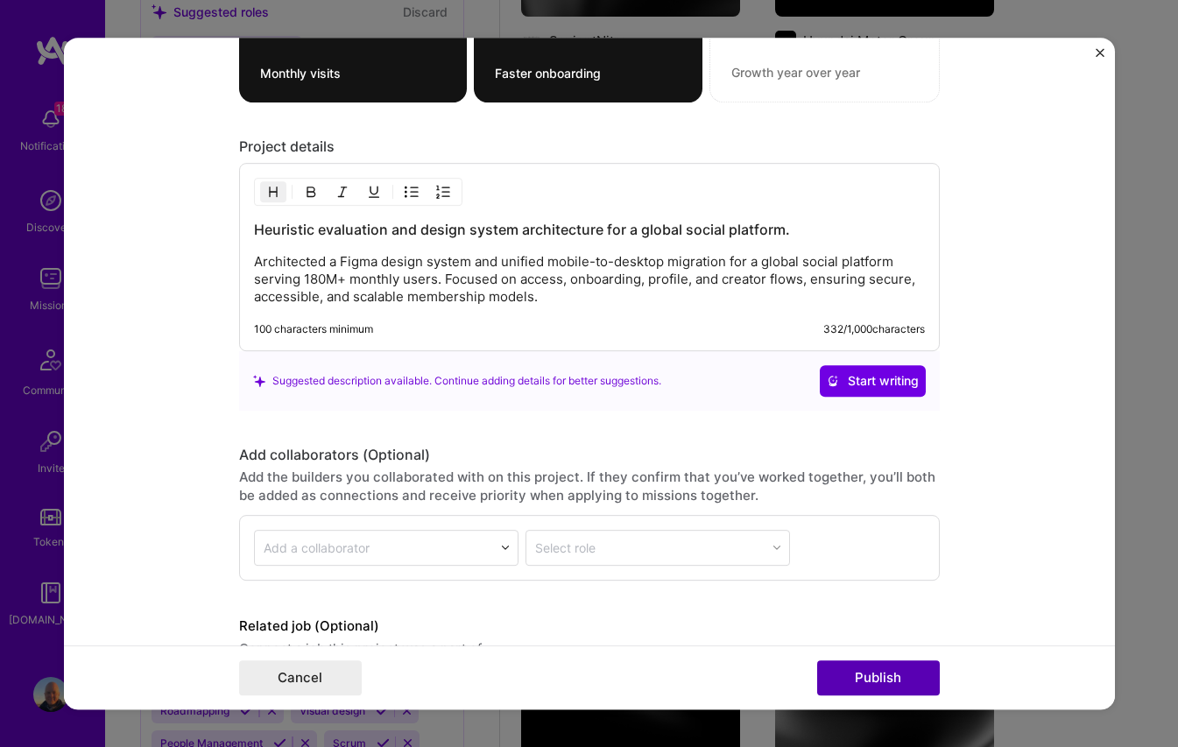
scroll to position [115, 0]
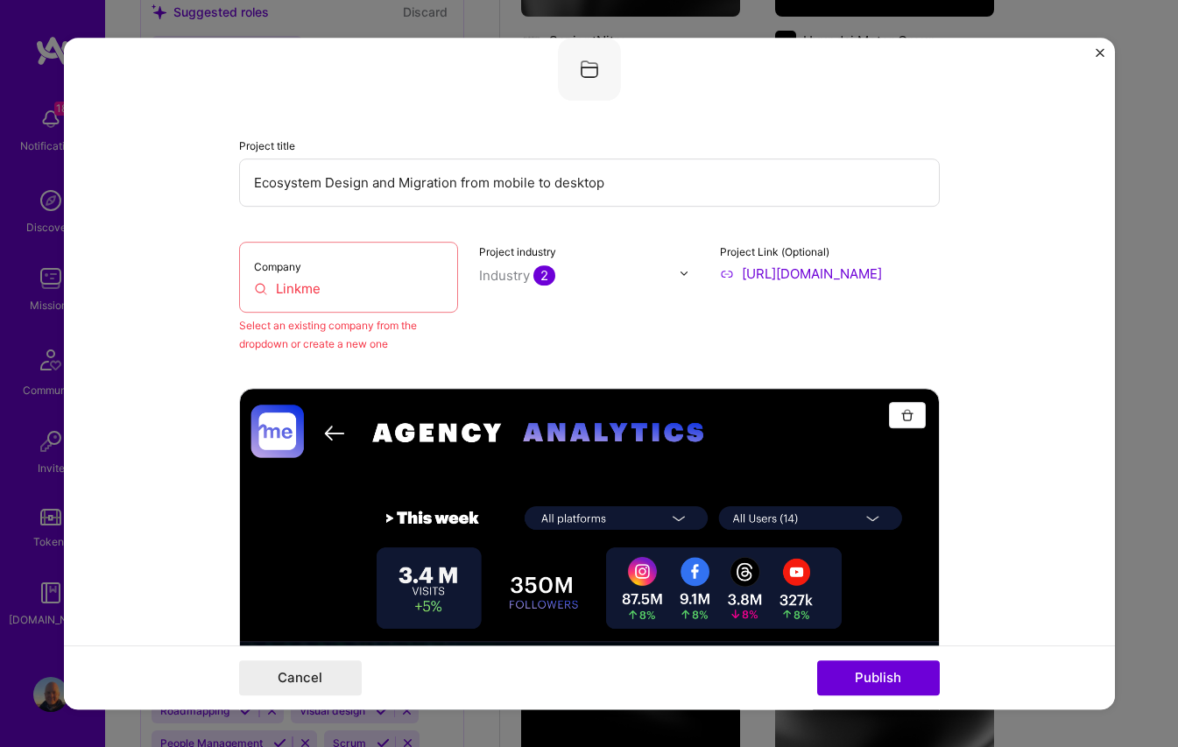
click at [380, 277] on div "Company Linkme" at bounding box center [349, 277] width 220 height 71
click at [439, 290] on input "Linkme" at bounding box center [349, 288] width 190 height 18
click at [362, 292] on input "Linkme" at bounding box center [349, 288] width 190 height 18
click at [385, 259] on div "Company Linkme" at bounding box center [349, 277] width 220 height 71
click at [334, 293] on input "Linkme" at bounding box center [349, 288] width 190 height 18
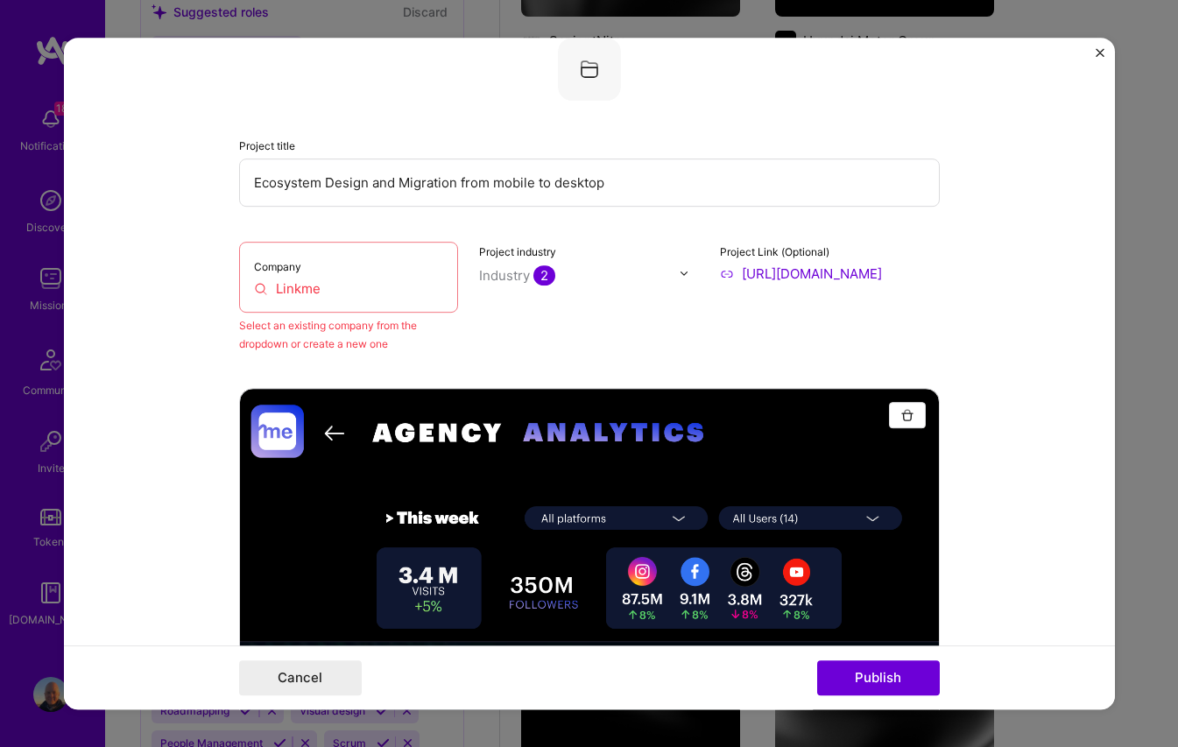
drag, startPoint x: 334, startPoint y: 293, endPoint x: 259, endPoint y: 289, distance: 74.6
click at [259, 289] on input "Linkme" at bounding box center [349, 288] width 190 height 18
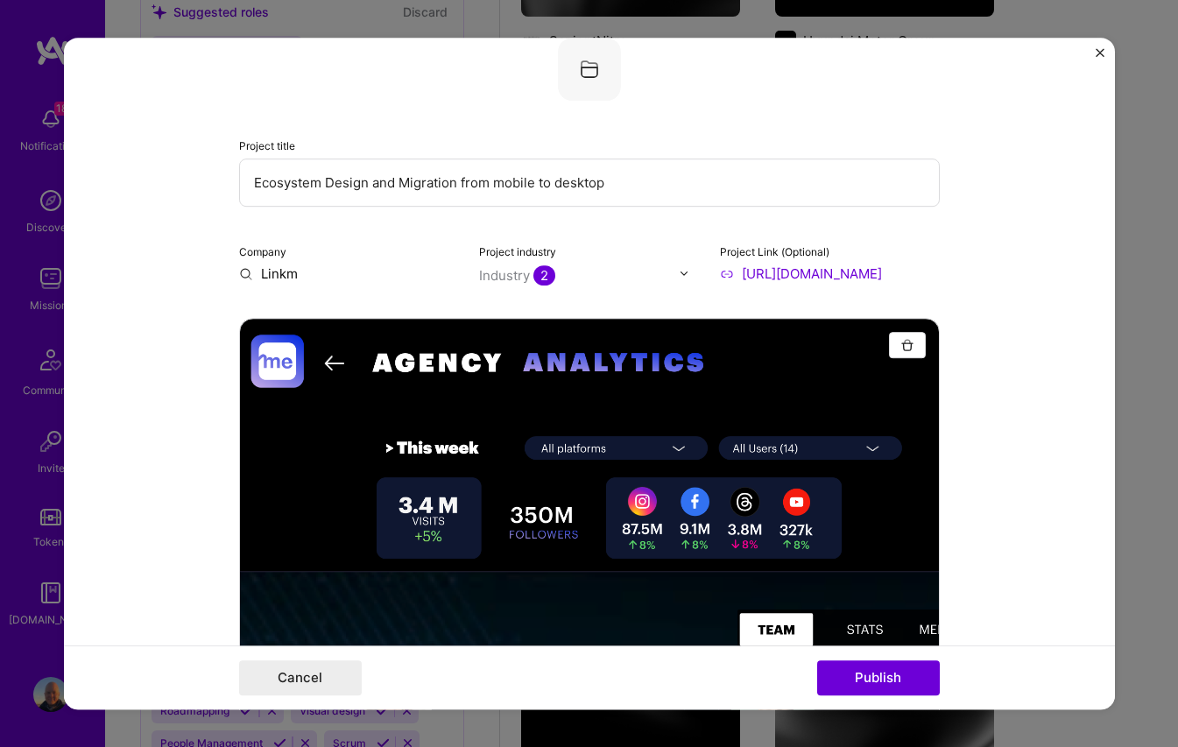
type input "Linkme"
click at [366, 312] on div "Linkme" at bounding box center [366, 314] width 59 height 31
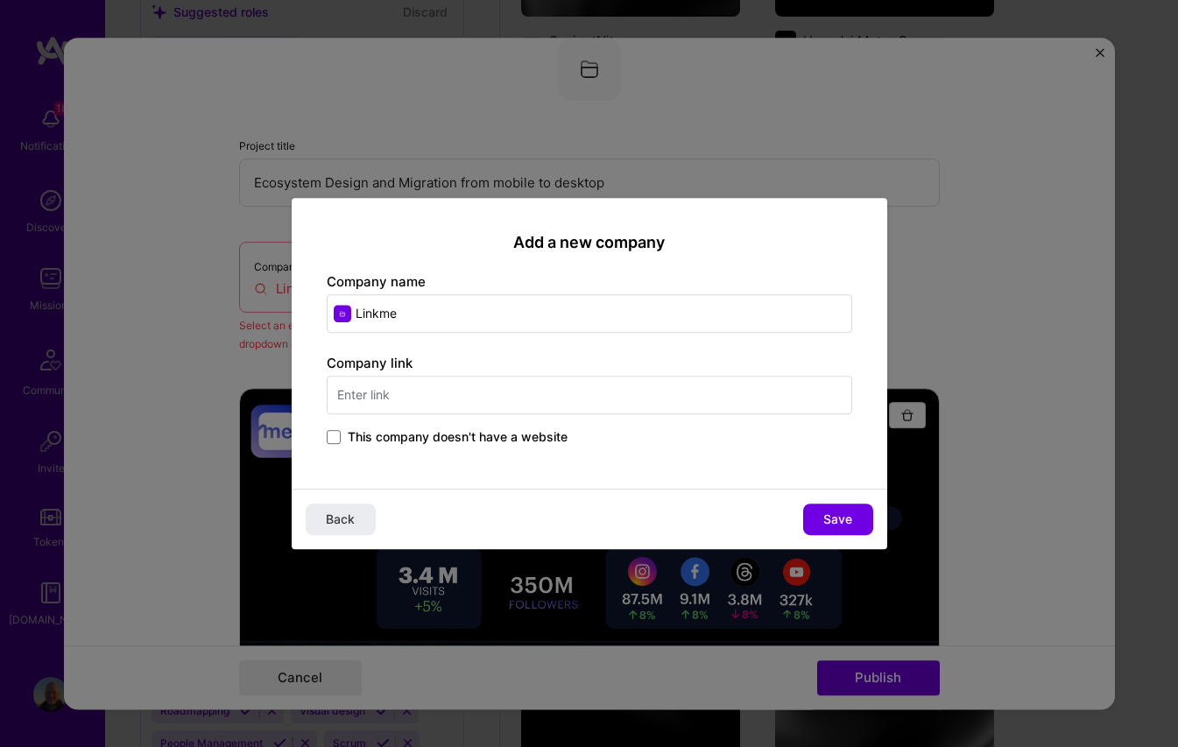
click at [425, 401] on input "text" at bounding box center [590, 395] width 526 height 39
type input "[DOMAIN_NAME]"
click at [834, 515] on span "Save" at bounding box center [838, 520] width 29 height 18
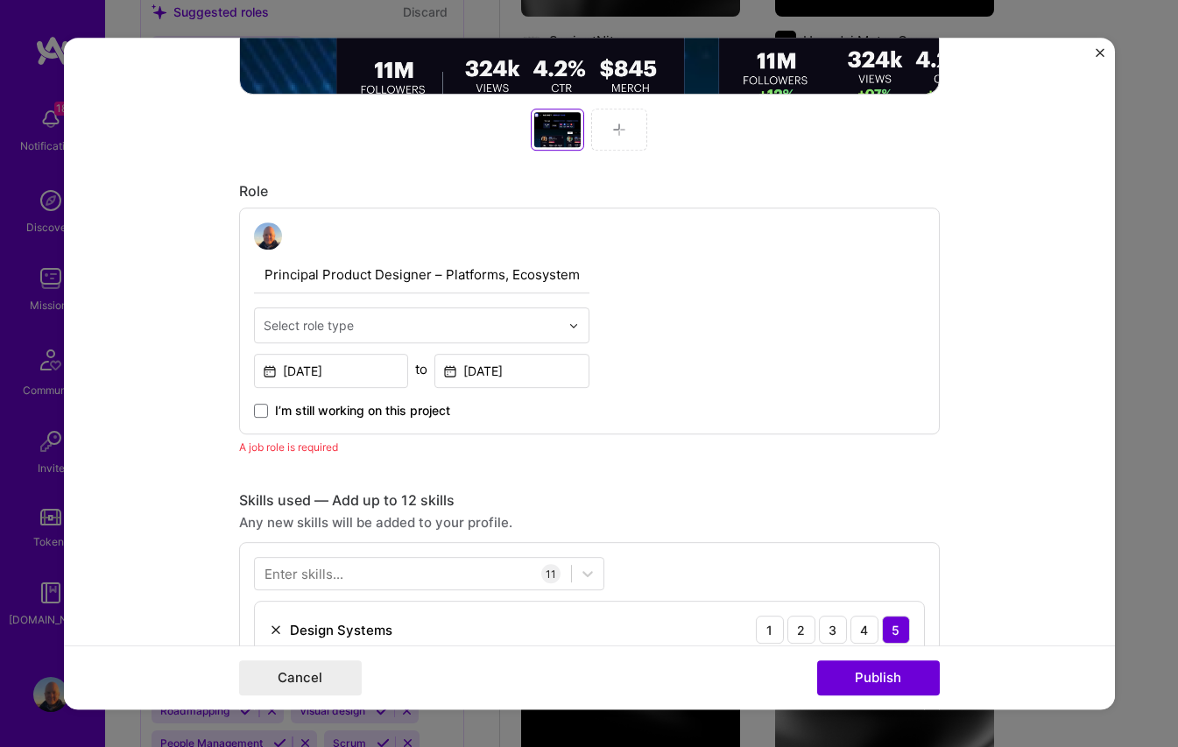
scroll to position [930, 0]
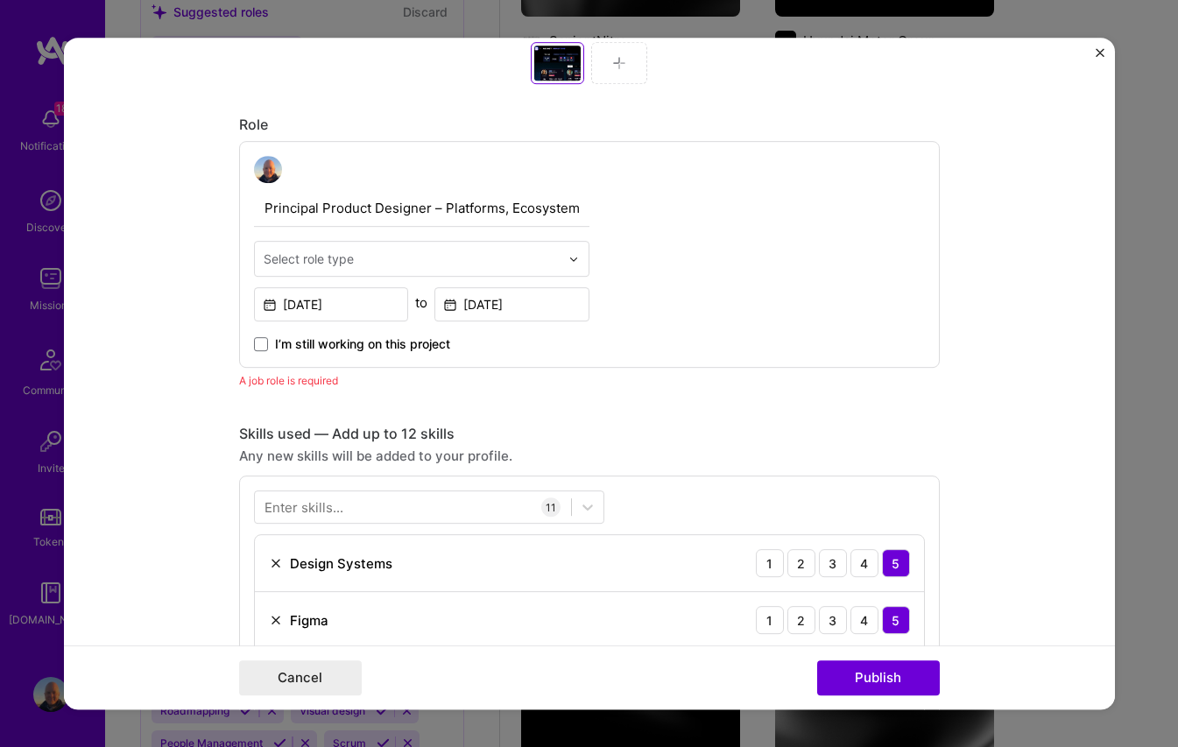
click at [577, 260] on img at bounding box center [574, 259] width 11 height 11
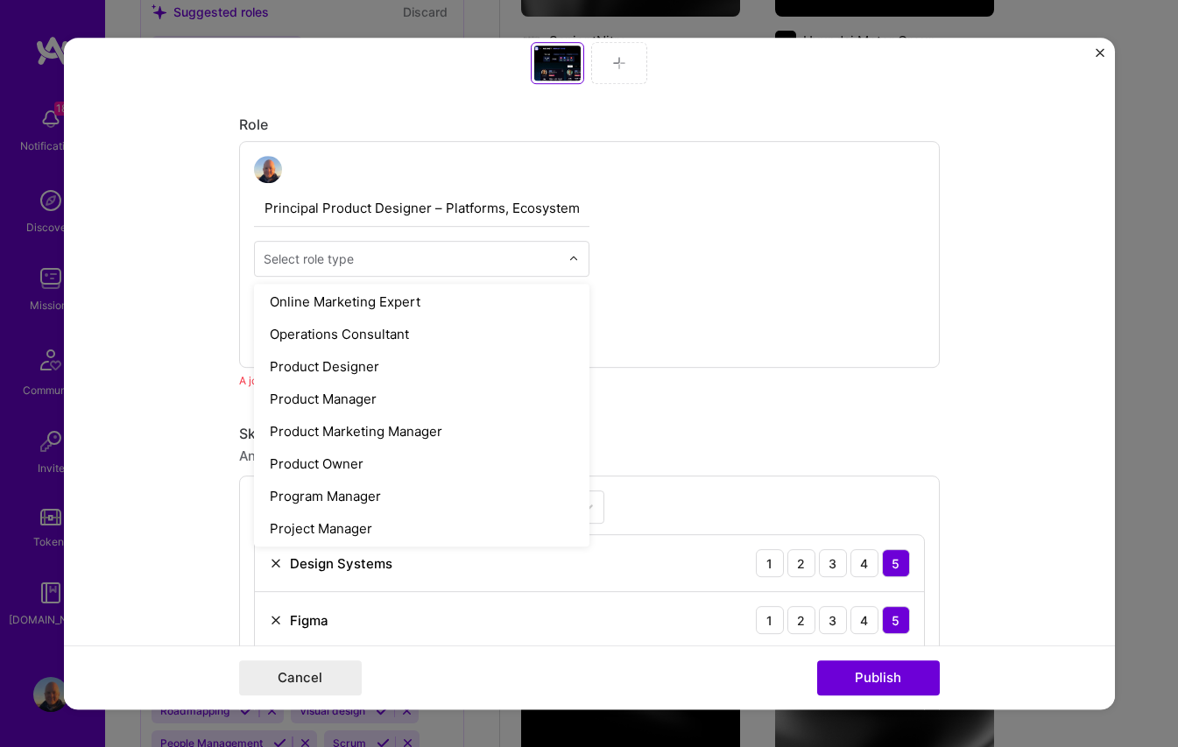
scroll to position [1546, 0]
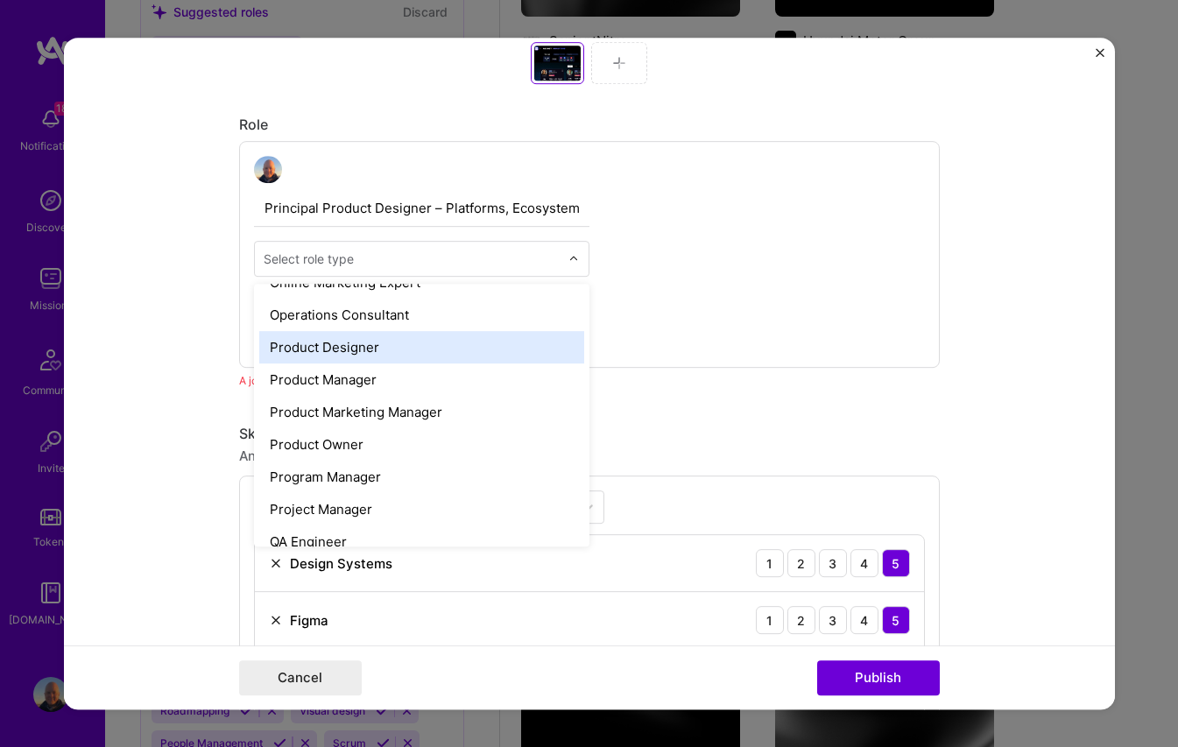
click at [359, 348] on div "Product Designer" at bounding box center [421, 348] width 325 height 32
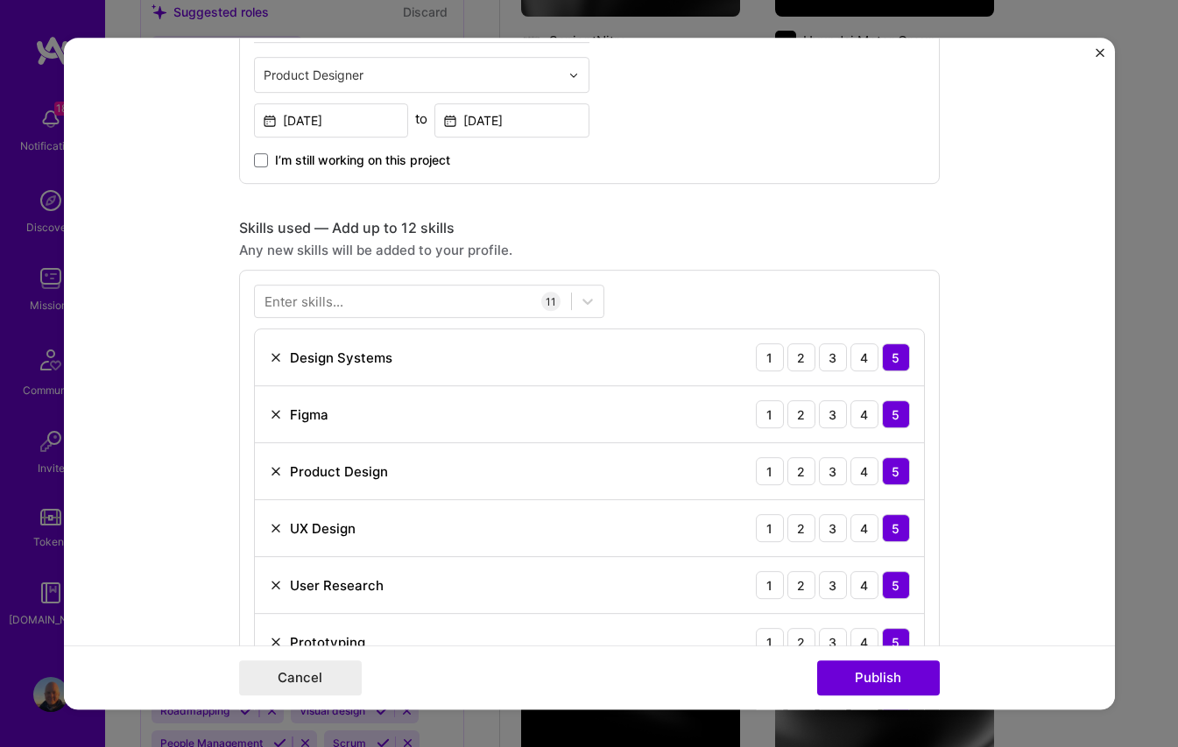
scroll to position [1208, 0]
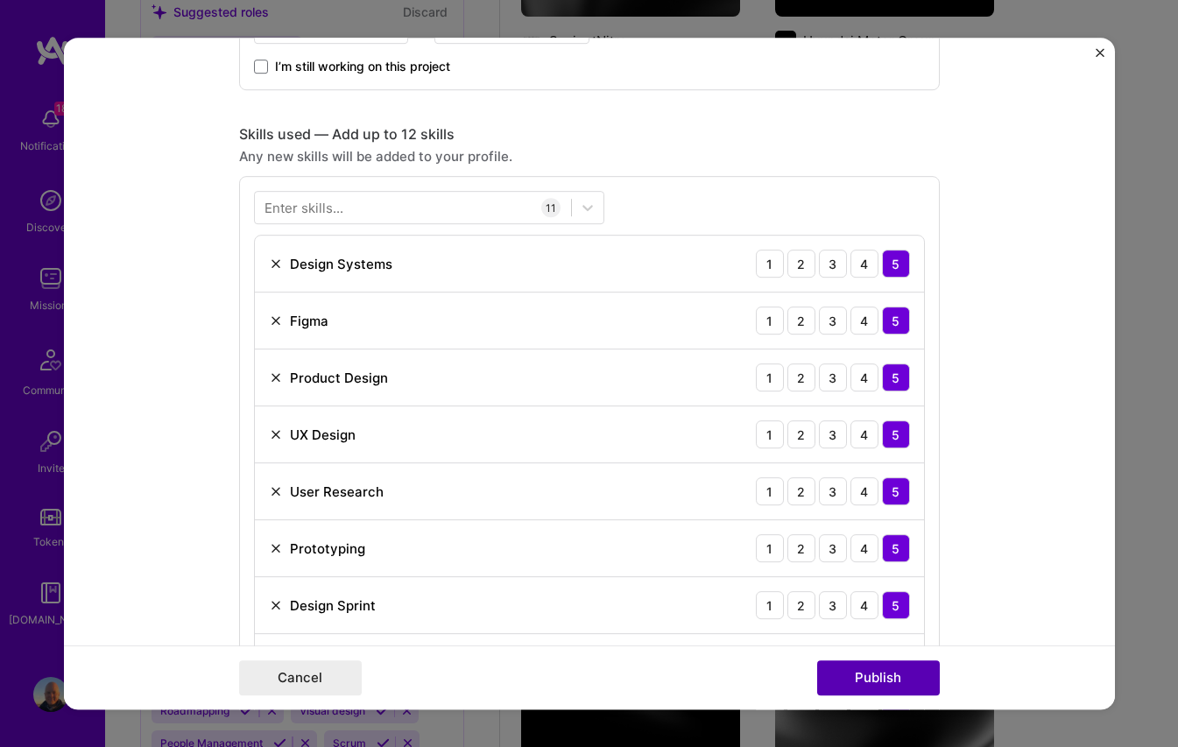
click at [866, 672] on button "Publish" at bounding box center [878, 678] width 123 height 35
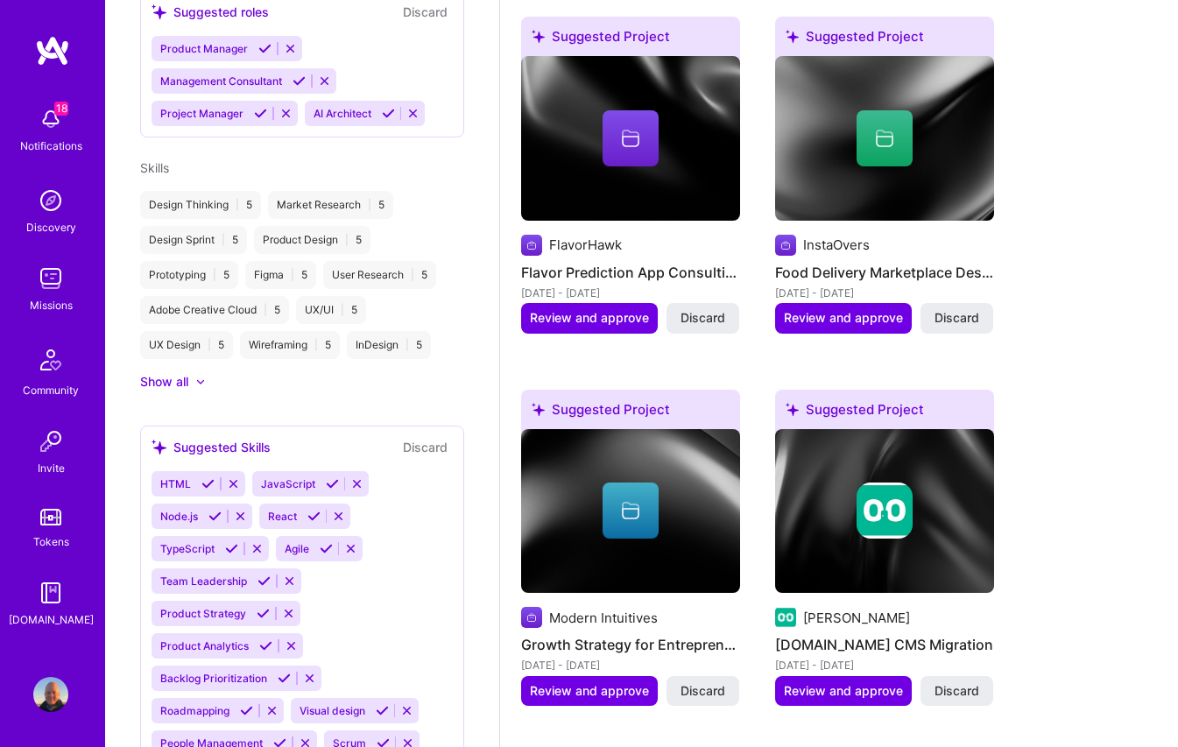
scroll to position [1269, 0]
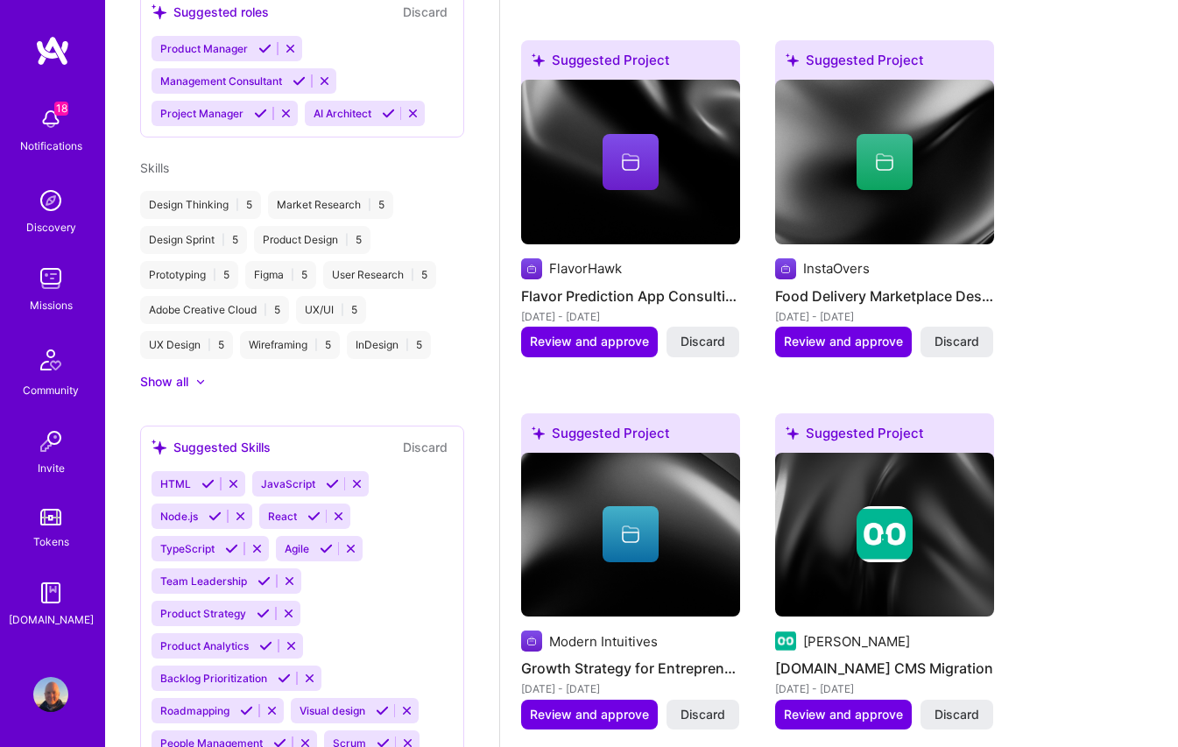
click at [377, 689] on div "HTML JavaScript Node.js React TypeScript Agile Team Leadership Product Strategy…" at bounding box center [302, 646] width 301 height 350
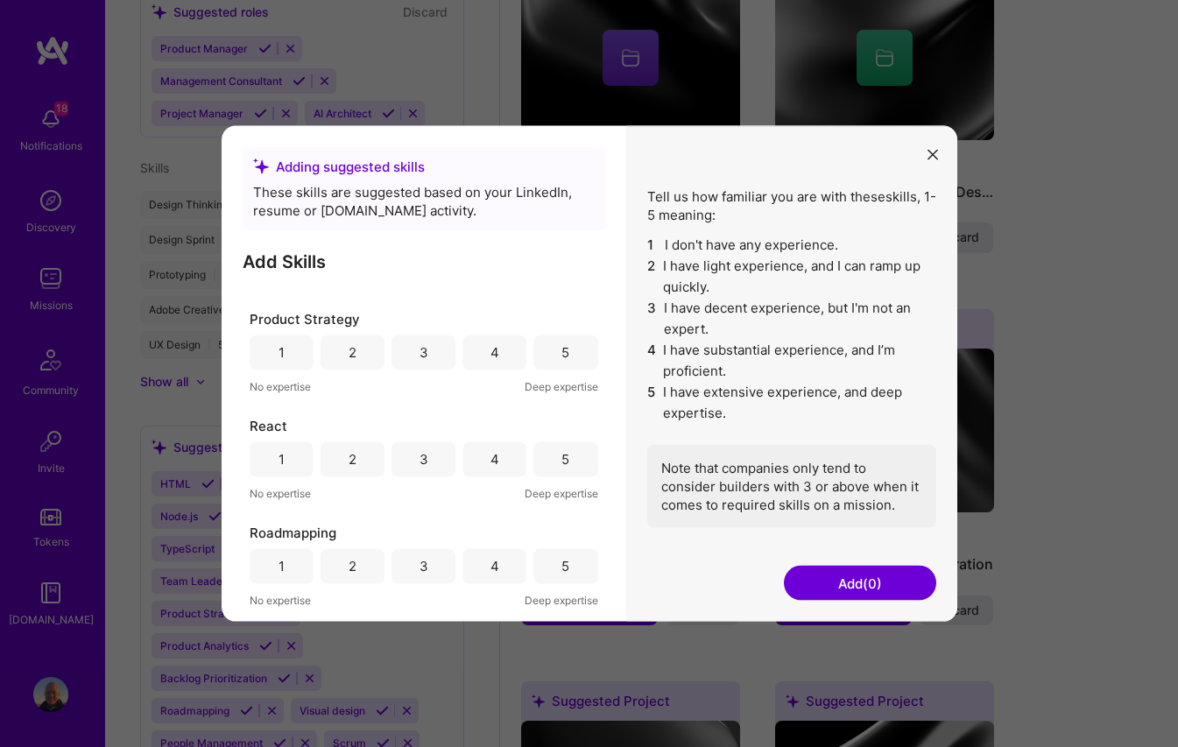
scroll to position [1040, 0]
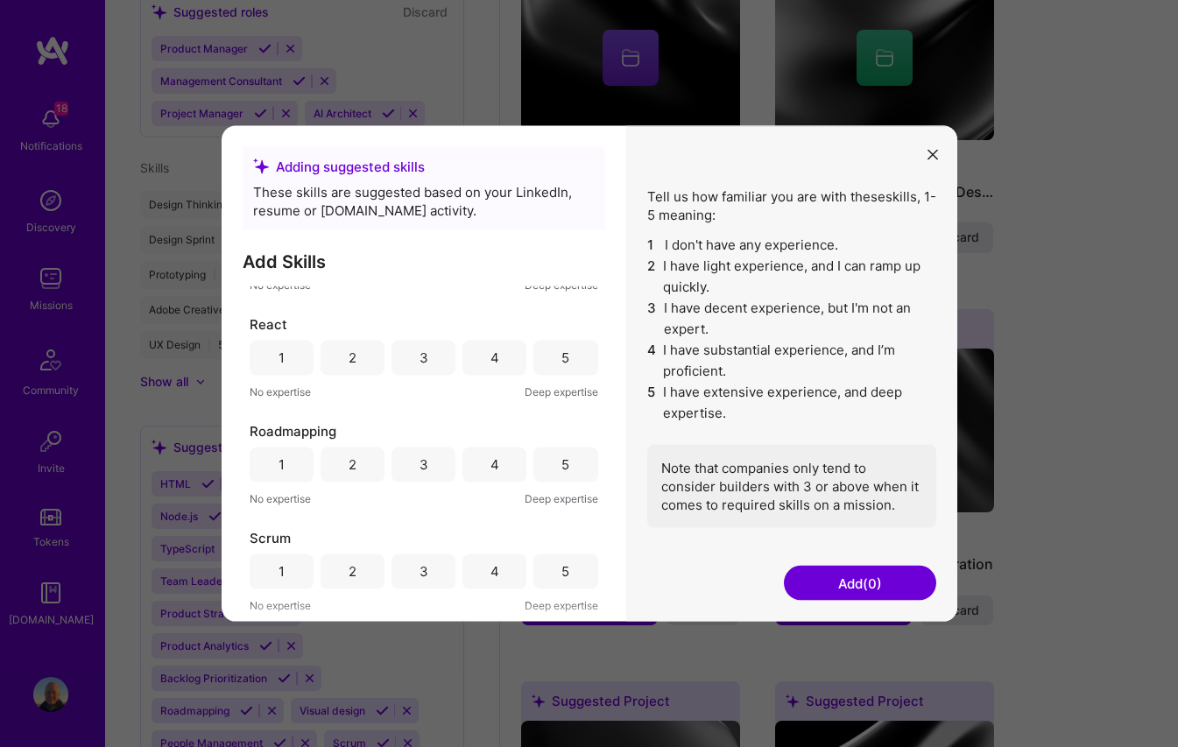
click at [414, 364] on div "3" at bounding box center [424, 357] width 64 height 35
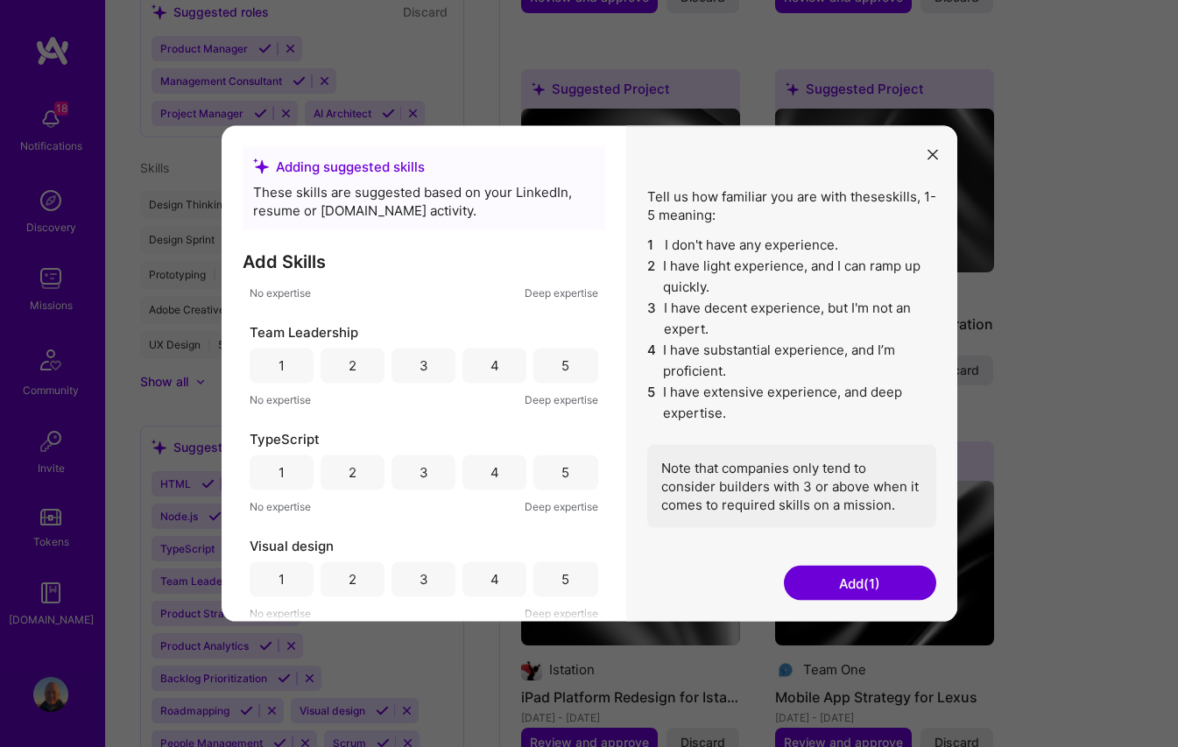
scroll to position [1618, 0]
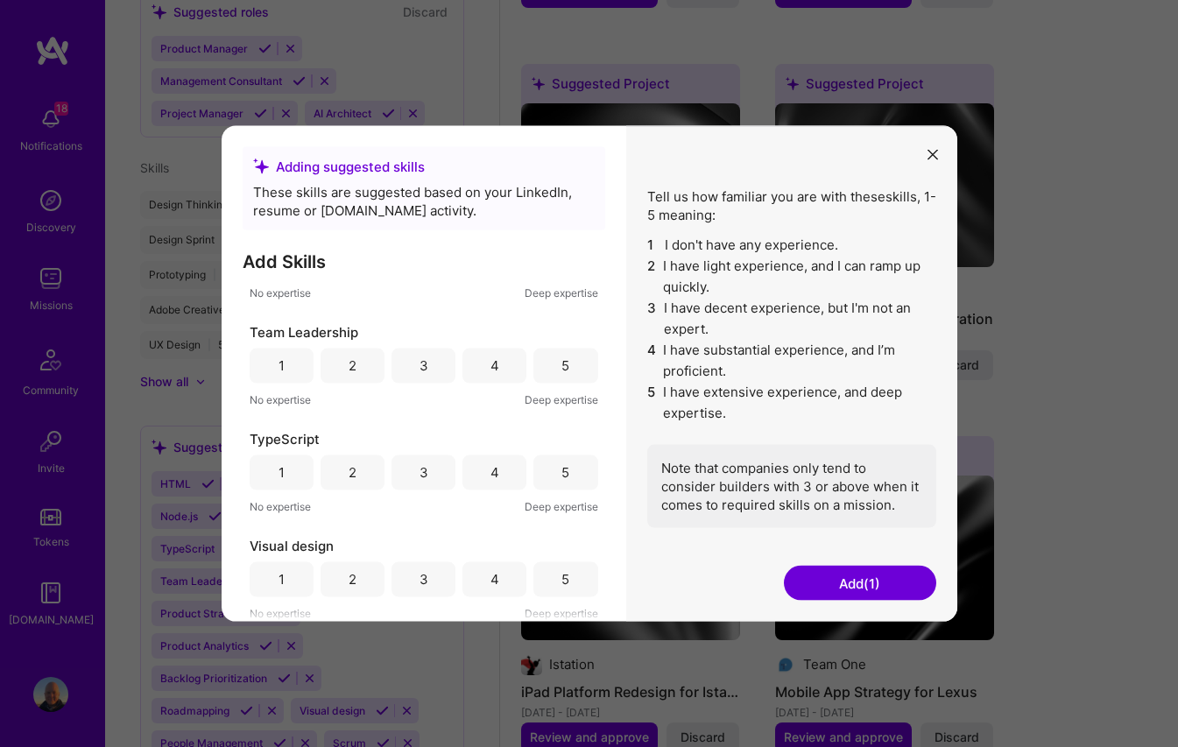
click at [499, 578] on div "4" at bounding box center [495, 579] width 64 height 35
click at [555, 575] on div "5" at bounding box center [566, 579] width 64 height 35
click at [854, 576] on button "Add (2)" at bounding box center [860, 583] width 152 height 35
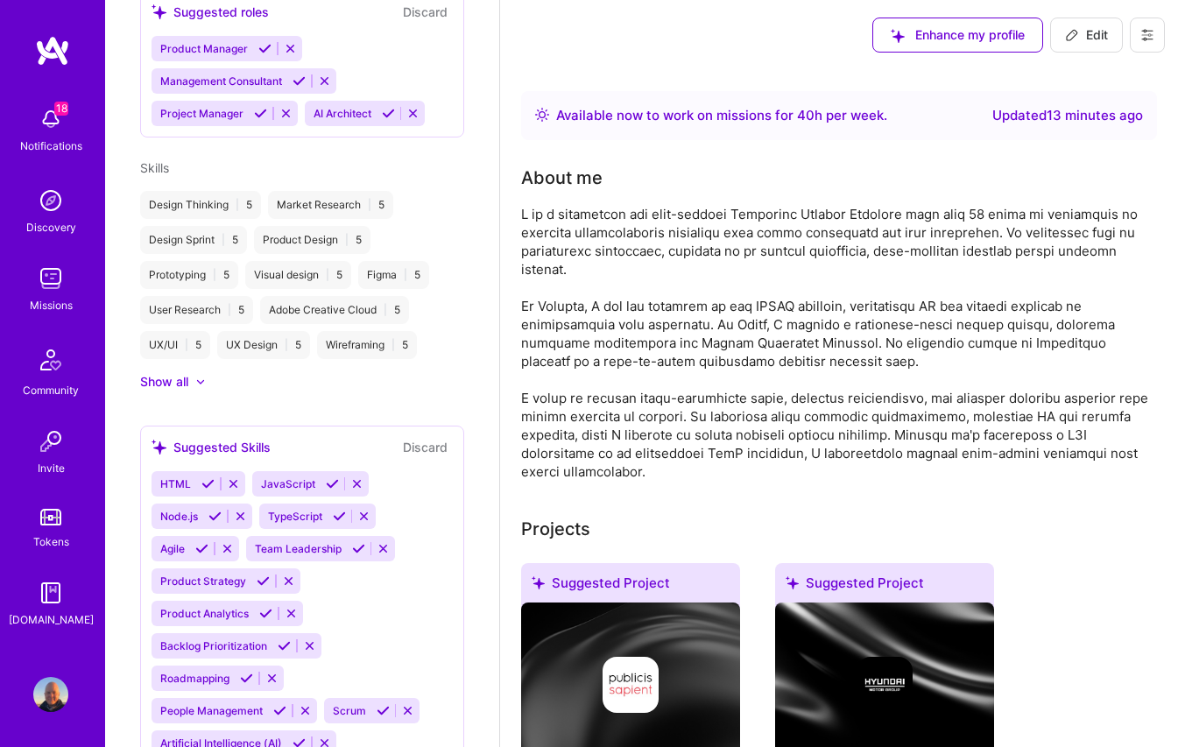
scroll to position [0, 0]
click at [46, 279] on img at bounding box center [50, 278] width 35 height 35
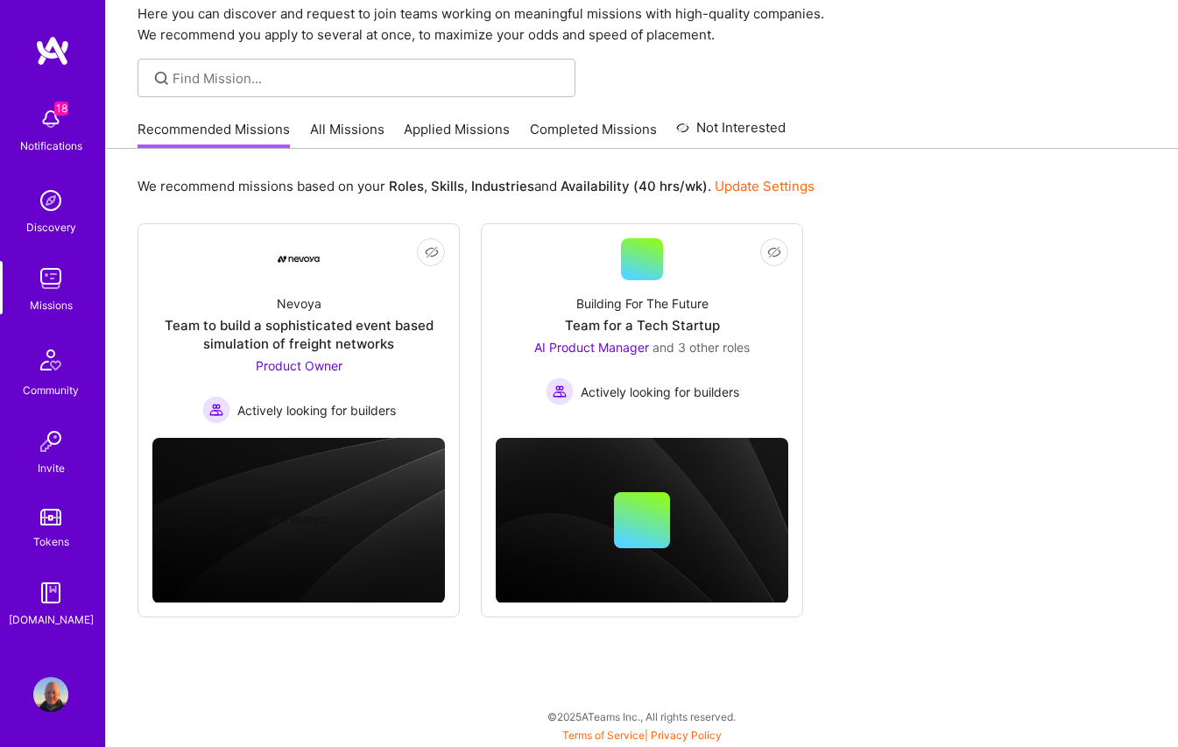
scroll to position [71, 0]
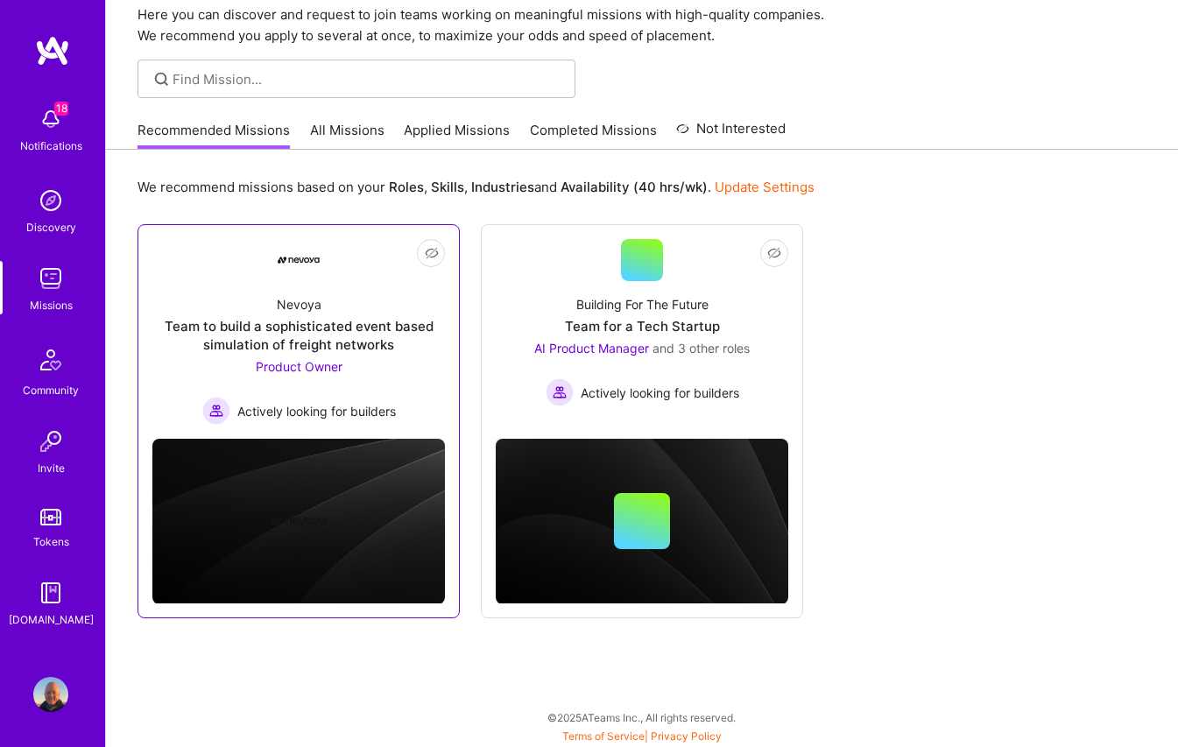
click at [327, 364] on span "Product Owner" at bounding box center [299, 366] width 87 height 15
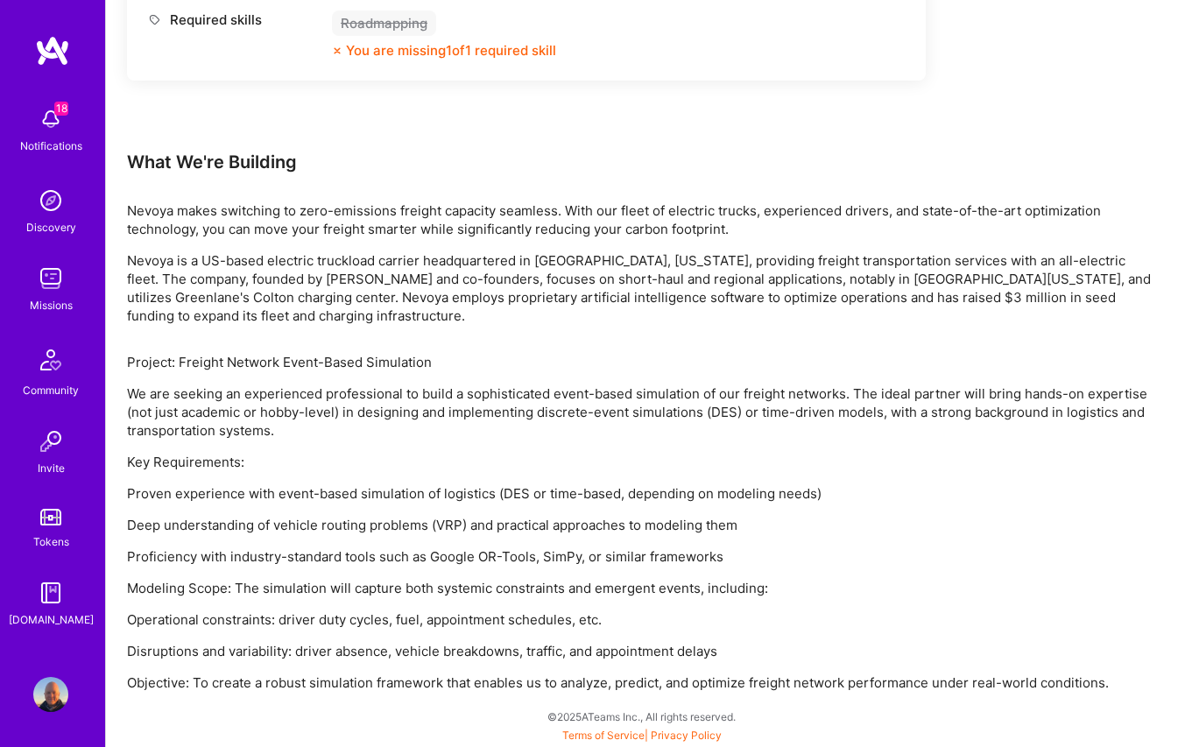
scroll to position [922, 0]
